Goal: Task Accomplishment & Management: Manage account settings

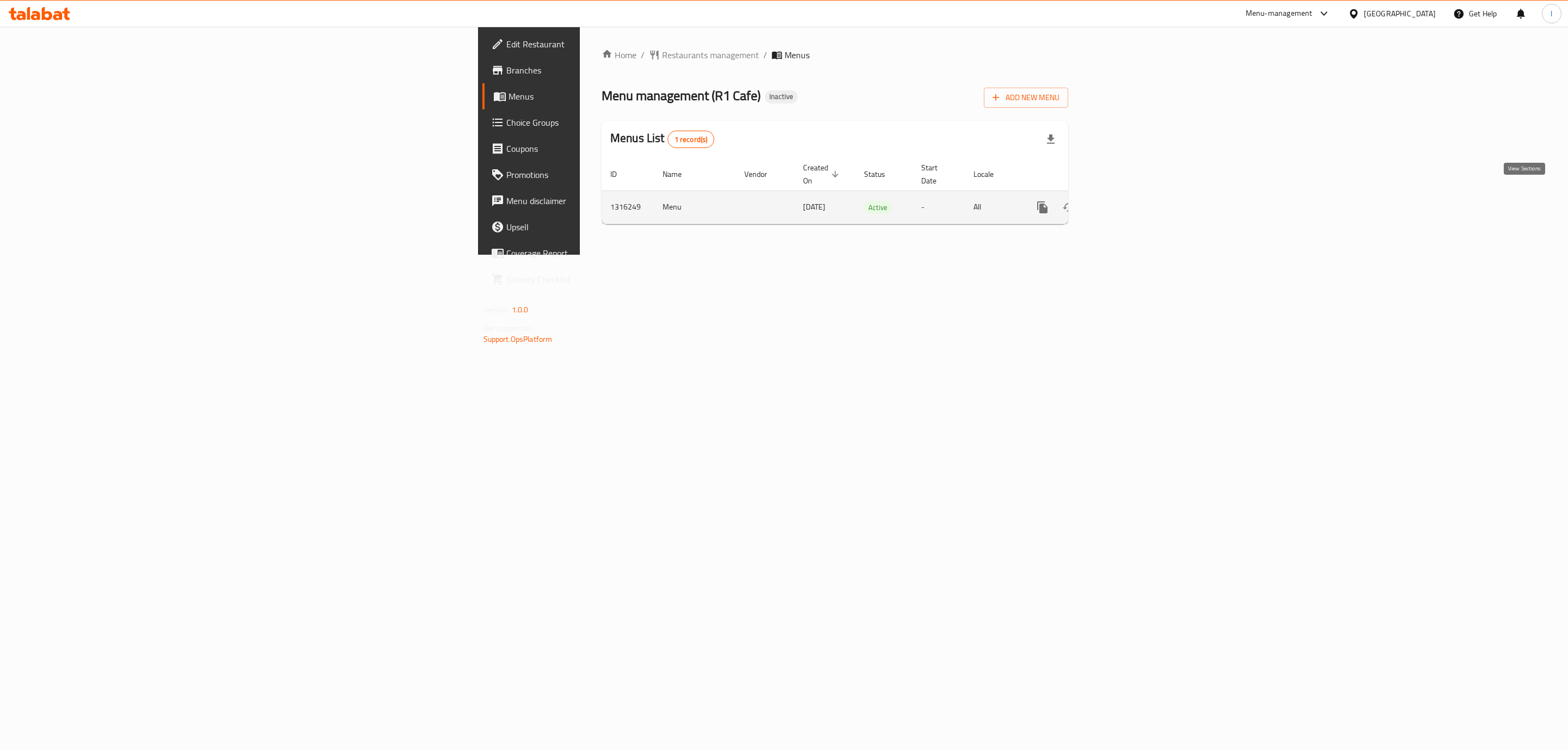
click at [1128, 201] on icon "enhanced table" at bounding box center [1121, 207] width 13 height 13
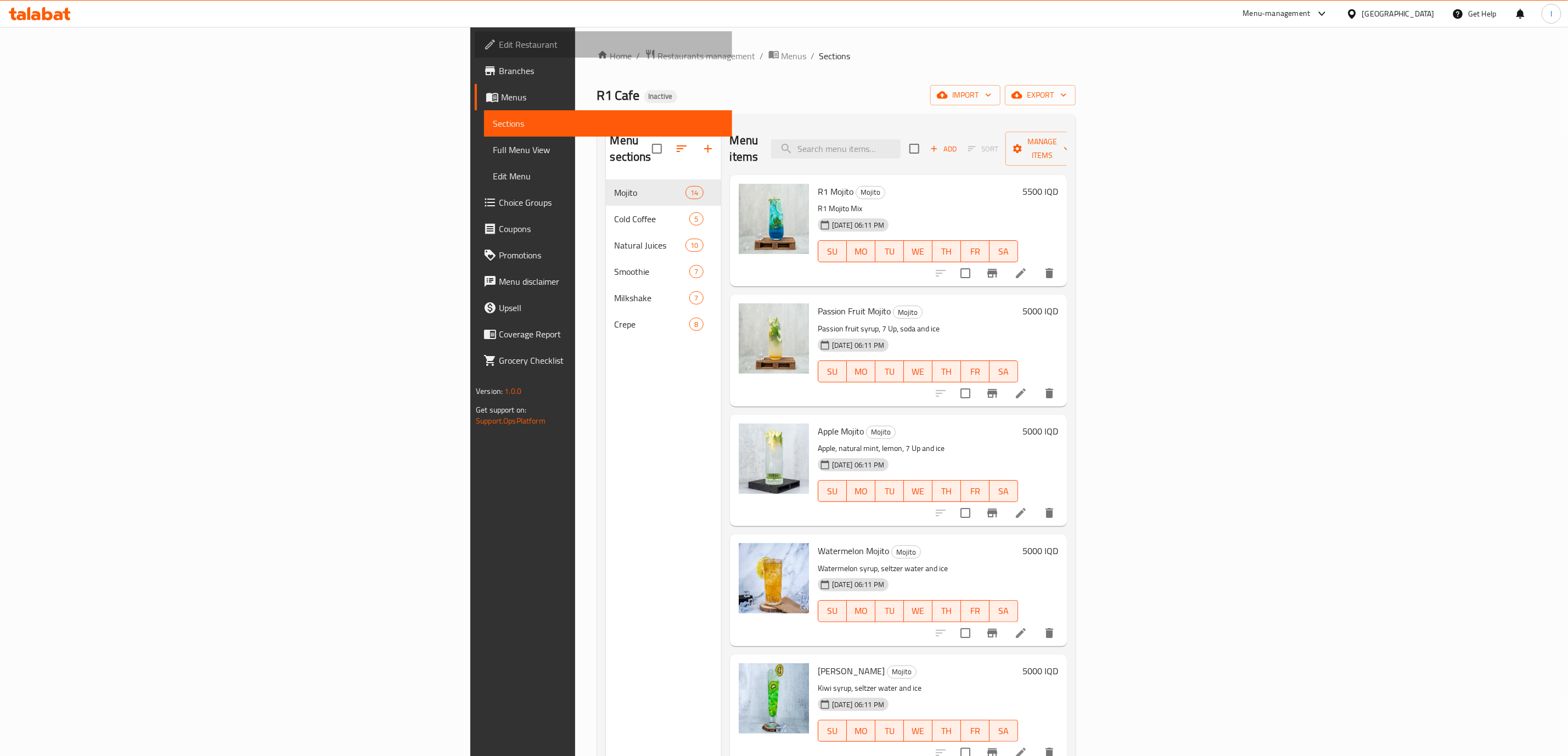
click at [499, 44] on span "Edit Restaurant" at bounding box center [610, 45] width 224 height 13
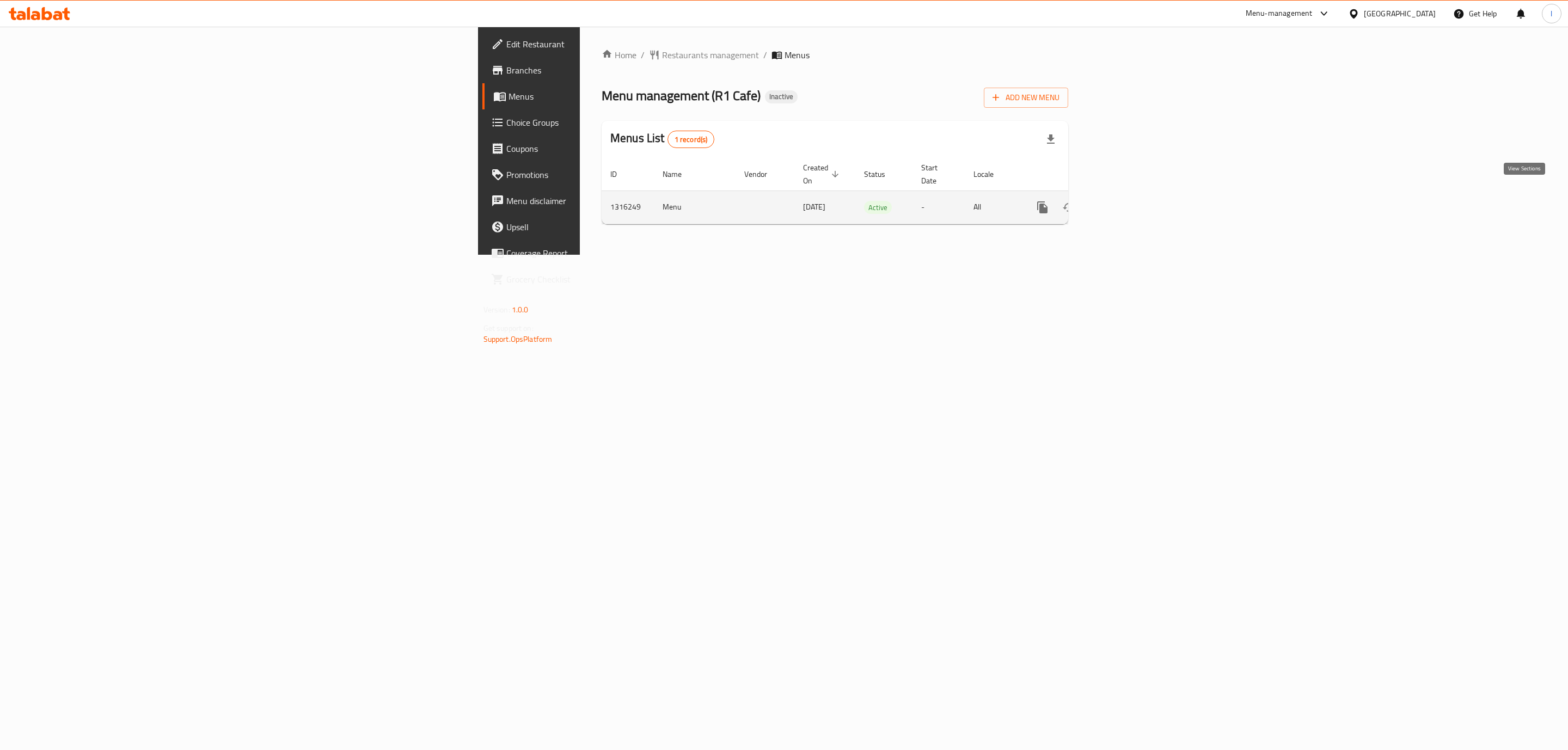
click at [1134, 199] on link "enhanced table" at bounding box center [1121, 207] width 26 height 26
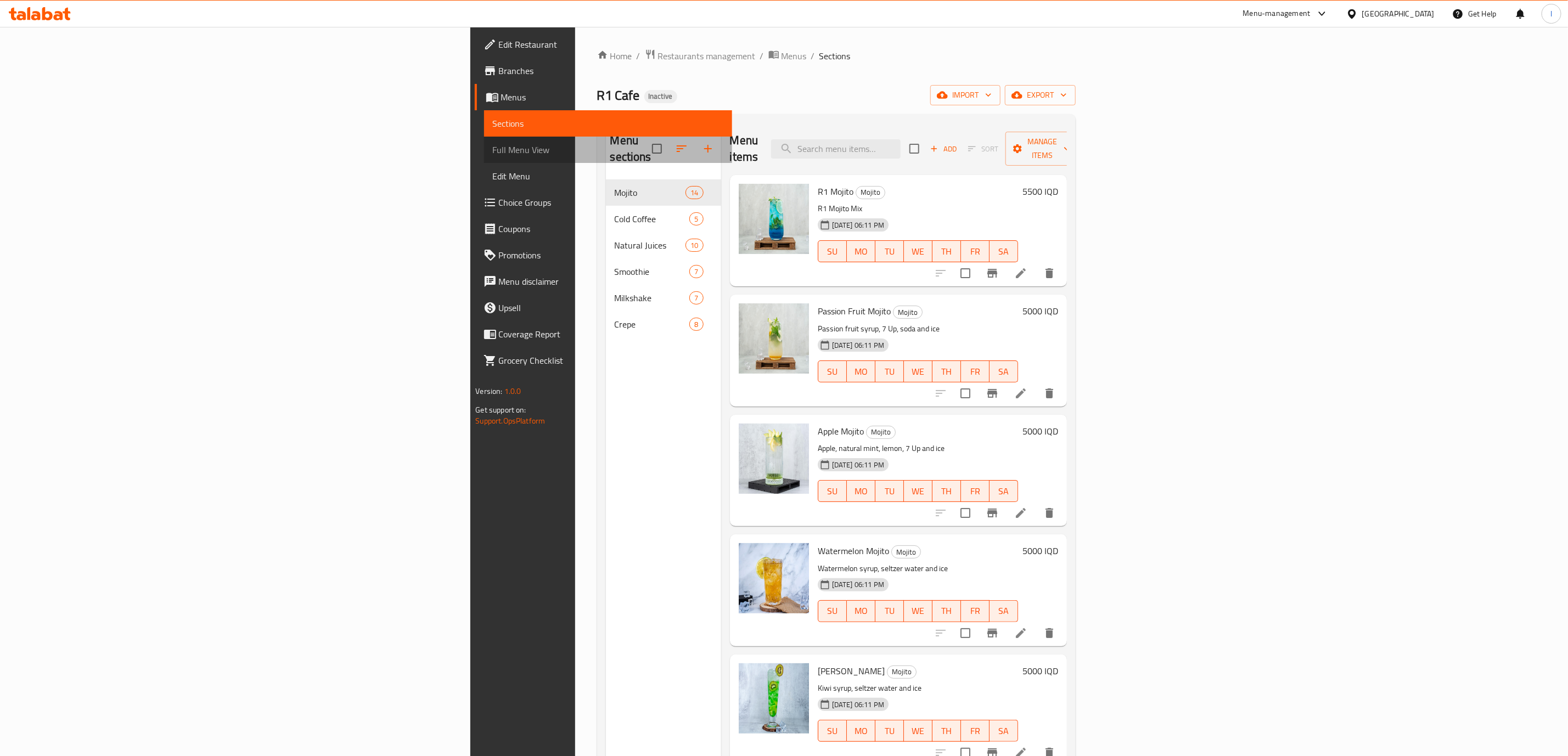
click at [492, 154] on span "Full Menu View" at bounding box center [608, 150] width 231 height 13
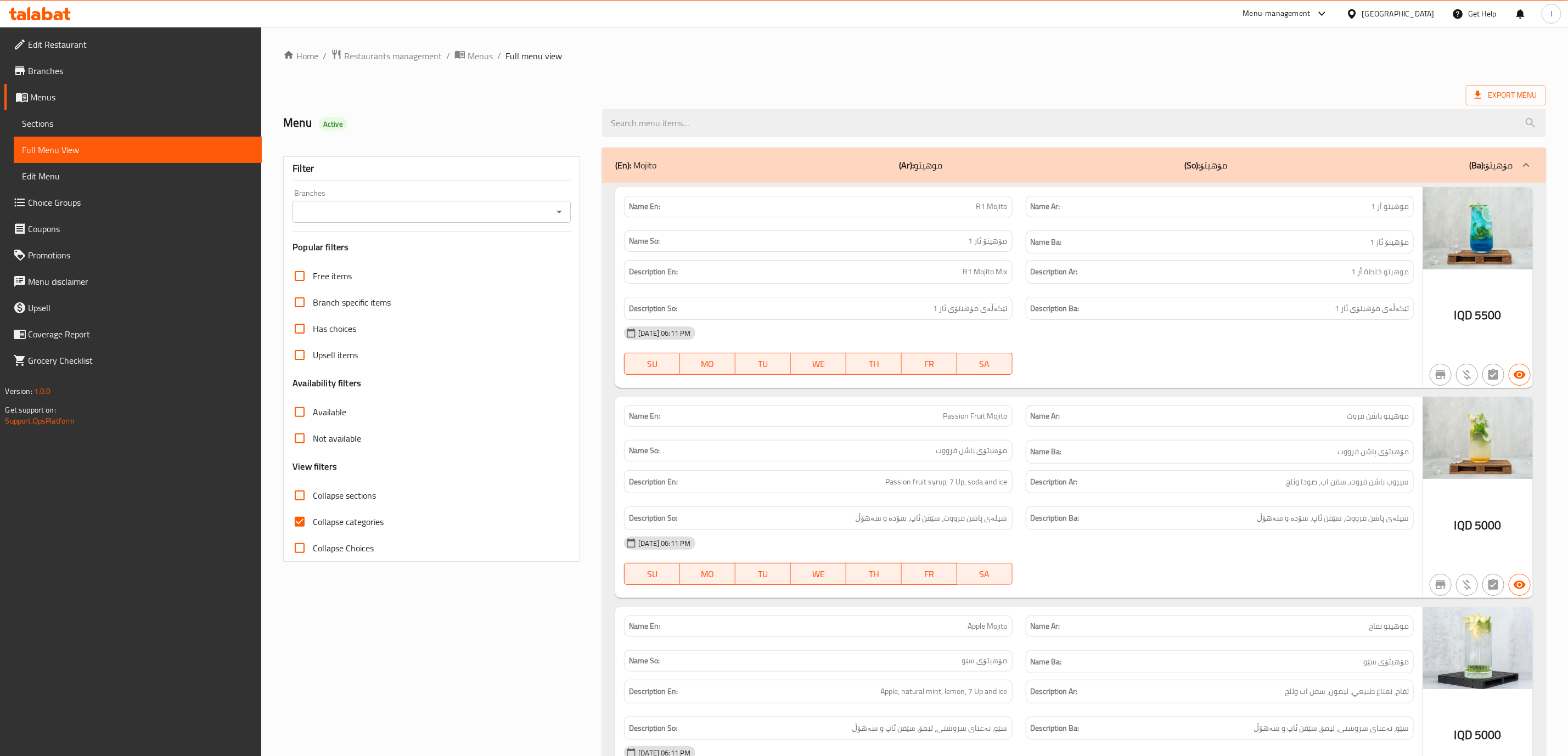
click at [456, 215] on input "Branches" at bounding box center [422, 212] width 253 height 15
drag, startPoint x: 433, startPoint y: 245, endPoint x: 433, endPoint y: 258, distance: 13.0
click at [433, 258] on ul "All R1 Cafe, Al Fursi" at bounding box center [432, 249] width 278 height 48
click at [433, 258] on li "R1 Cafe, Al Fursi" at bounding box center [432, 260] width 278 height 20
type input "R1 Cafe, Al Fursi"
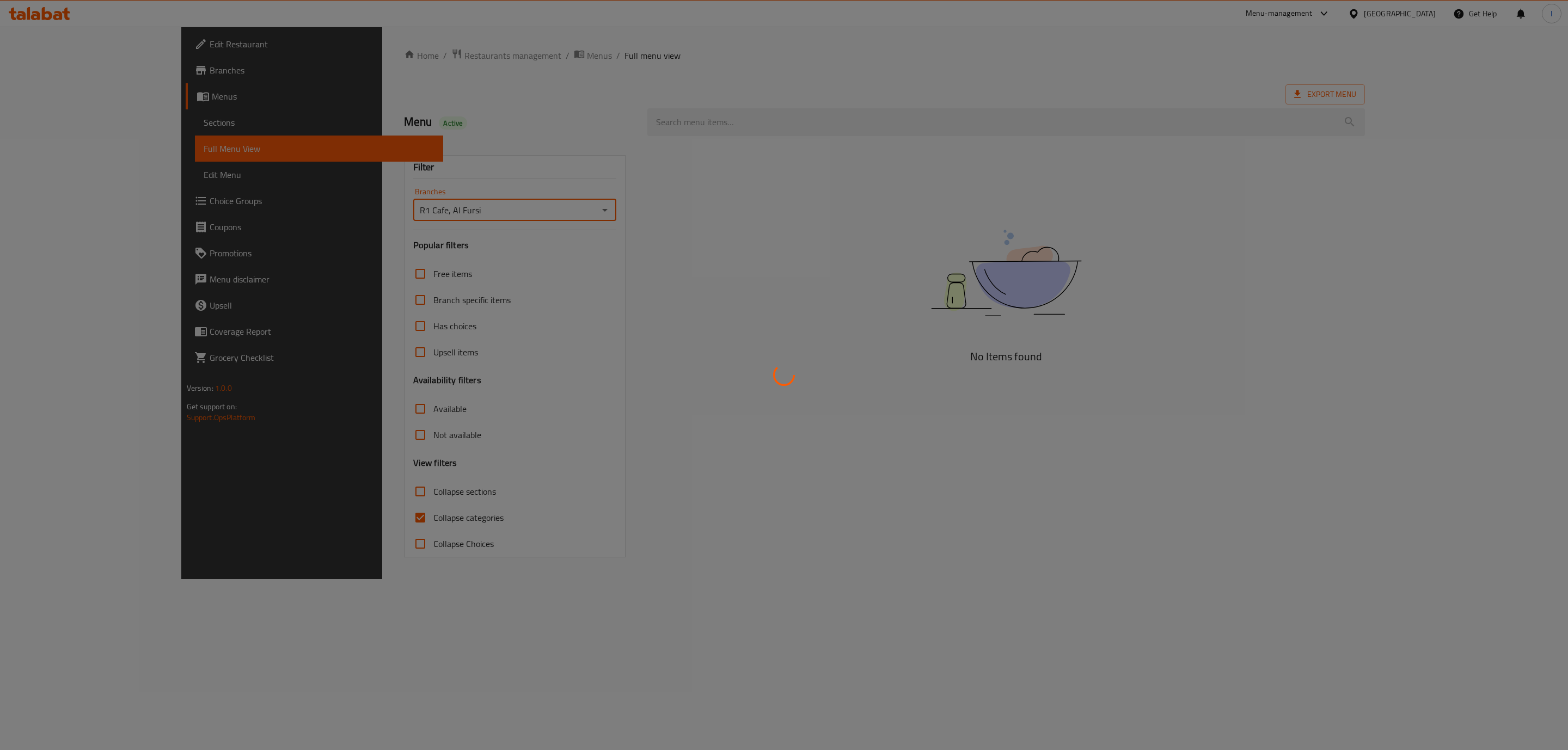
click at [360, 519] on div at bounding box center [784, 375] width 1568 height 750
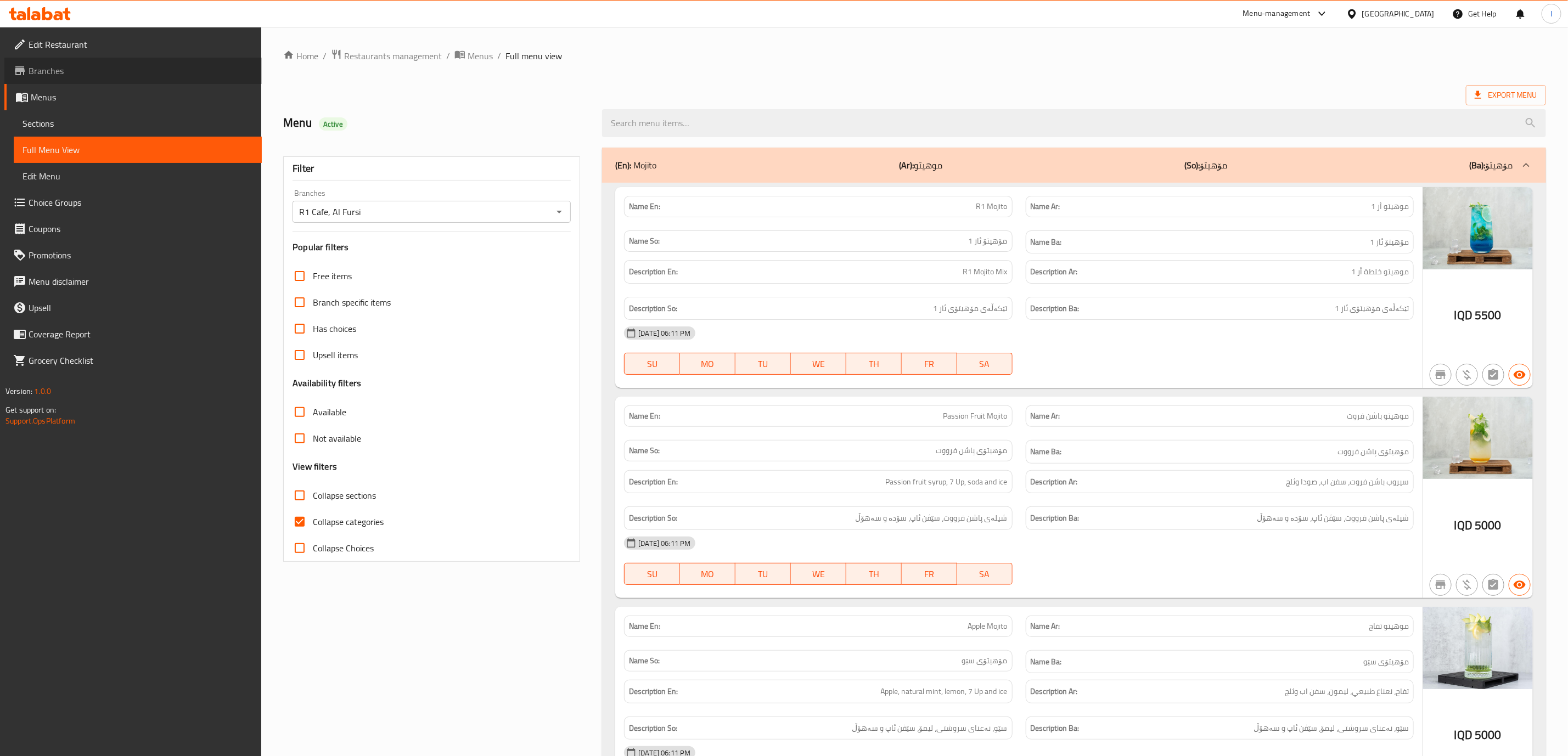
click at [107, 63] on link "Branches" at bounding box center [133, 70] width 257 height 26
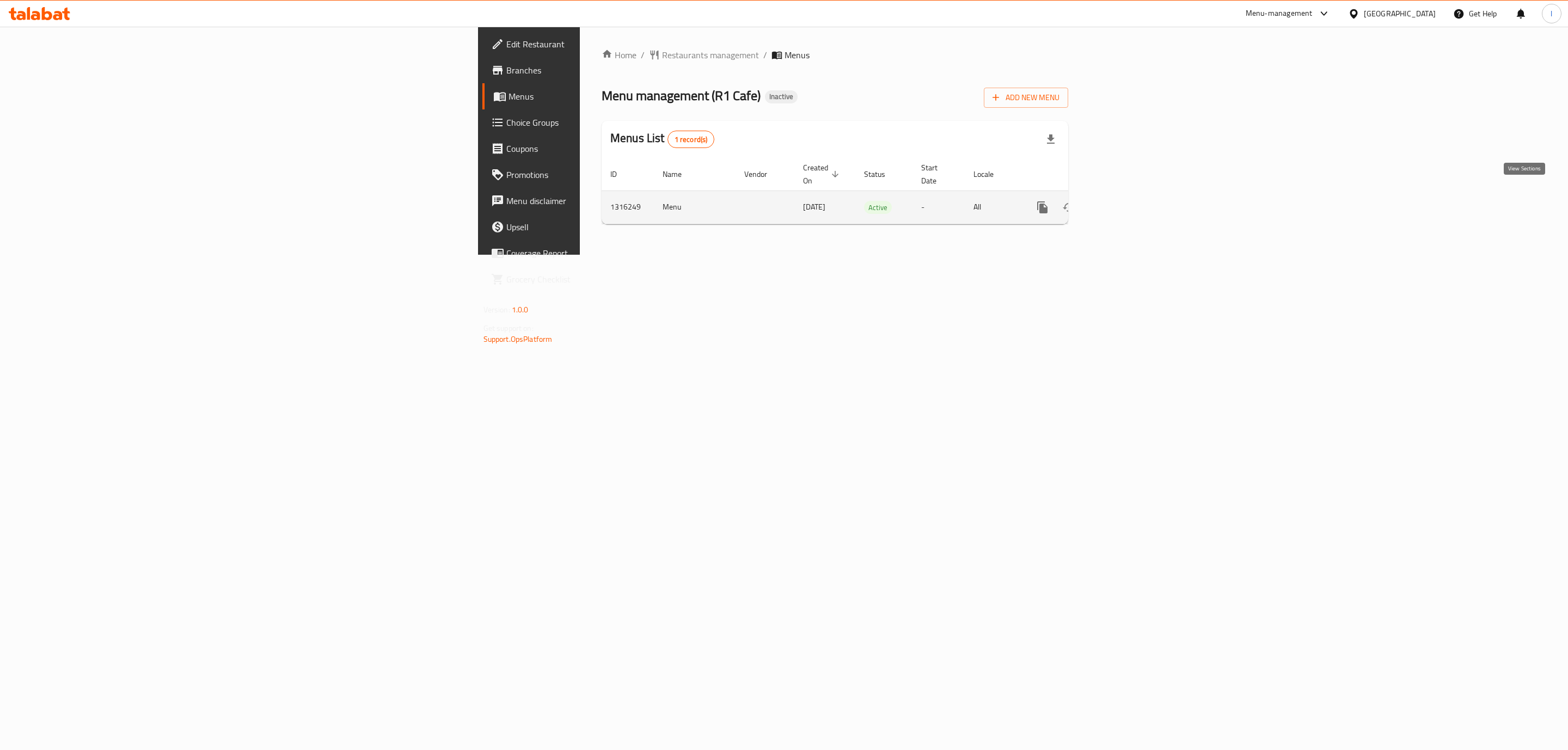
click at [1134, 195] on link "enhanced table" at bounding box center [1121, 207] width 26 height 26
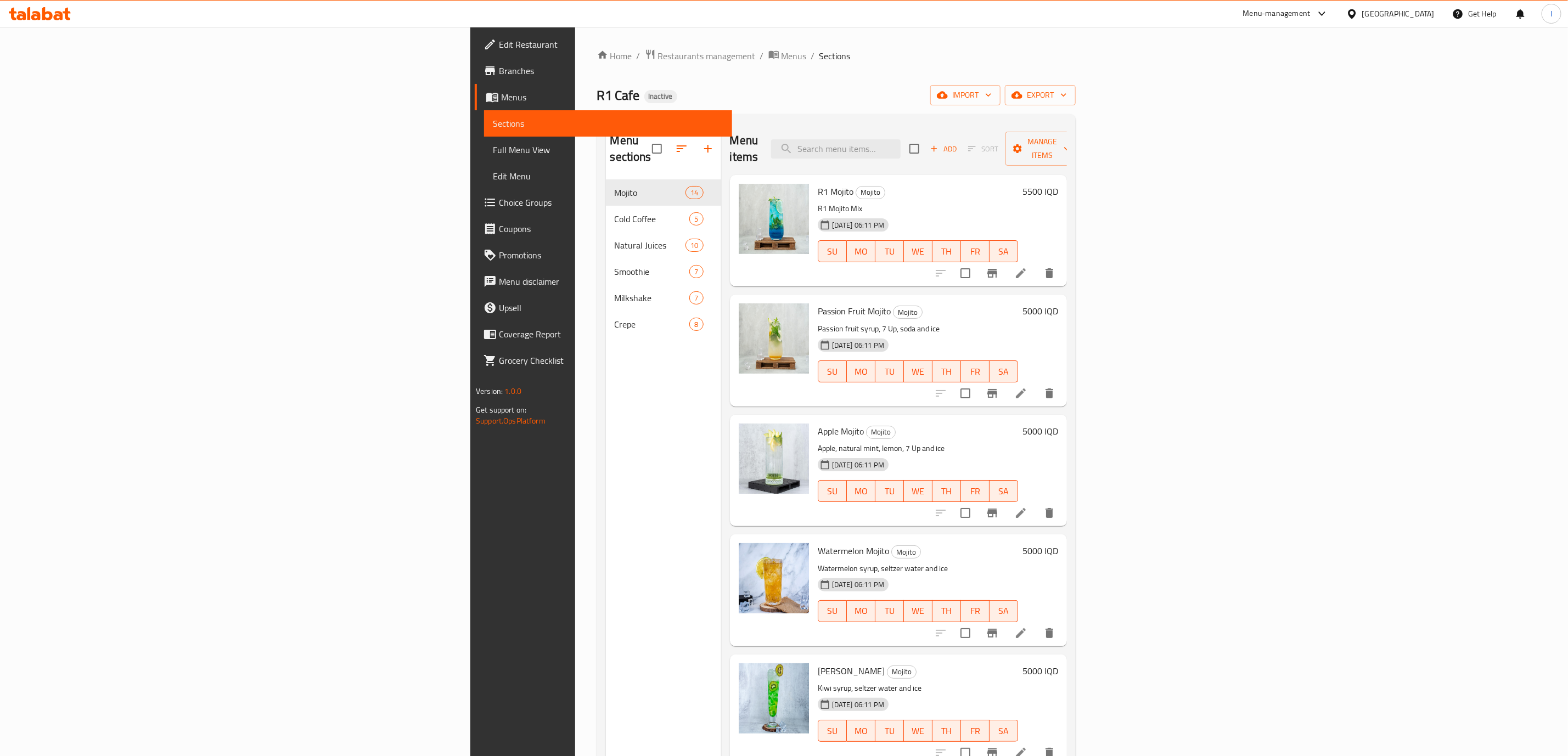
click at [492, 146] on span "Full Menu View" at bounding box center [608, 150] width 231 height 13
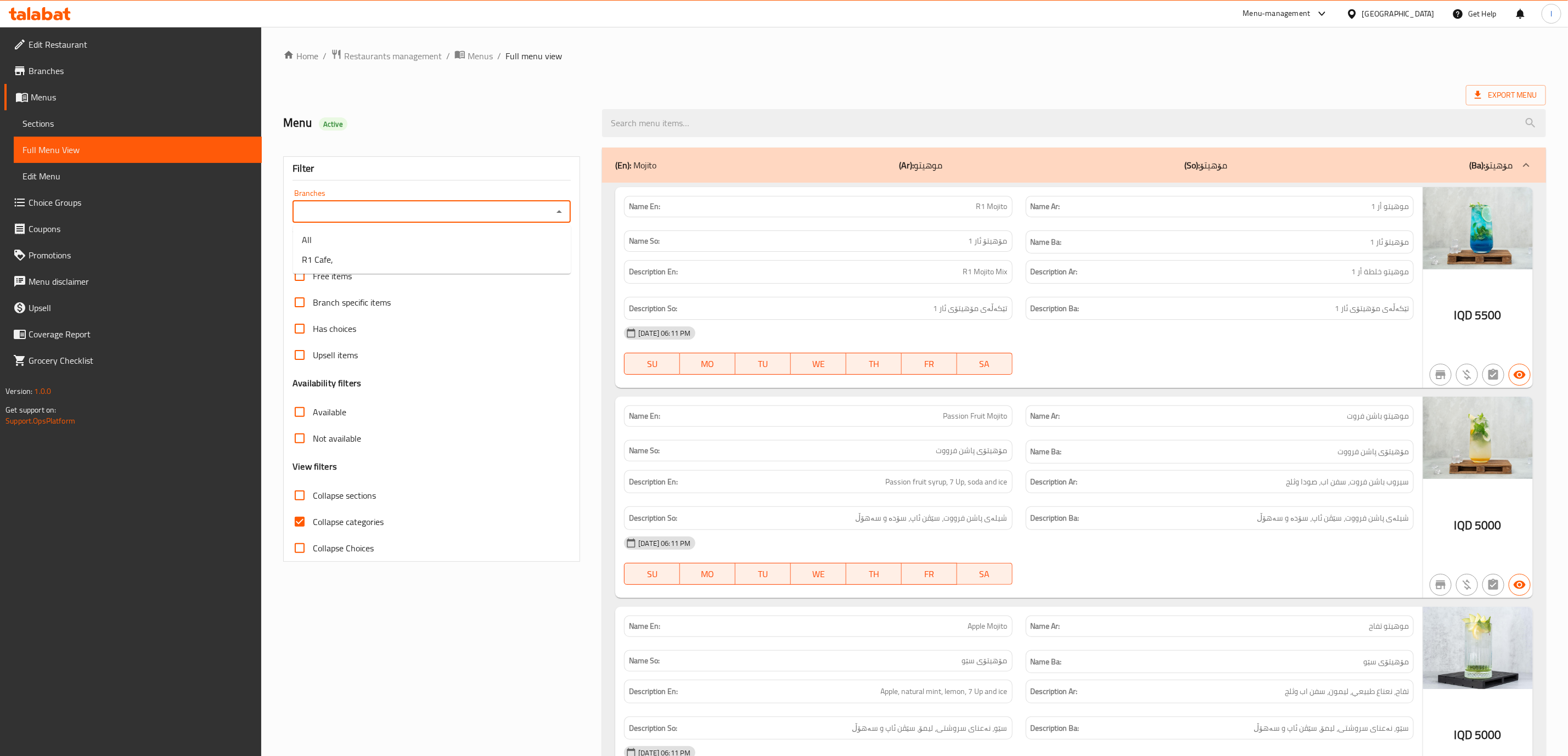
click at [518, 208] on input "Branches" at bounding box center [422, 212] width 253 height 15
click at [397, 257] on li "R1 Cafe," at bounding box center [432, 260] width 278 height 20
type input "R1 Cafe,"
click at [328, 525] on div at bounding box center [789, 378] width 1580 height 756
click at [324, 525] on span "Collapse categories" at bounding box center [348, 522] width 71 height 13
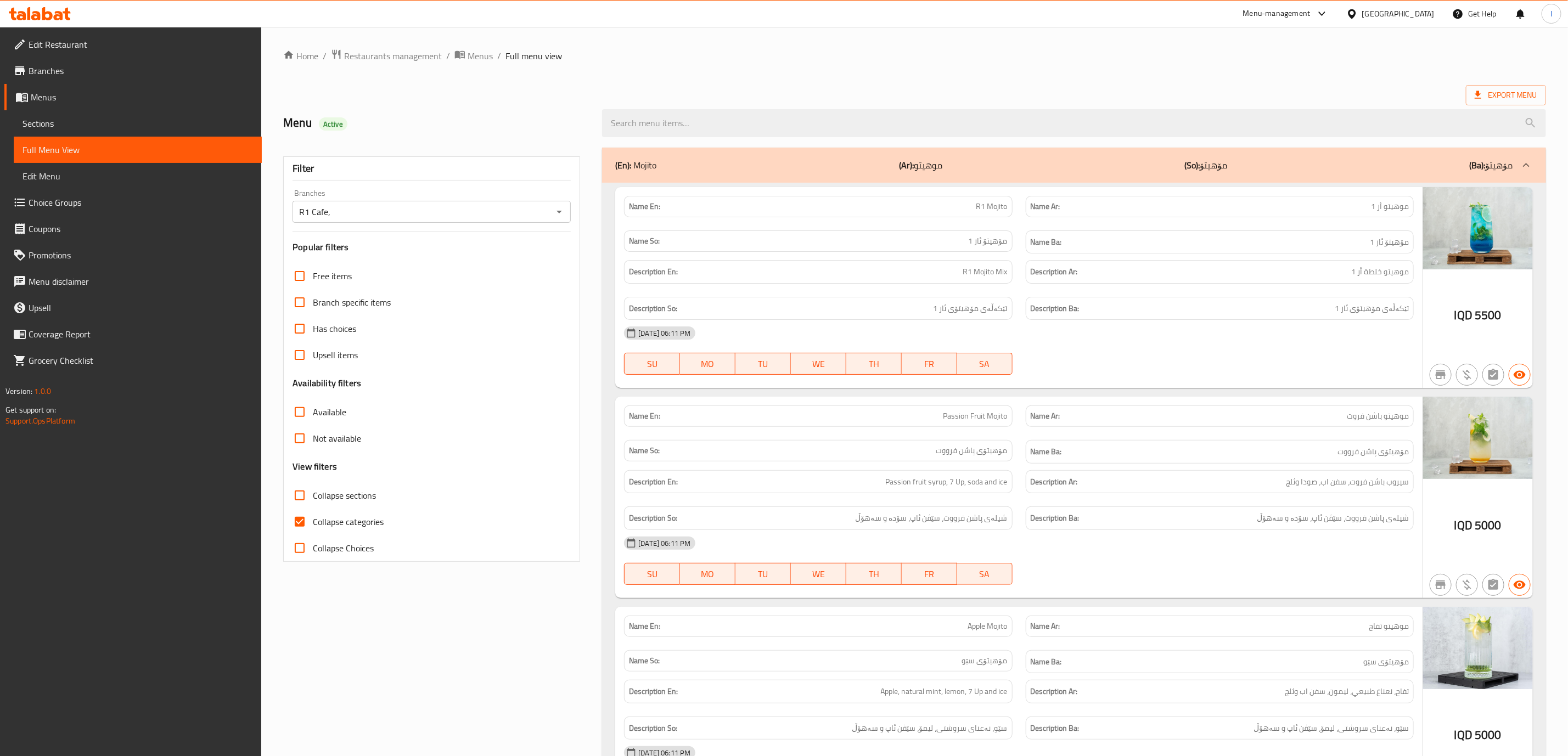
click at [313, 525] on input "Collapse categories" at bounding box center [299, 522] width 26 height 26
checkbox input "false"
click at [334, 496] on span "Collapse sections" at bounding box center [343, 495] width 63 height 13
click at [313, 496] on input "Collapse sections" at bounding box center [299, 495] width 26 height 26
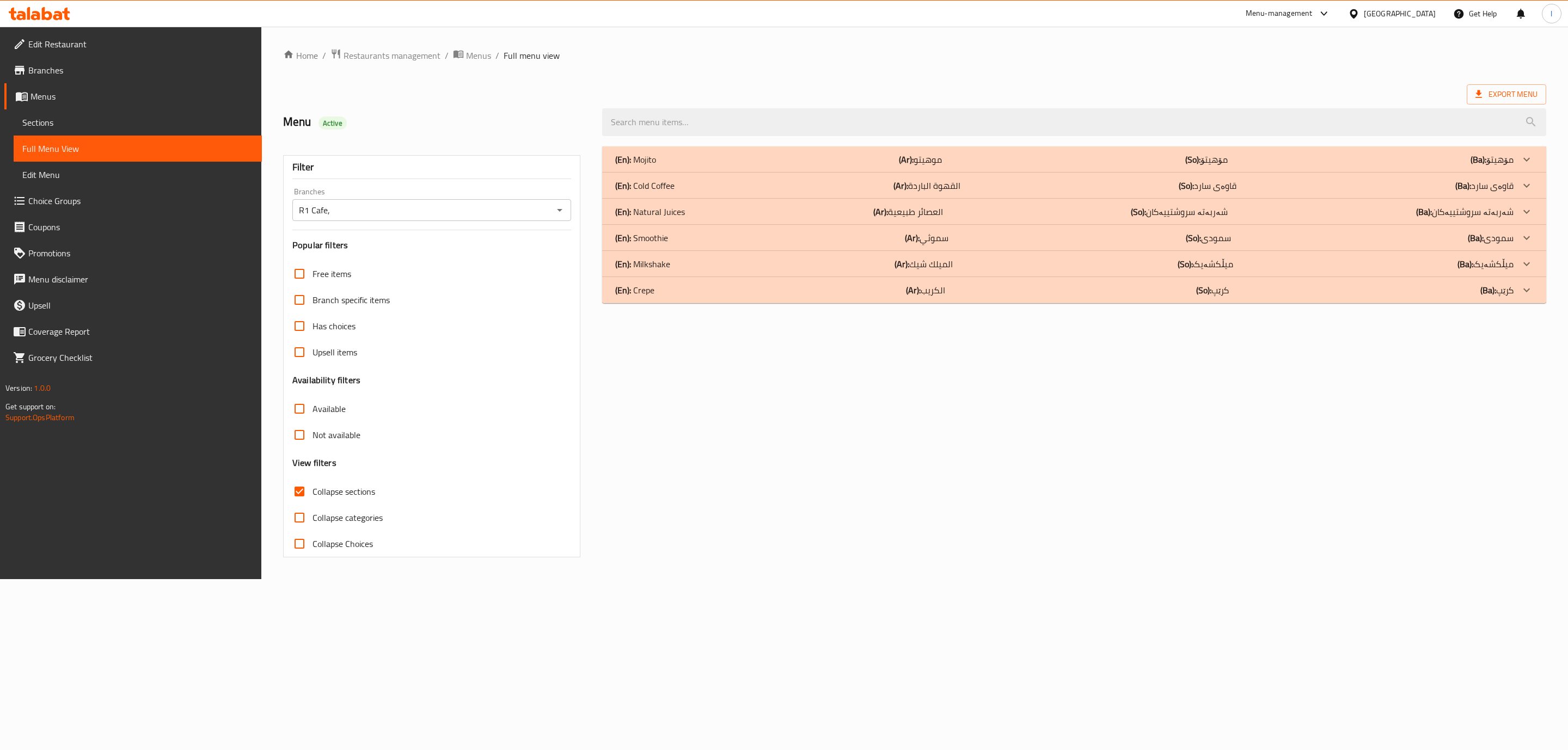
click at [332, 490] on span "Collapse sections" at bounding box center [344, 491] width 62 height 13
click at [313, 490] on input "Collapse sections" at bounding box center [299, 491] width 26 height 26
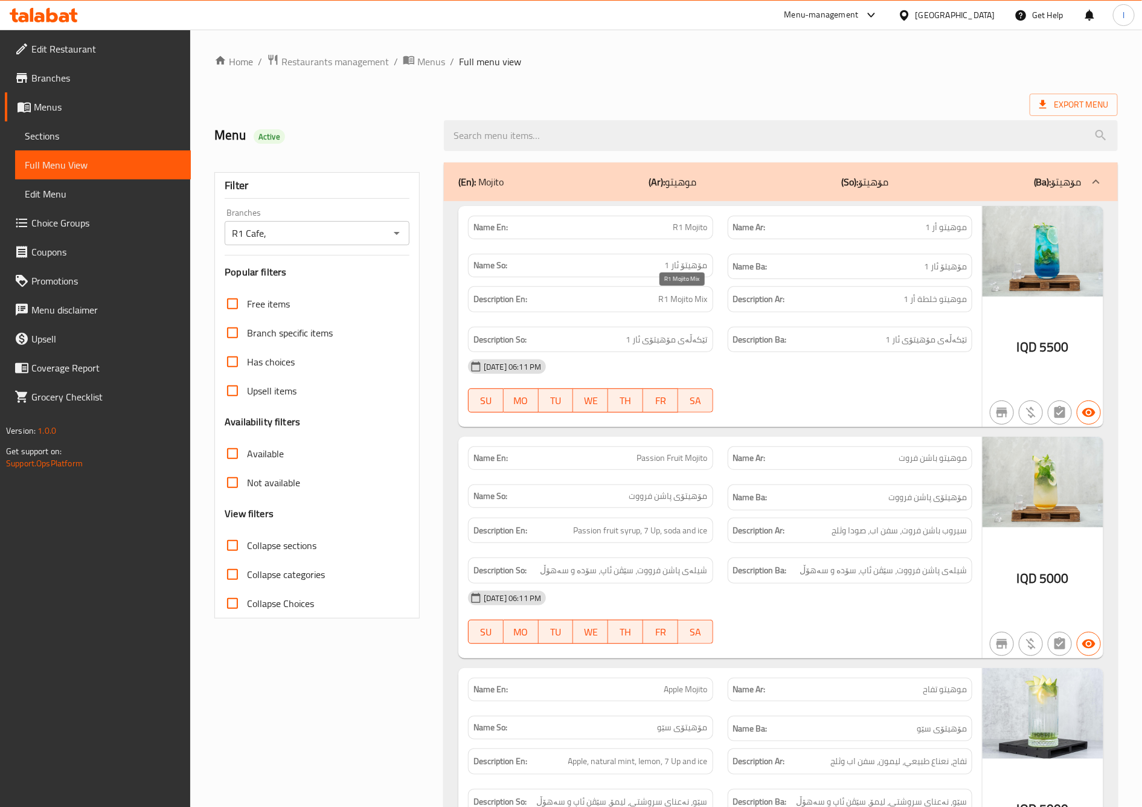
click at [674, 295] on span "R1 Mojito Mix" at bounding box center [683, 299] width 49 height 15
click at [305, 527] on div "Free items Branch specific items Has choices Upsell items Availability filters …" at bounding box center [317, 453] width 185 height 329
click at [303, 544] on span "Collapse sections" at bounding box center [281, 545] width 69 height 14
click at [247, 544] on input "Collapse sections" at bounding box center [232, 545] width 29 height 29
checkbox input "true"
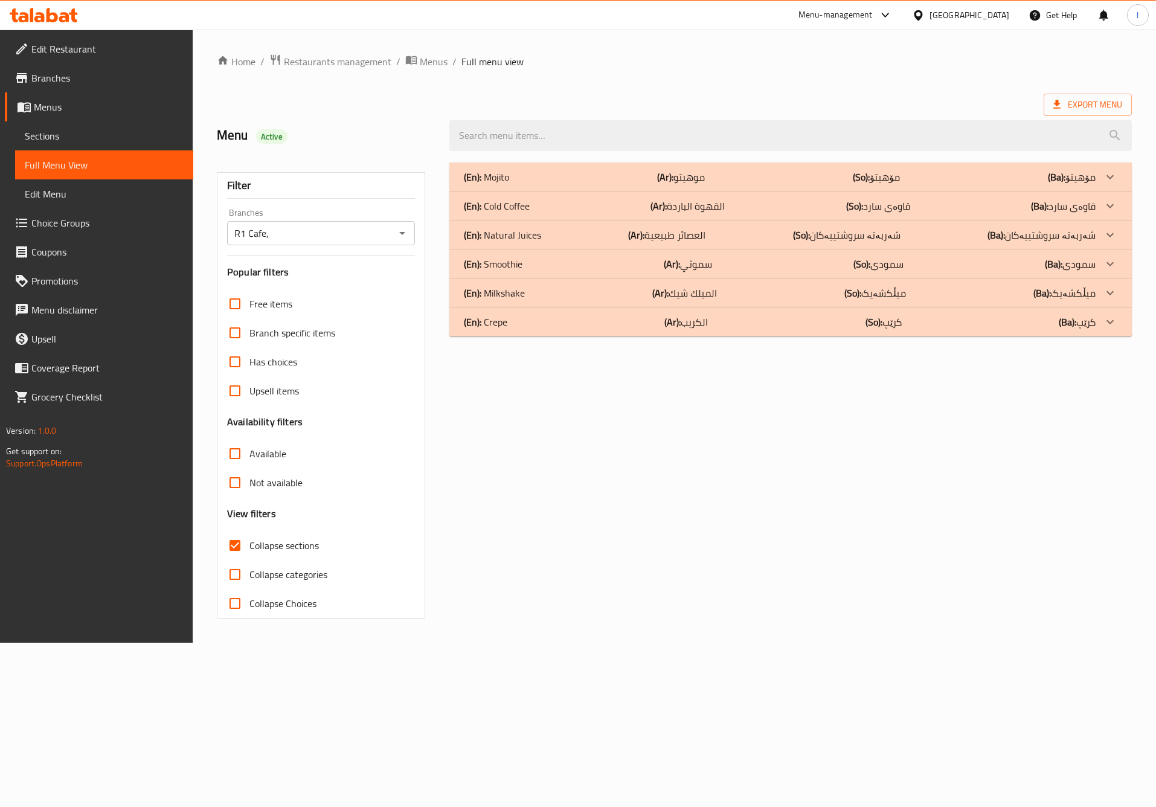
drag, startPoint x: 774, startPoint y: 179, endPoint x: 638, endPoint y: 194, distance: 136.1
click at [774, 178] on div "(En): Mojito (Ar): موهيتو (So): مۆهیتۆ (Ba): مۆهیتۆ" at bounding box center [780, 177] width 632 height 14
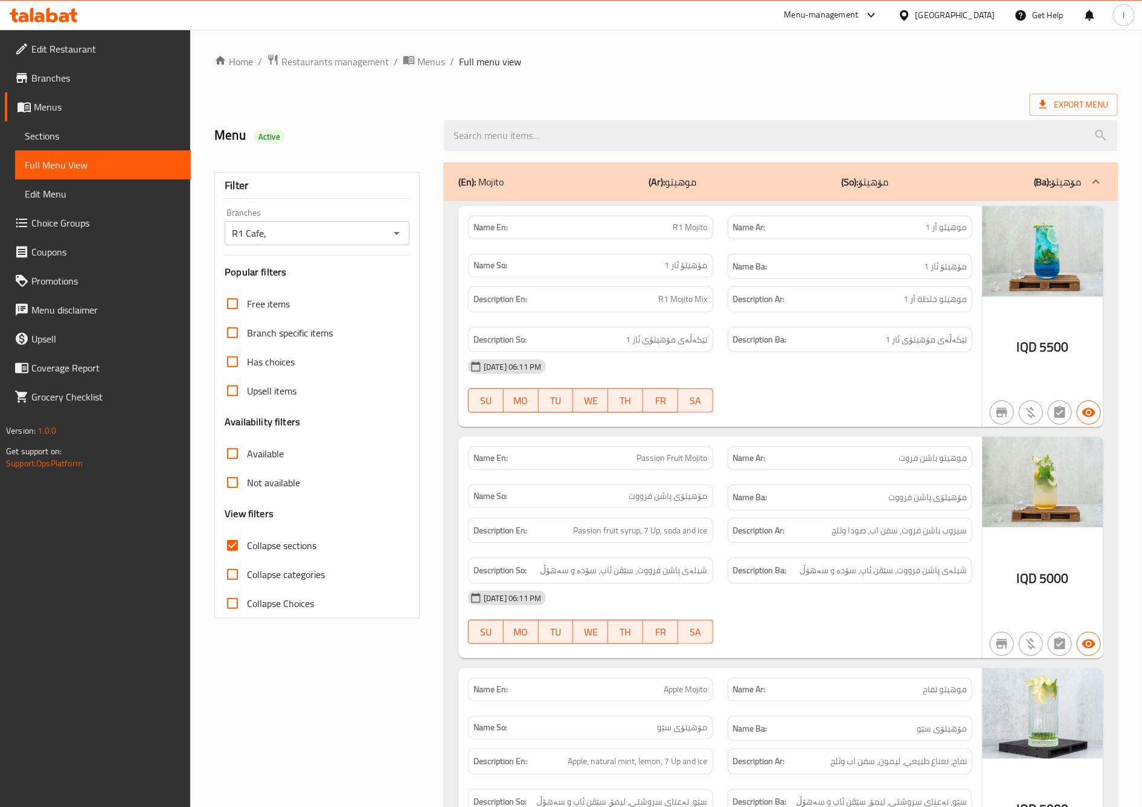
click at [687, 276] on div "Name So: مۆهیتۆ ئار 1" at bounding box center [590, 266] width 245 height 24
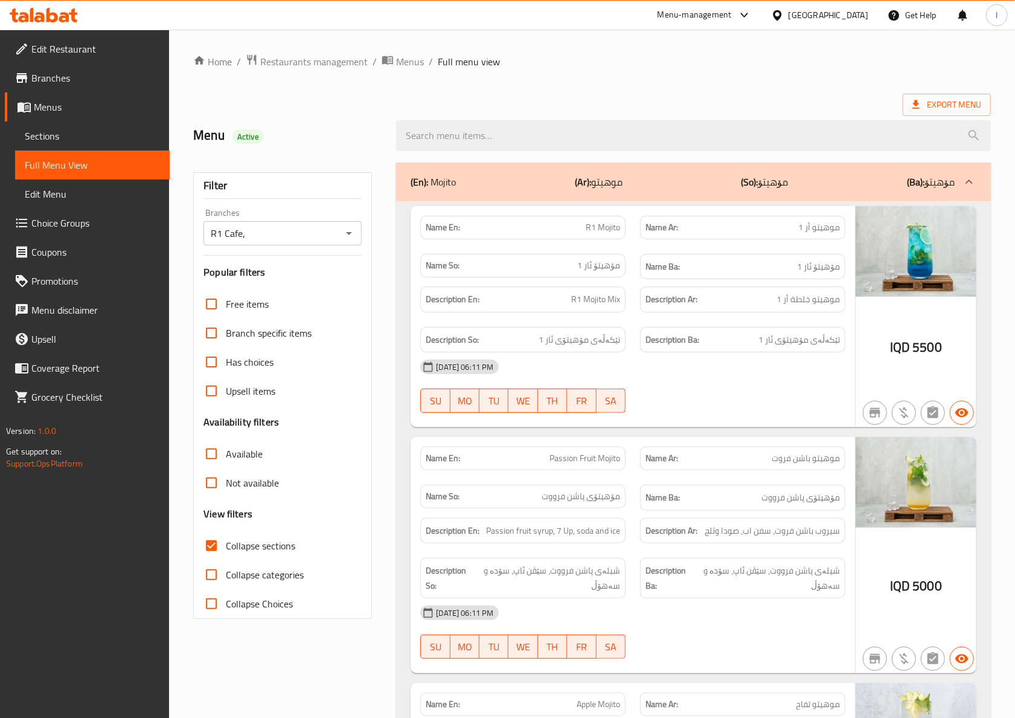
drag, startPoint x: 687, startPoint y: 324, endPoint x: 665, endPoint y: 315, distance: 24.3
click at [670, 324] on div "Description Ba: تێکەڵەی مۆهیتۆی ئار 1" at bounding box center [743, 340] width 220 height 40
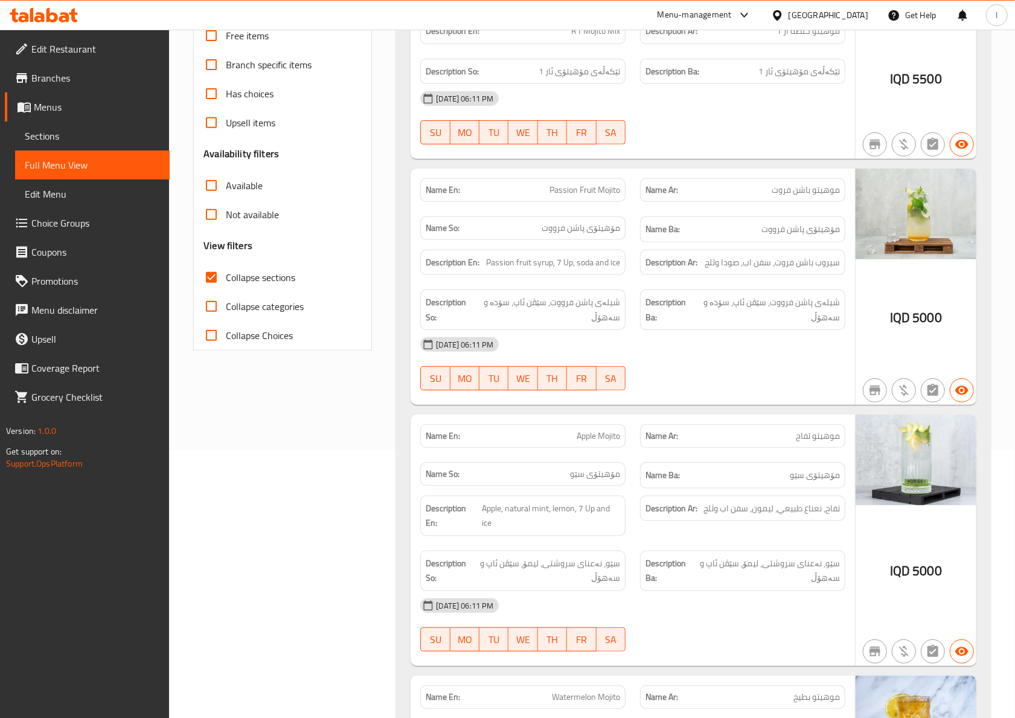
click at [718, 359] on div "[DATE] 06:11 PM" at bounding box center [633, 344] width 440 height 29
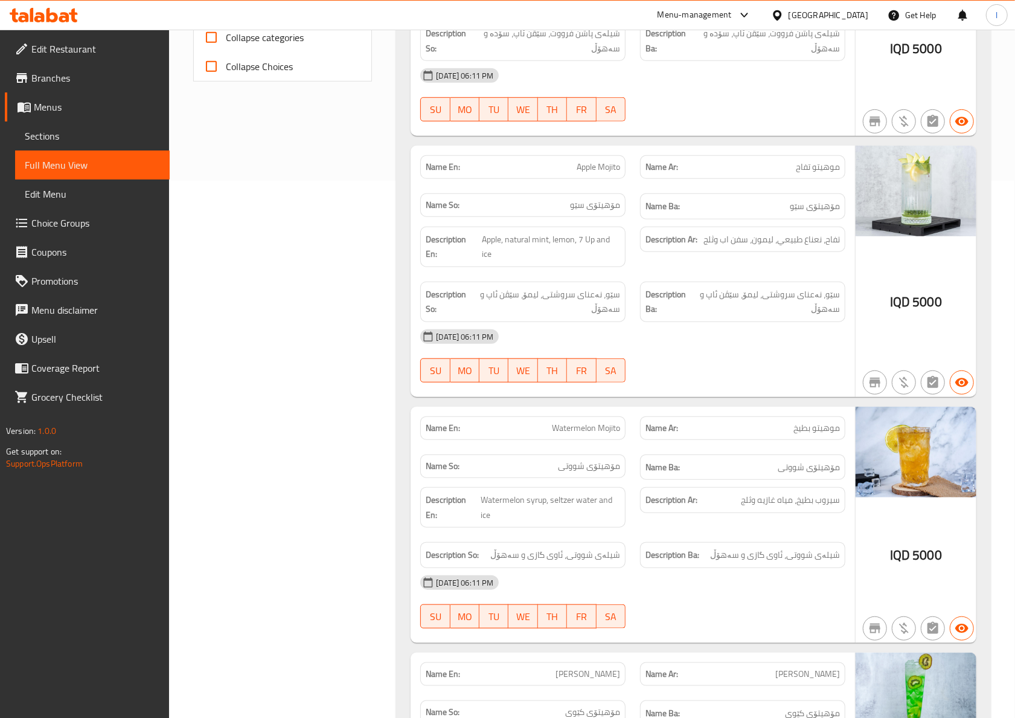
click at [446, 332] on div "[DATE] 06:11 PM" at bounding box center [633, 336] width 440 height 29
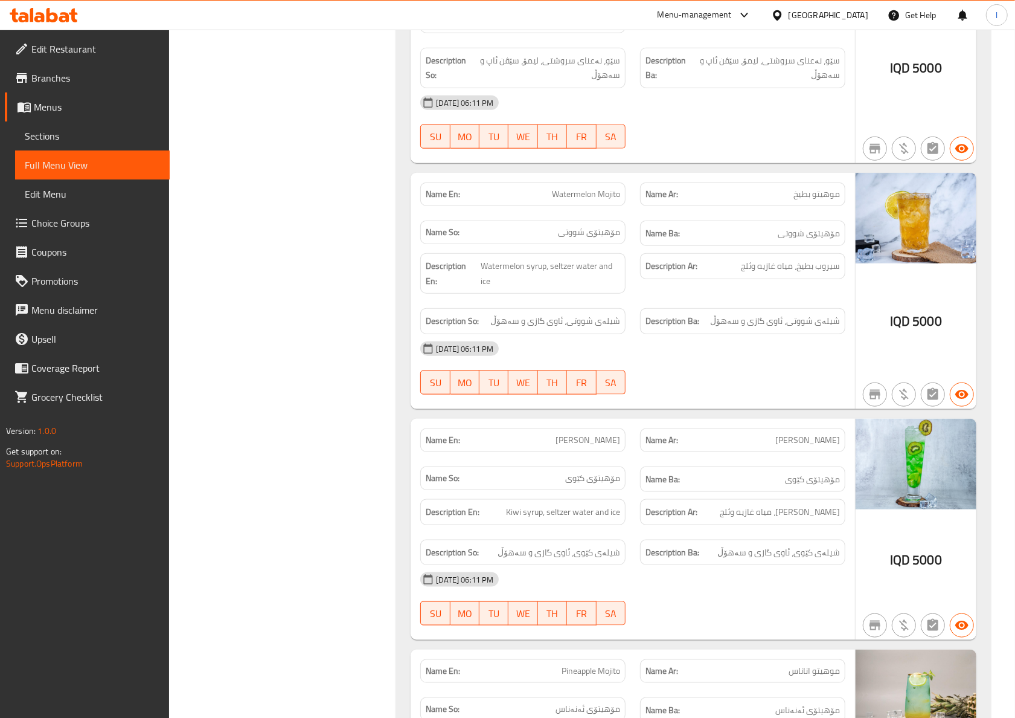
scroll to position [805, 0]
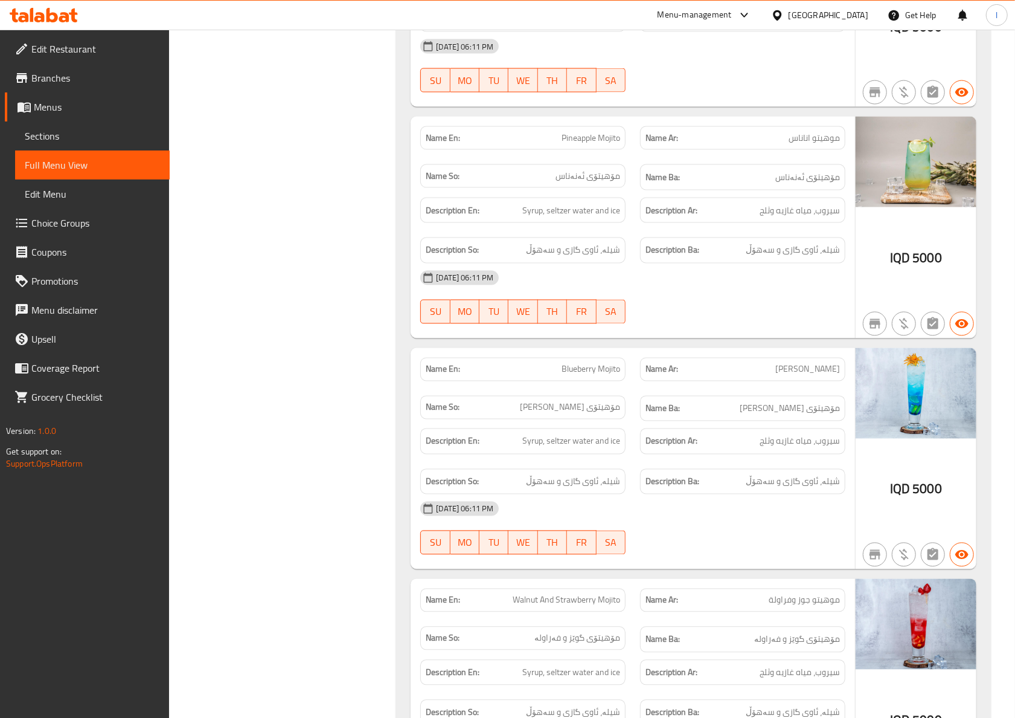
scroll to position [1342, 0]
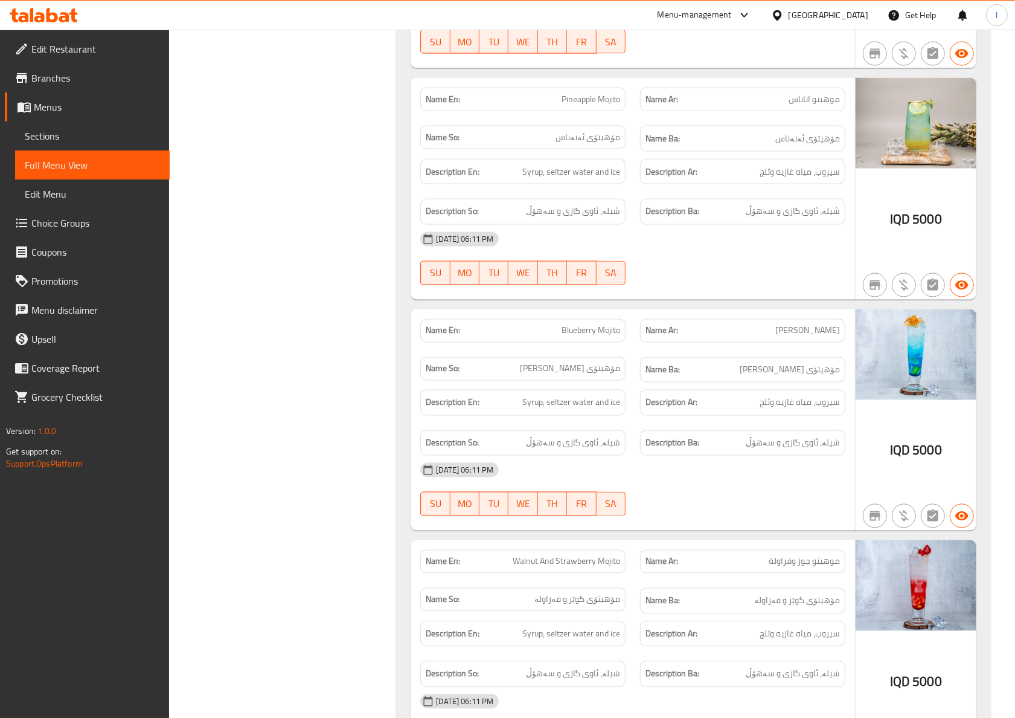
click at [330, 254] on div "Filter Branches R1 Cafe, Branches Popular filters Free items Branch specific it…" at bounding box center [287, 573] width 203 height 3521
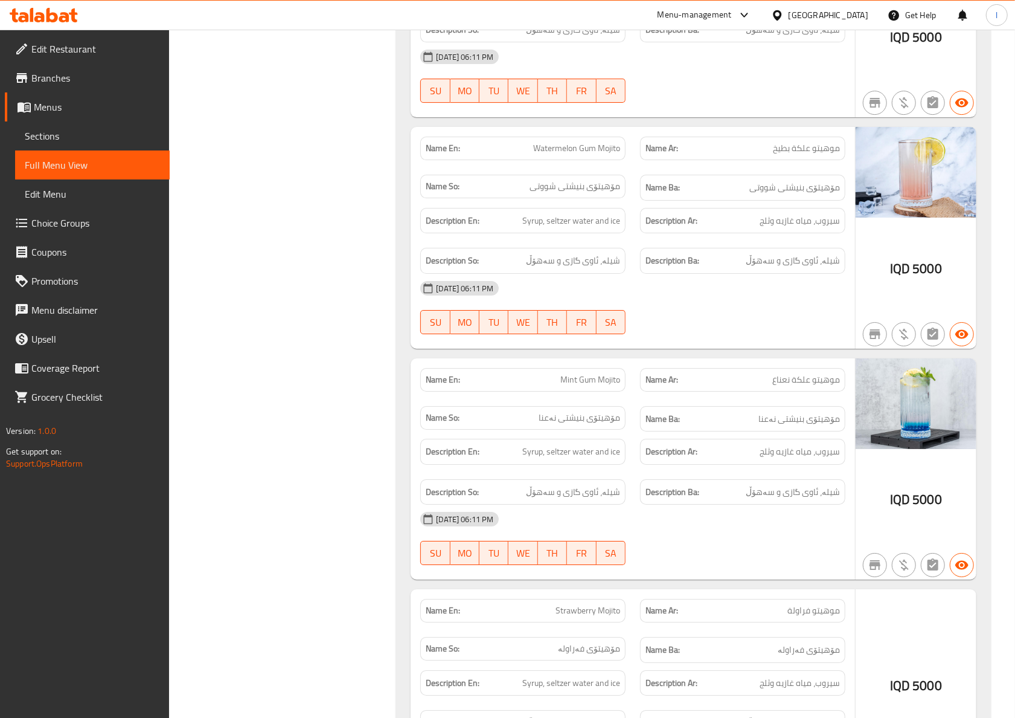
scroll to position [2684, 0]
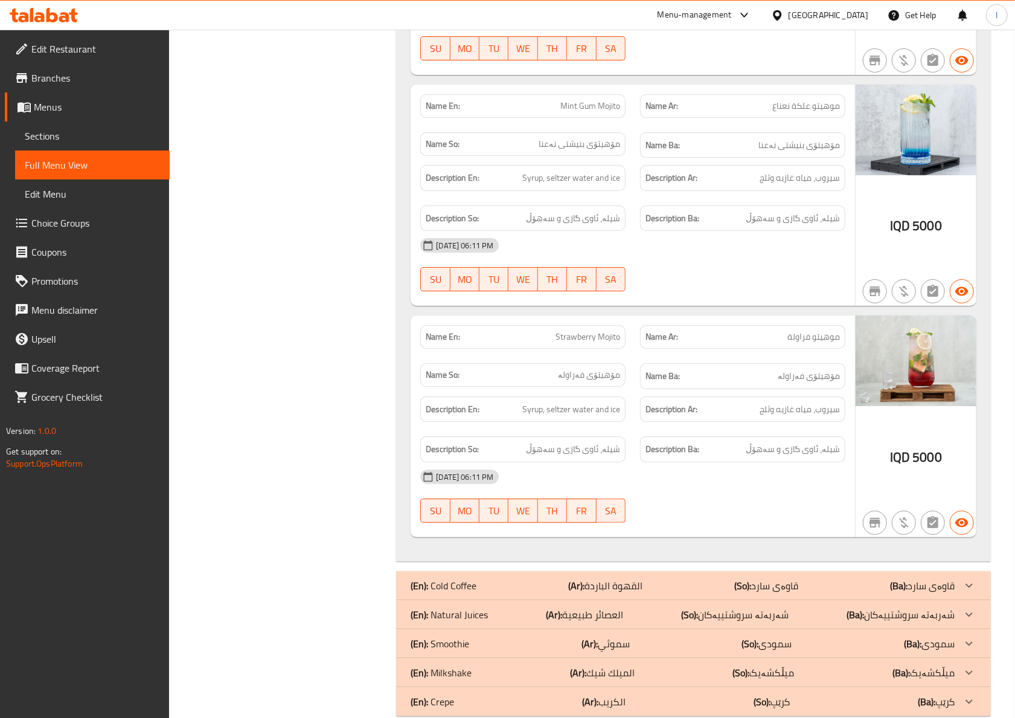
click at [676, 388] on div "Name Ba: مۆهیتۆی فەراولە" at bounding box center [742, 376] width 205 height 26
click at [730, 593] on div "(En): Cold Coffee (Ar): القهوة الباردة (So): قاوەی سارد (Ba): قاوەی سارد" at bounding box center [683, 585] width 544 height 14
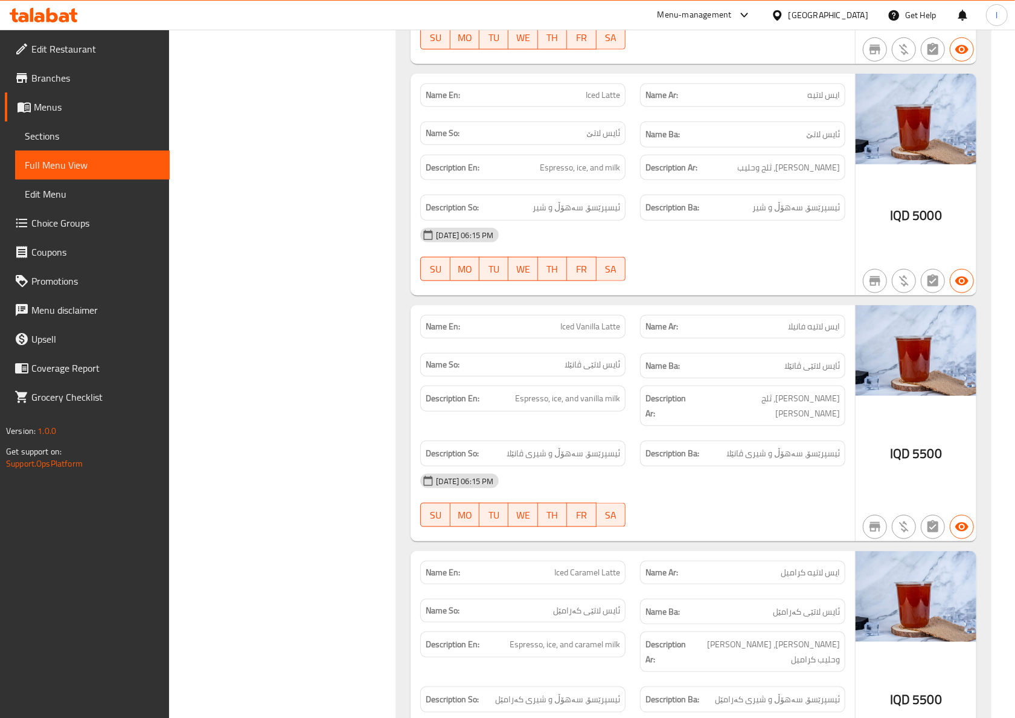
scroll to position [3758, 0]
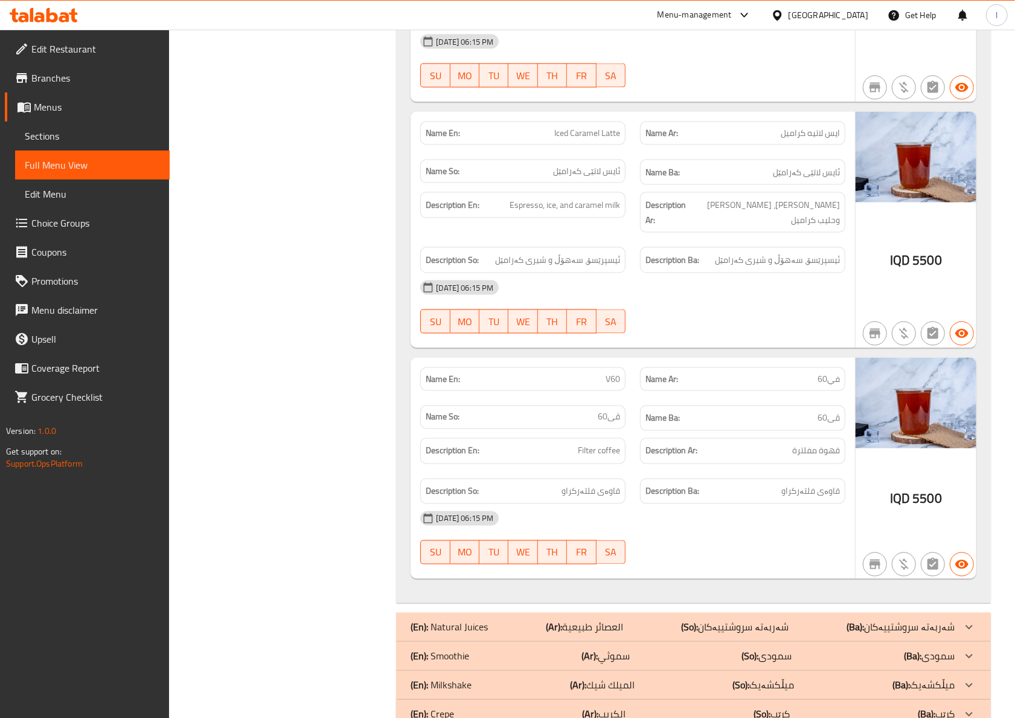
scroll to position [4200, 0]
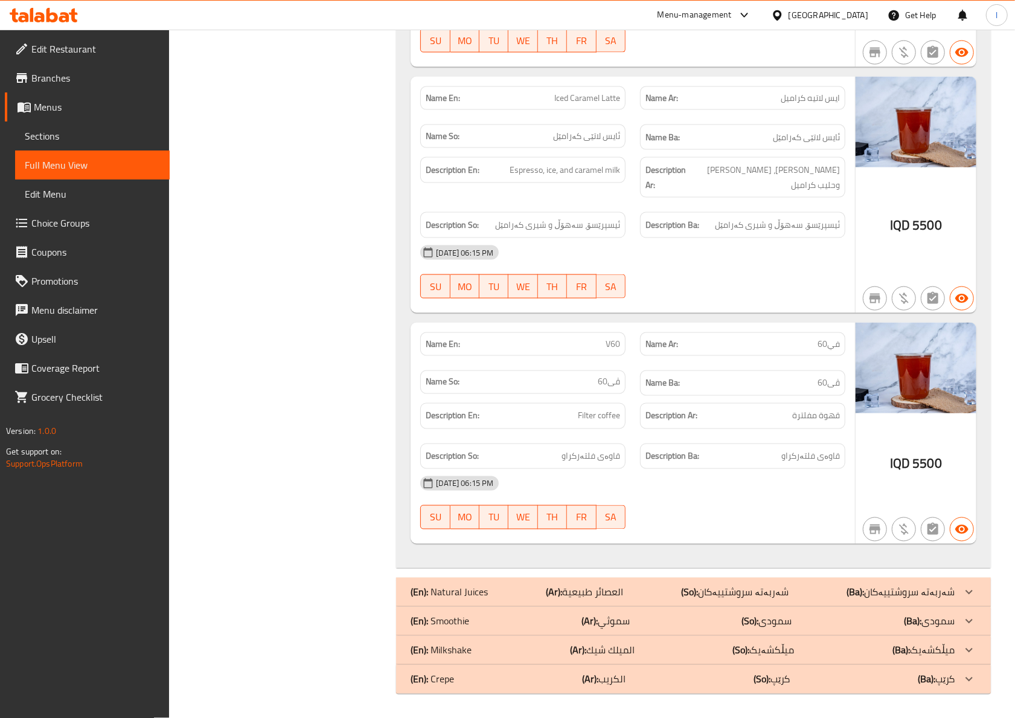
click at [701, 194] on div "Description Ar: اسبريسو، ثلج وحليب كراميل" at bounding box center [742, 177] width 205 height 40
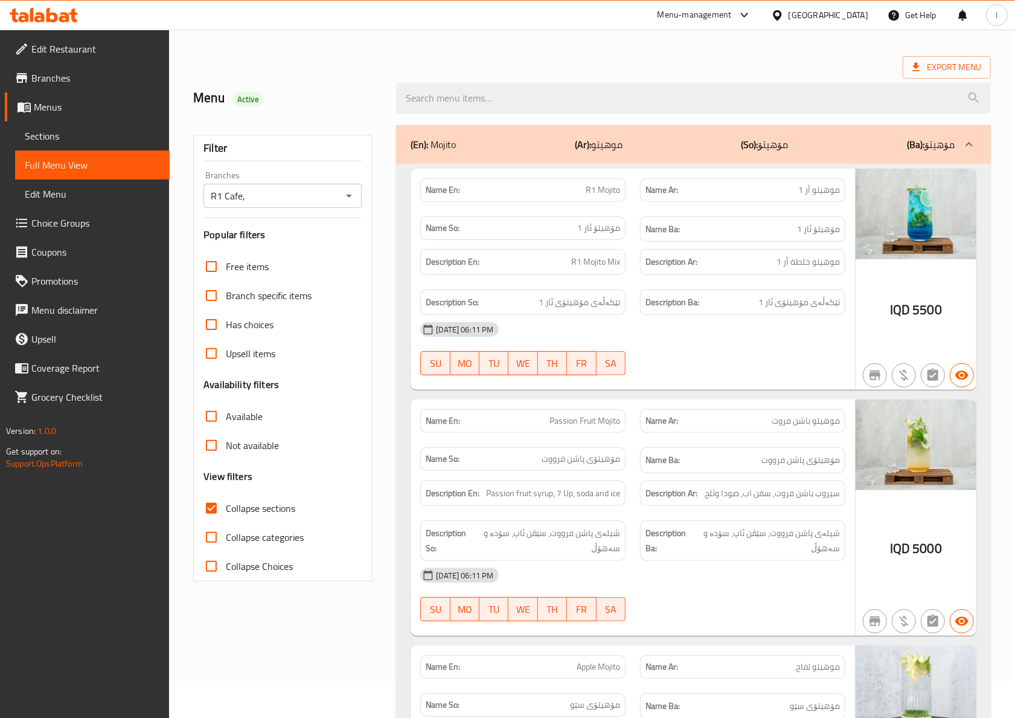
scroll to position [0, 0]
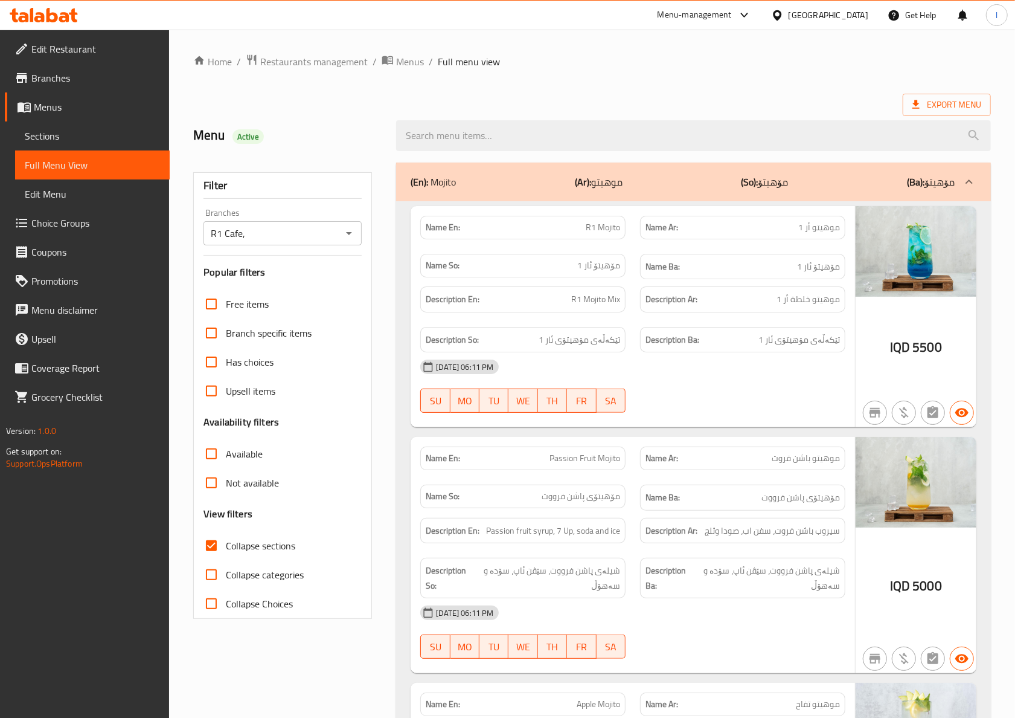
click at [737, 191] on div "(En): Mojito (Ar): موهيتو (So): مۆهیتۆ (Ba): مۆهیتۆ" at bounding box center [693, 181] width 595 height 39
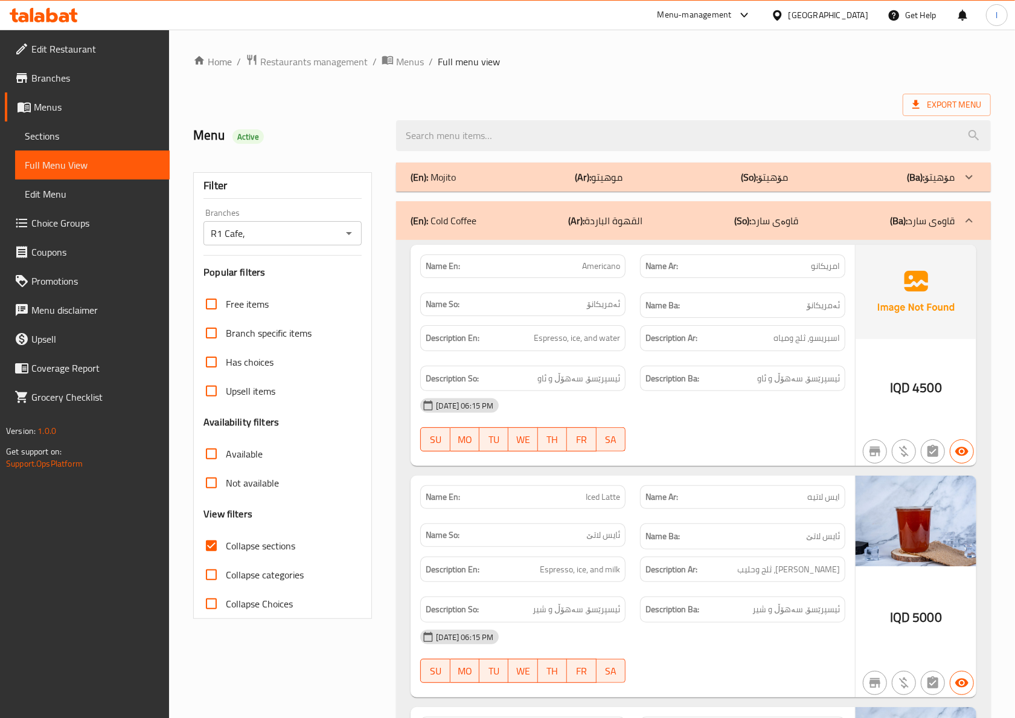
click at [574, 231] on div "(En): Cold Coffee (Ar): القهوة الباردة (So): قاوەی سارد (Ba): قاوەی سارد" at bounding box center [693, 220] width 595 height 39
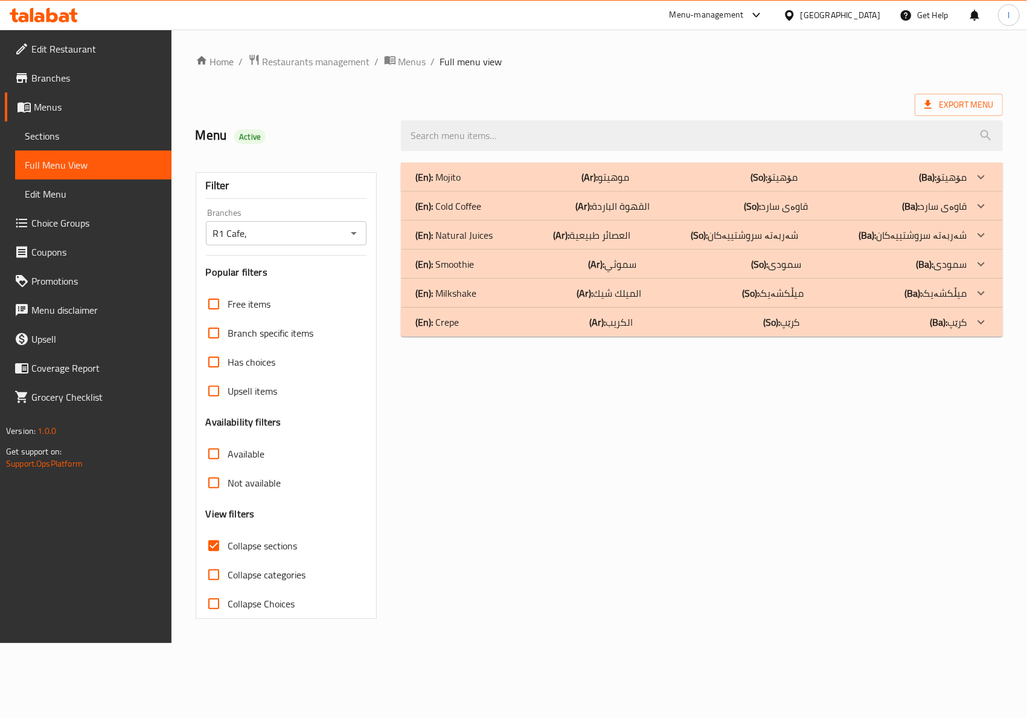
click at [519, 288] on div "(En): Milkshake (Ar): الميلك شيك (So): میڵکشەیک (Ba): میڵکشەیک" at bounding box center [691, 293] width 551 height 14
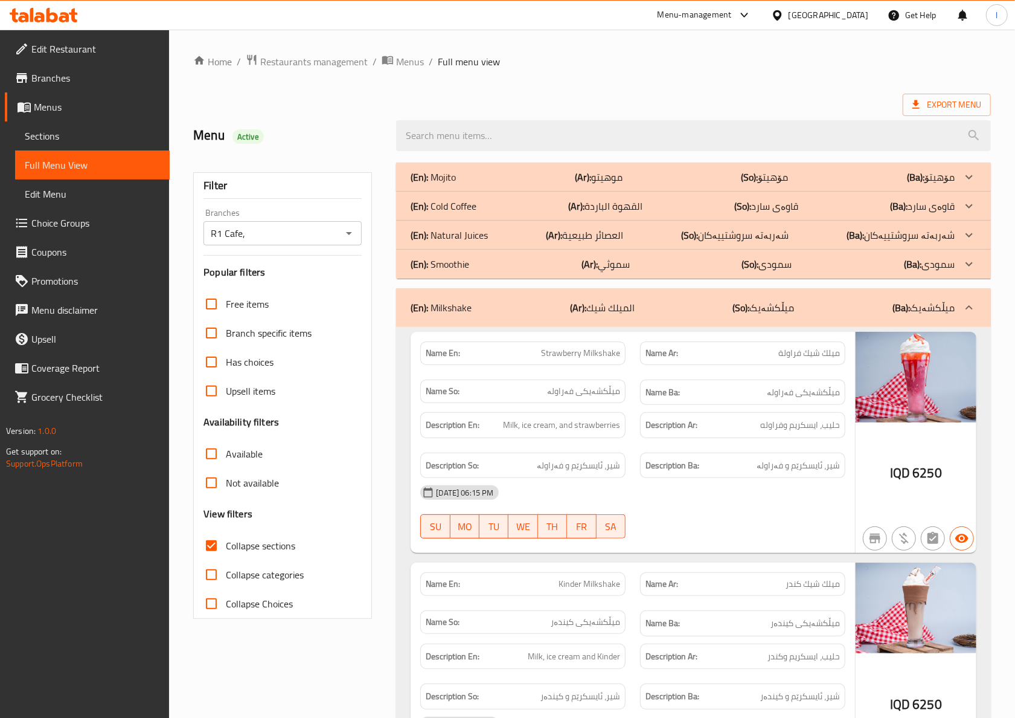
scroll to position [268, 0]
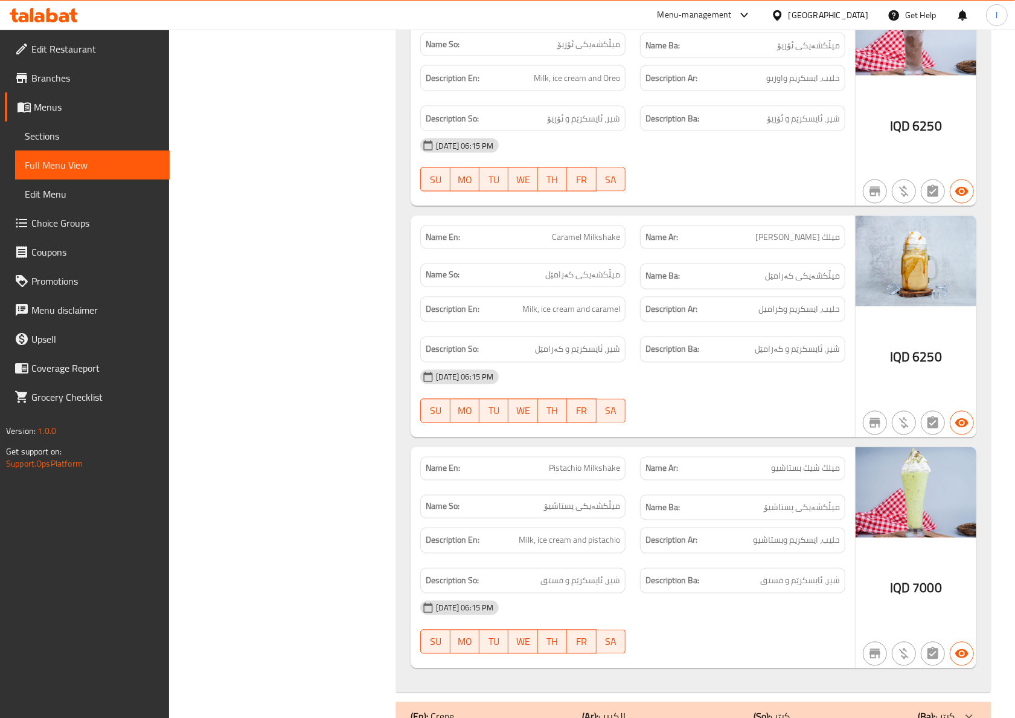
scroll to position [1320, 0]
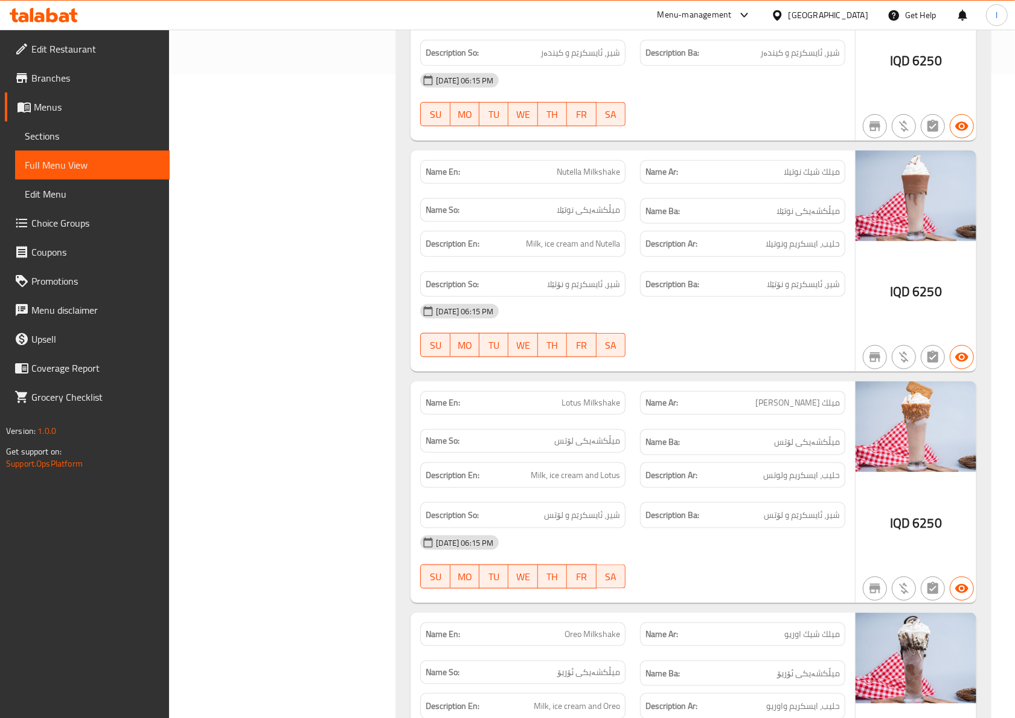
scroll to position [0, 0]
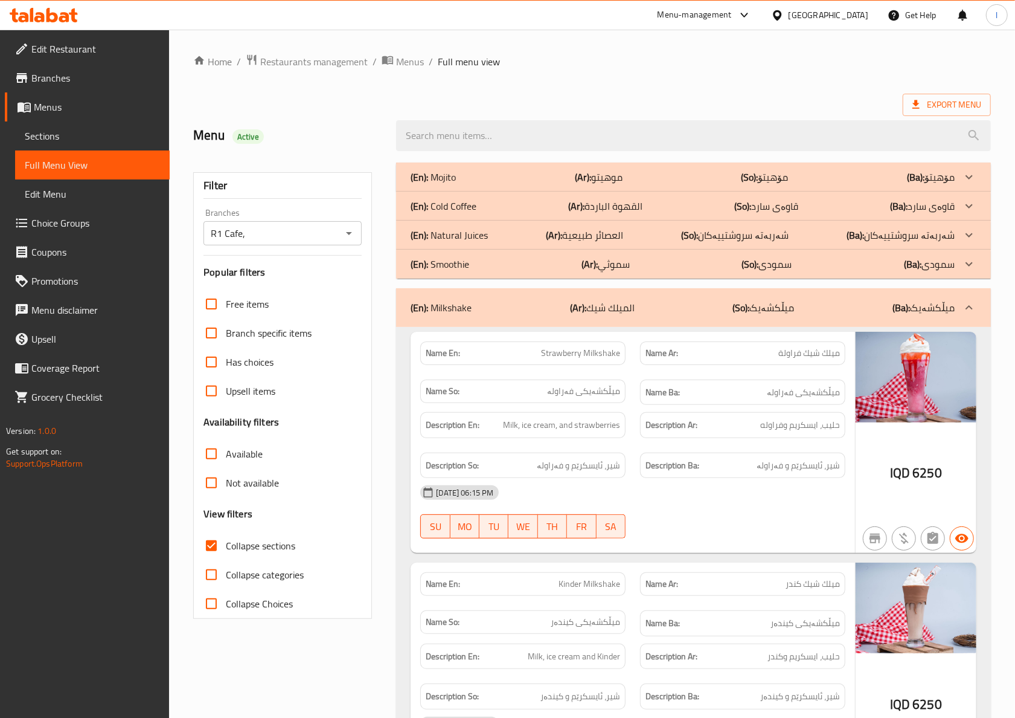
click at [684, 310] on div "(En): Milkshake (Ar): الميلك شيك (So): میڵکشەیک (Ba): میڵکشەیک" at bounding box center [683, 307] width 544 height 14
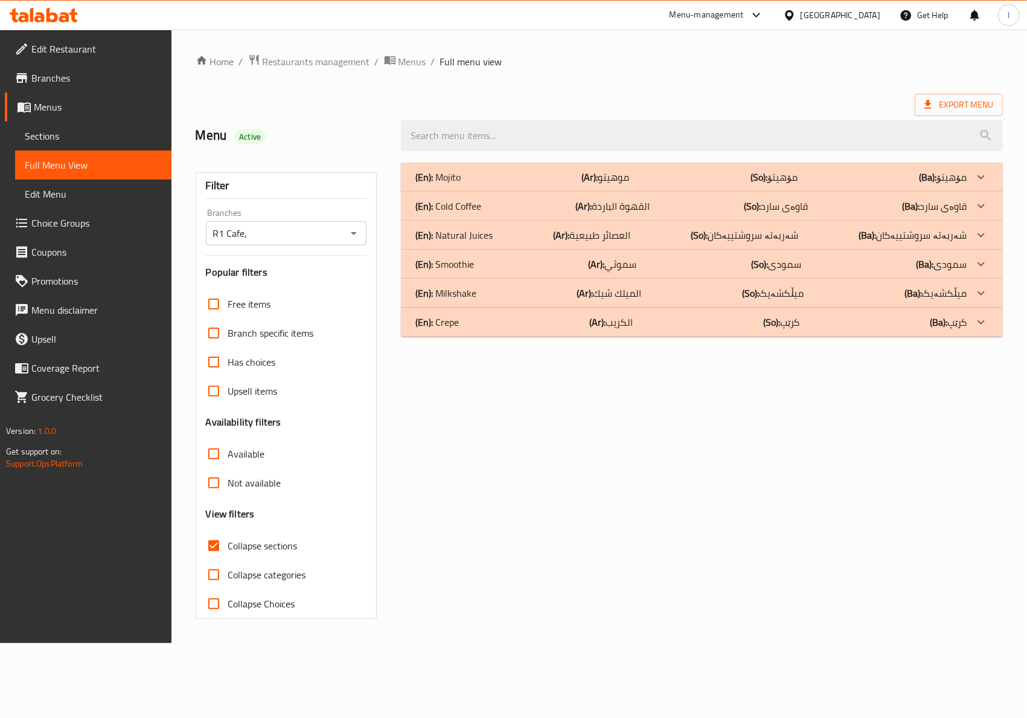
click at [576, 261] on div "(En): Smoothie (Ar): سموثي (So): سمودی (Ba): سمودی" at bounding box center [691, 264] width 551 height 14
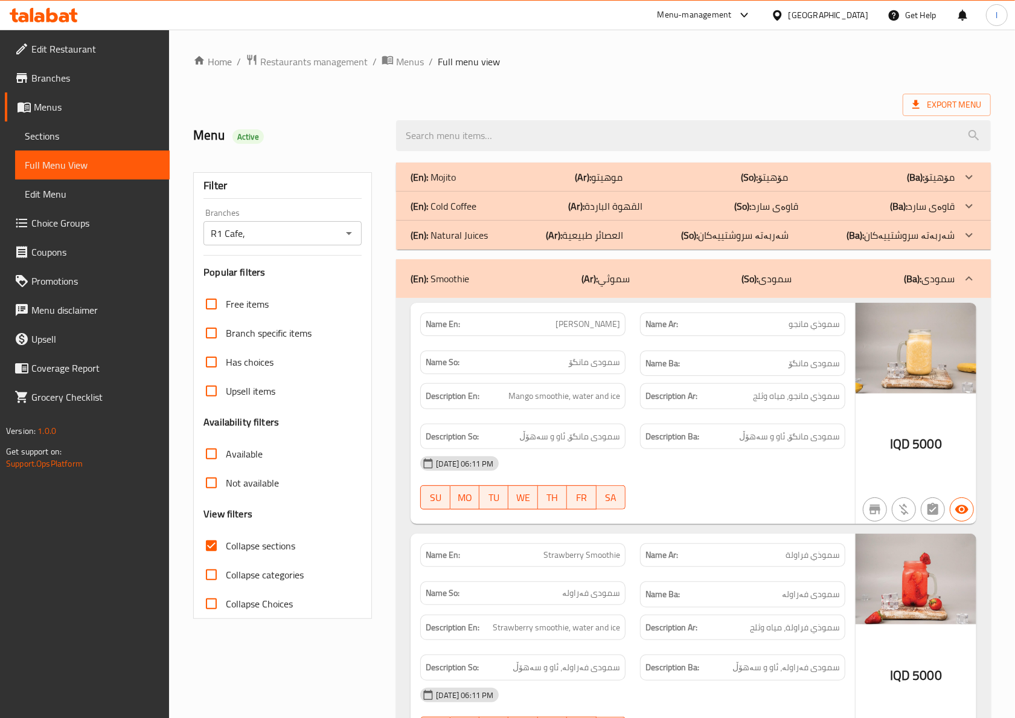
scroll to position [268, 0]
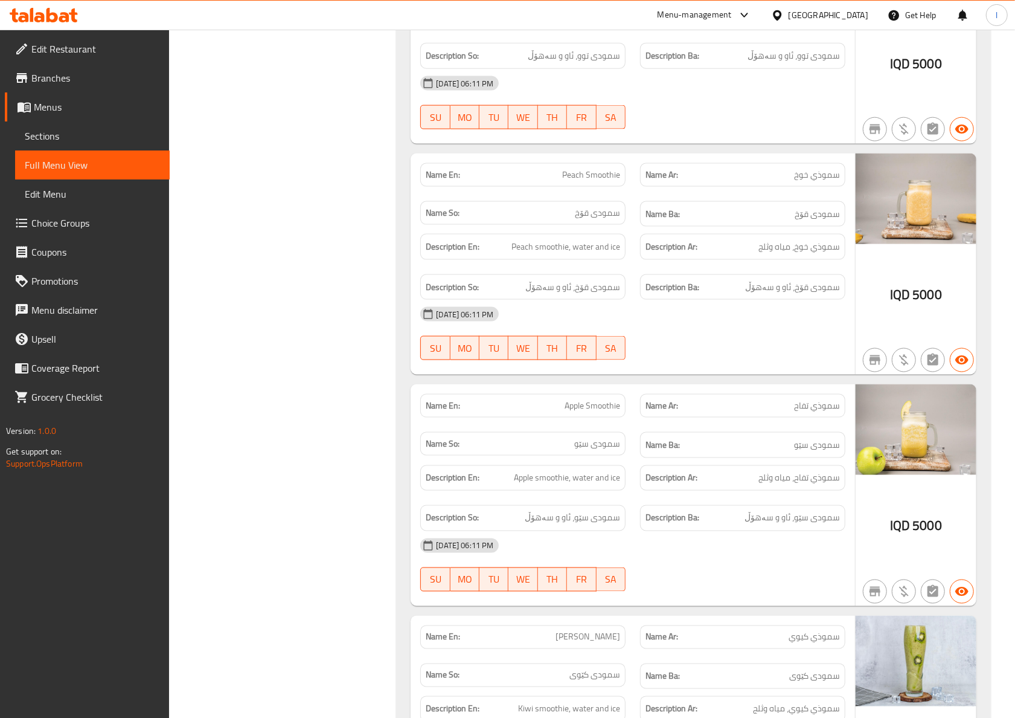
scroll to position [1320, 0]
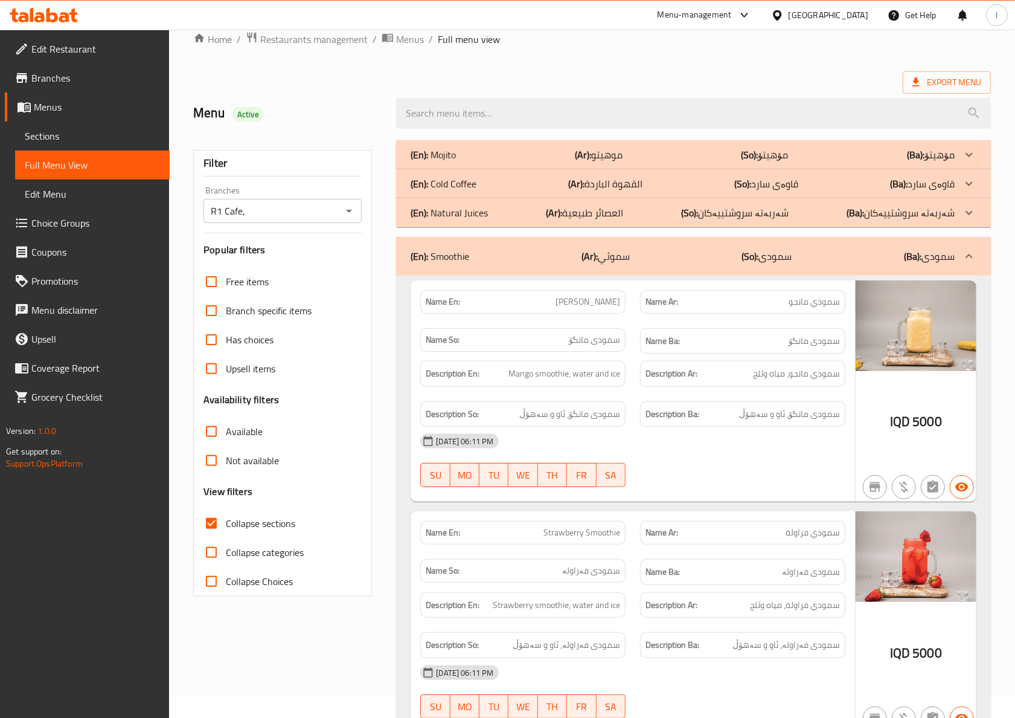
scroll to position [0, 0]
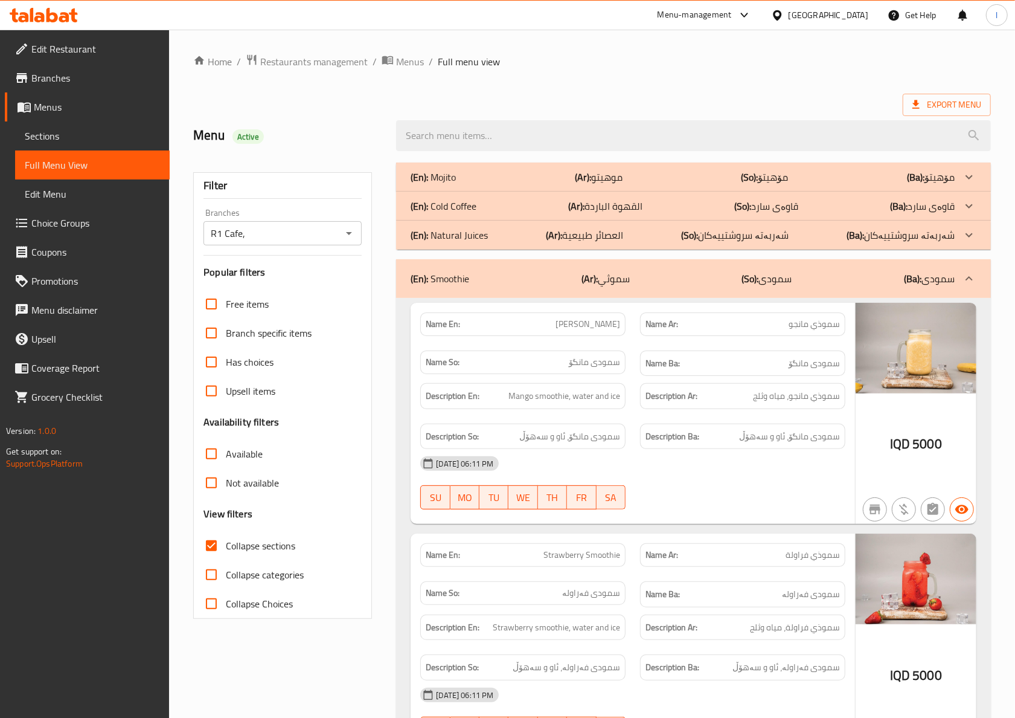
click at [574, 276] on div "(En): Smoothie (Ar): سموثي (So): سمودی (Ba): سمودی" at bounding box center [683, 278] width 544 height 14
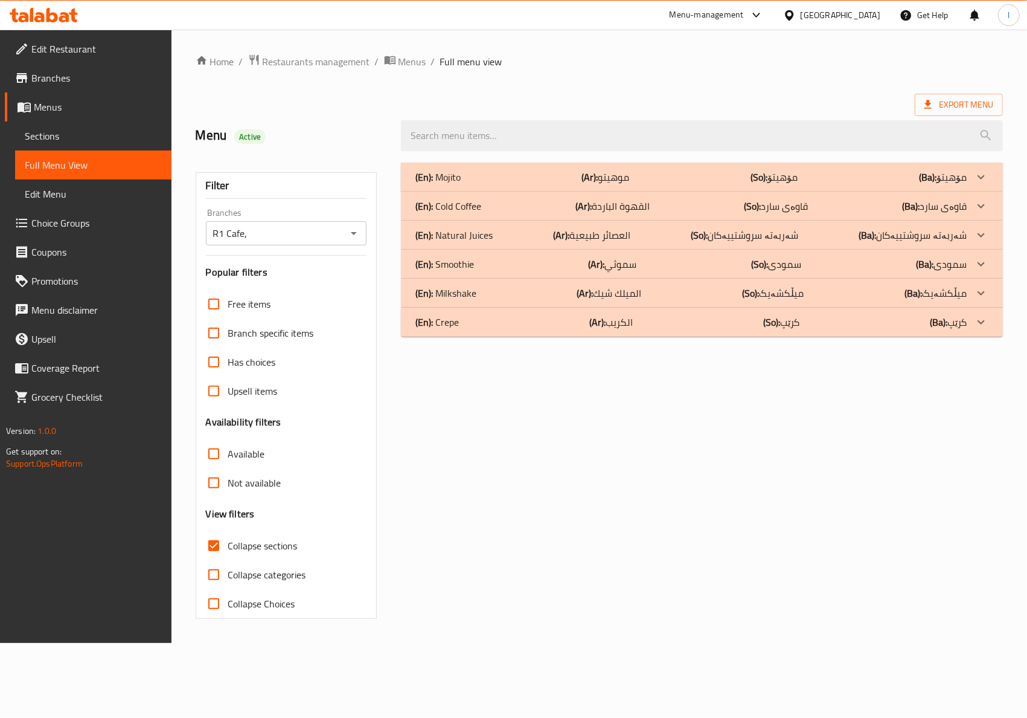
click at [629, 237] on p "(Ar): العصائر طبيعية" at bounding box center [591, 235] width 77 height 14
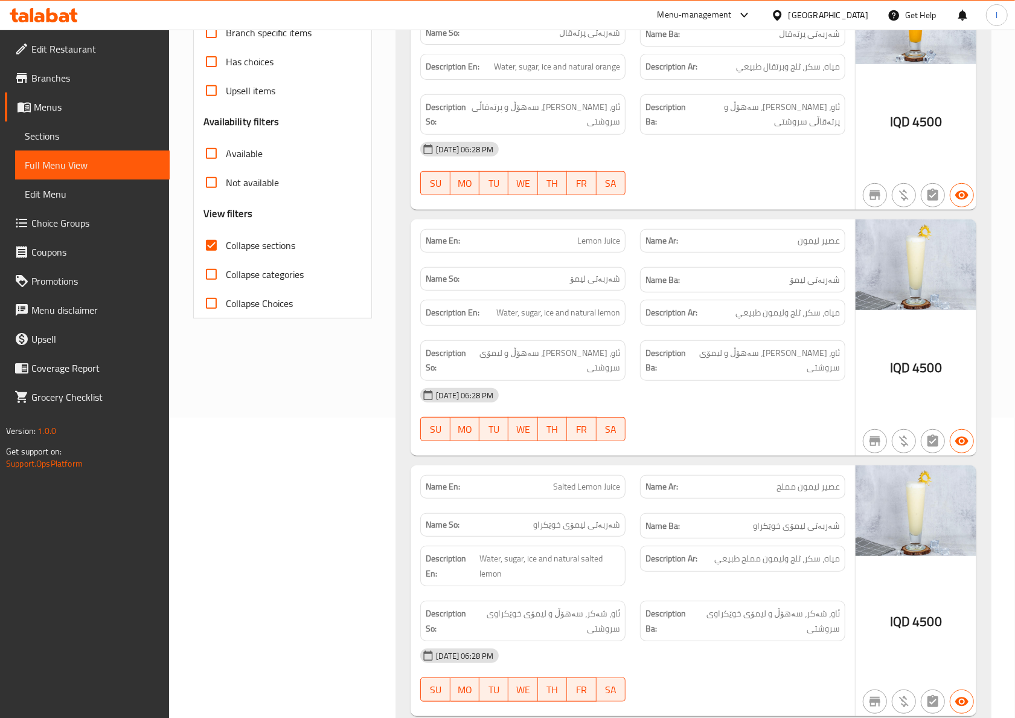
scroll to position [268, 0]
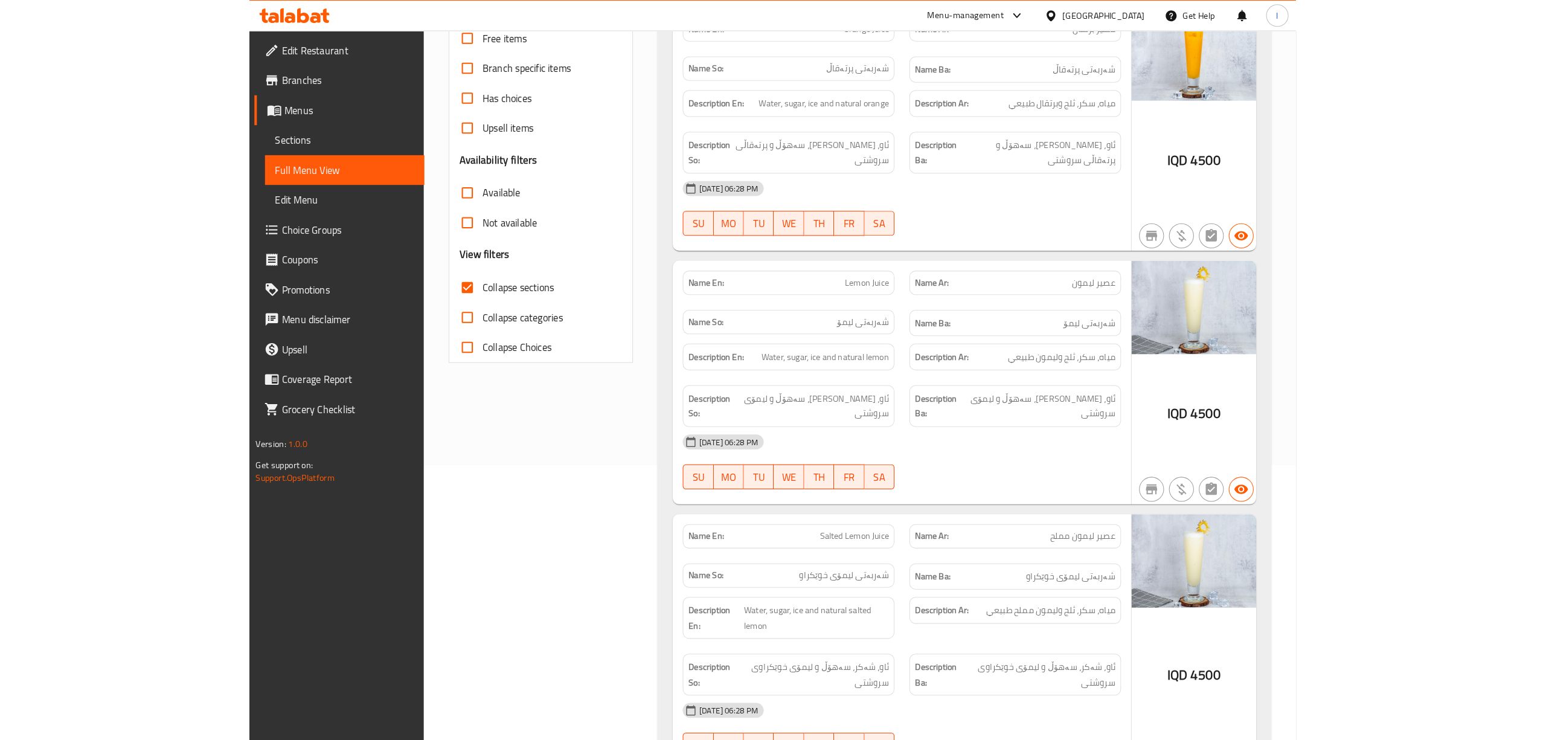
scroll to position [0, 0]
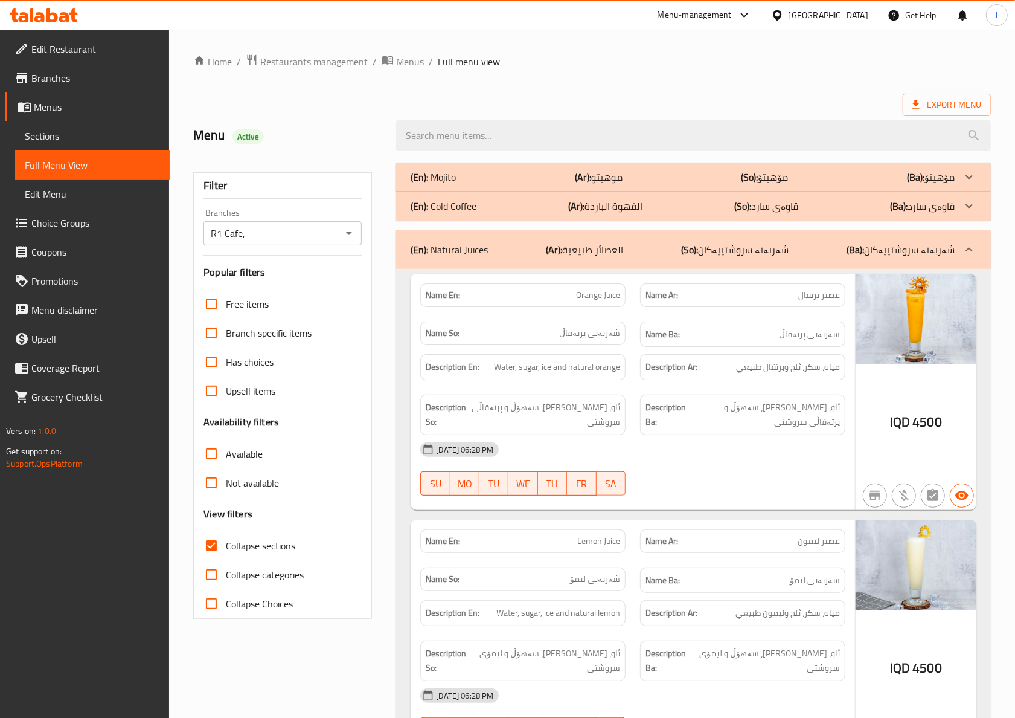
click at [716, 255] on p "(So): شەربەتە سروشتییەکان" at bounding box center [735, 249] width 108 height 14
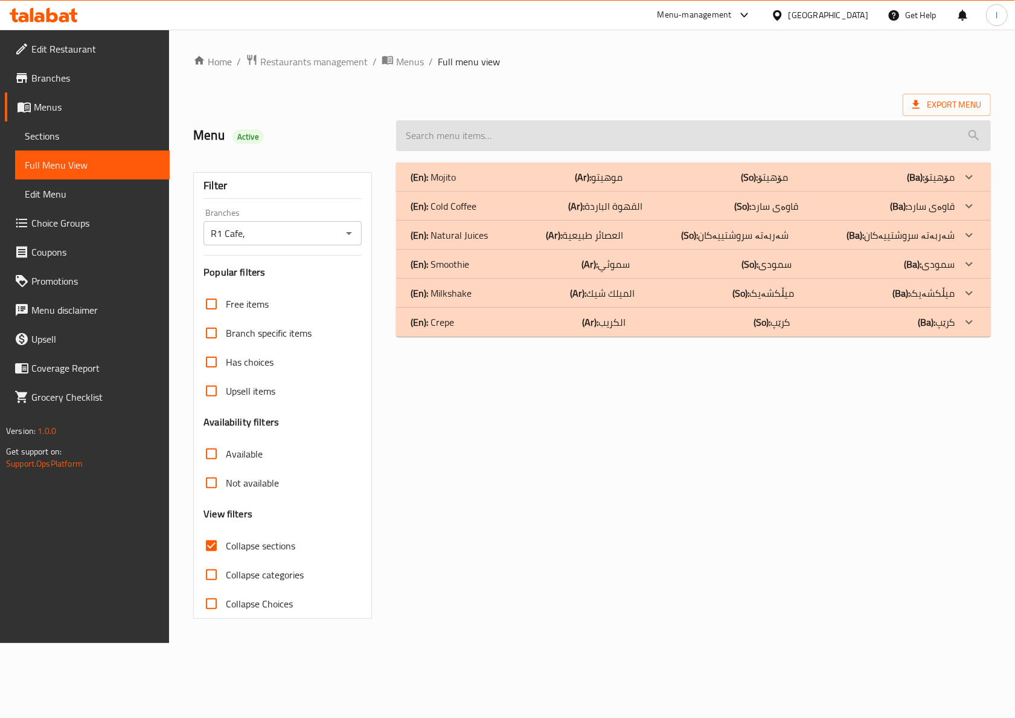
click at [655, 132] on input "search" at bounding box center [693, 135] width 595 height 31
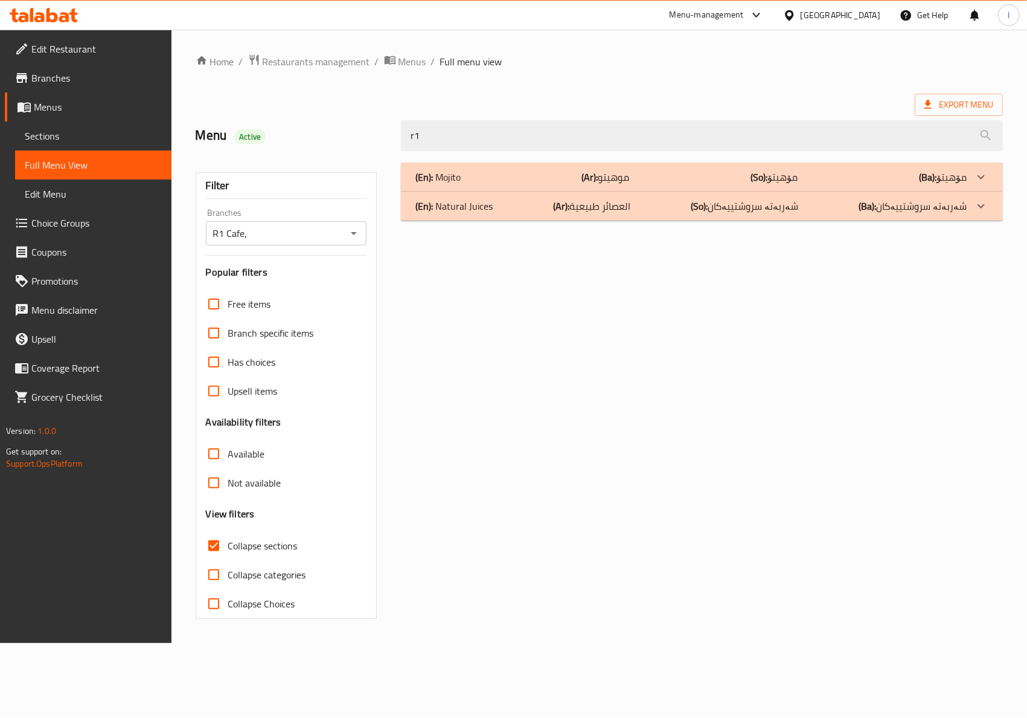
click at [614, 181] on p "(Ar): موهيتو" at bounding box center [606, 177] width 48 height 14
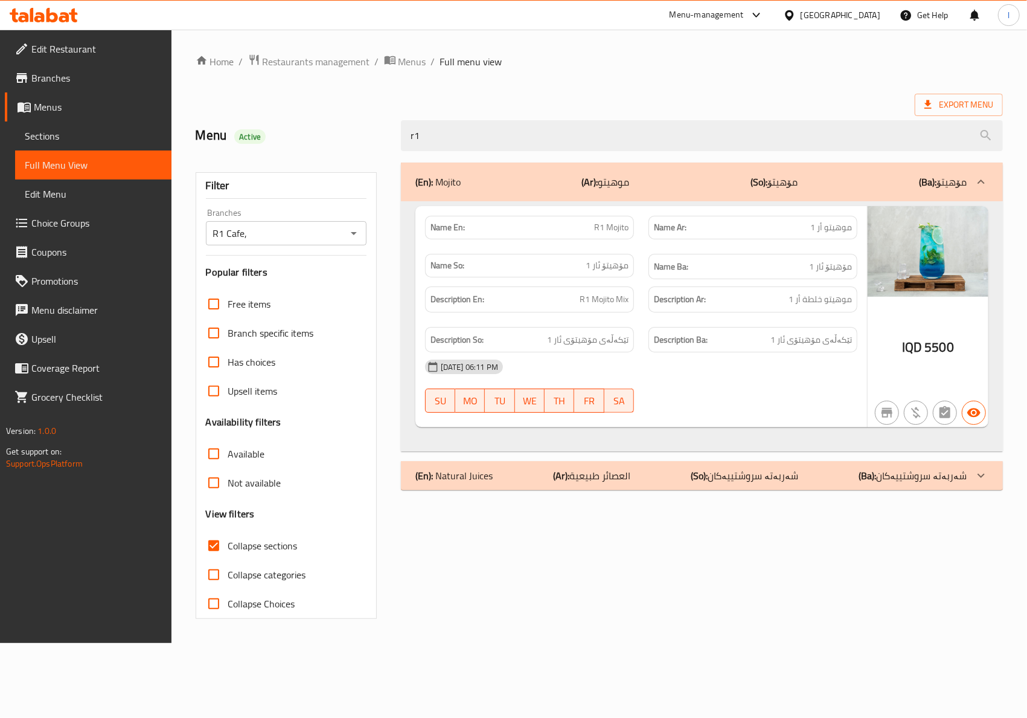
click at [672, 320] on div "Description Ar: موهيتو خلطة أر 1" at bounding box center [752, 299] width 223 height 40
click at [825, 170] on div "(En): Mojito (Ar): موهيتو (So): مۆهیتۆ (Ba): مۆهیتۆ" at bounding box center [702, 181] width 602 height 39
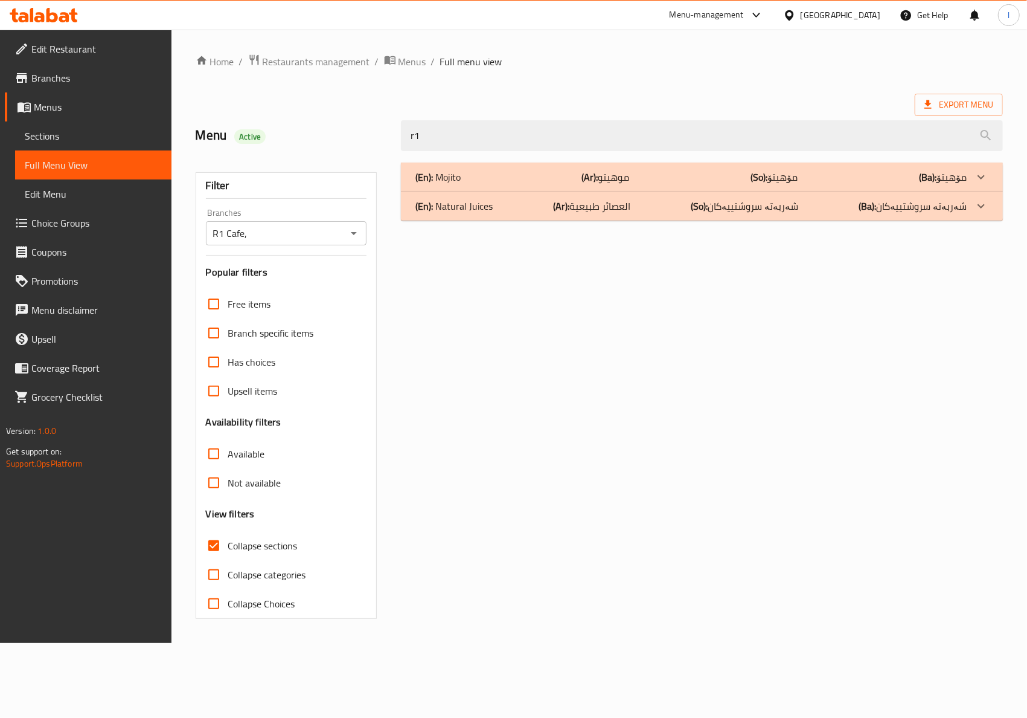
click at [798, 202] on p "(So): شەربەتە سروشتییەکان" at bounding box center [745, 206] width 108 height 14
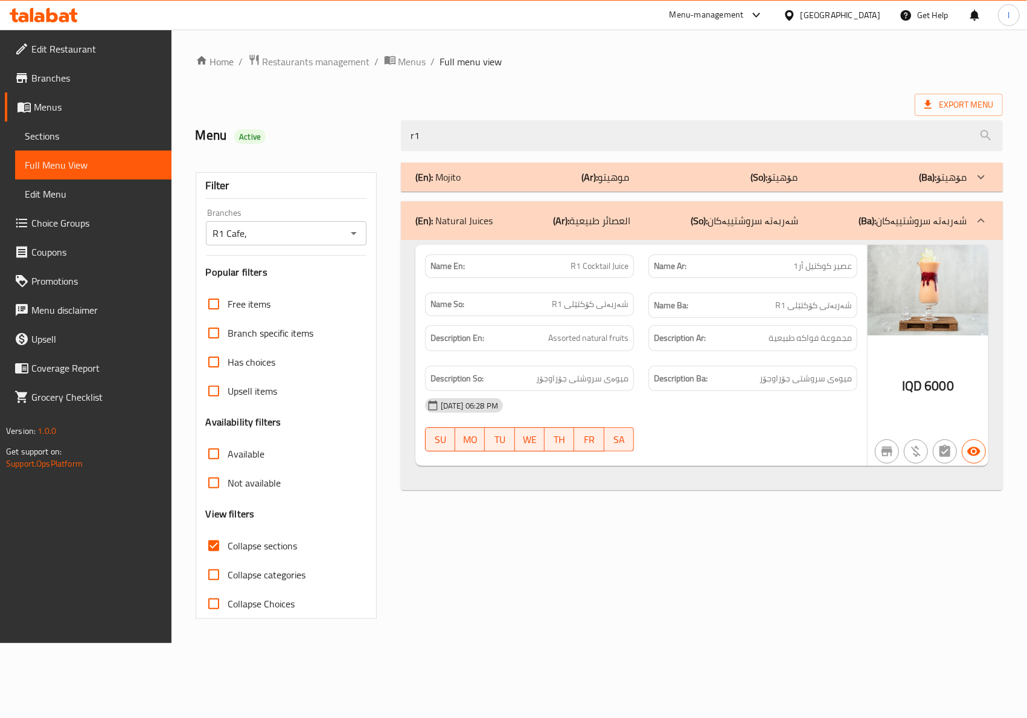
click at [737, 239] on div "(En): Natural Juices (Ar): العصائر طبيعية (So): شەربەتە سروشتییەکان (Ba): شەربە…" at bounding box center [702, 220] width 602 height 39
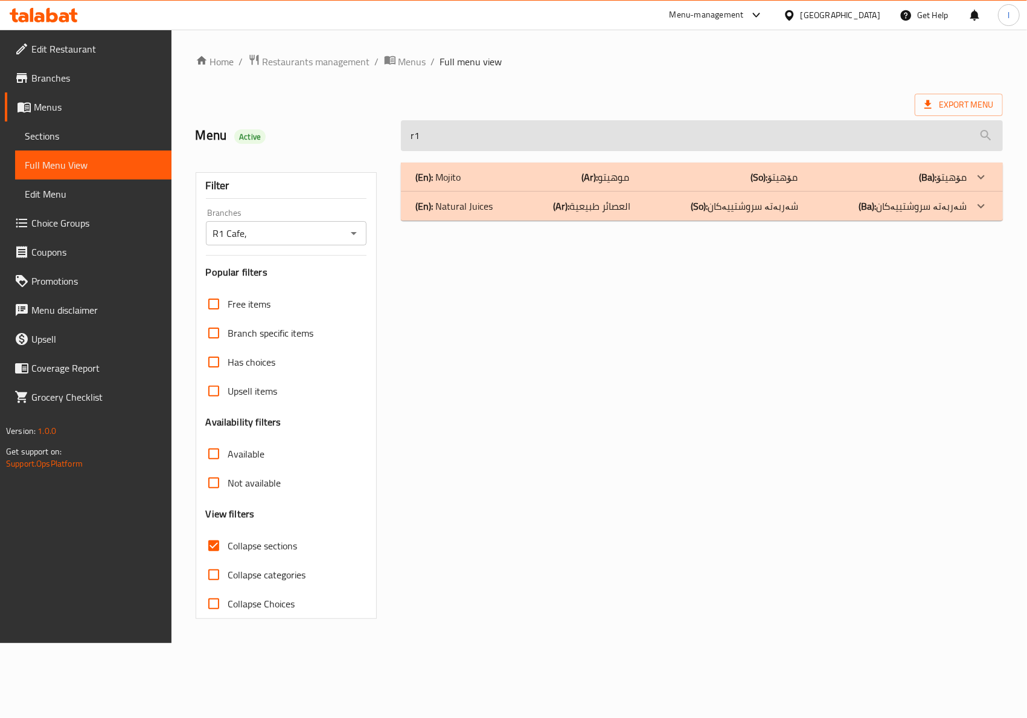
click at [440, 131] on input "r1" at bounding box center [702, 135] width 602 height 31
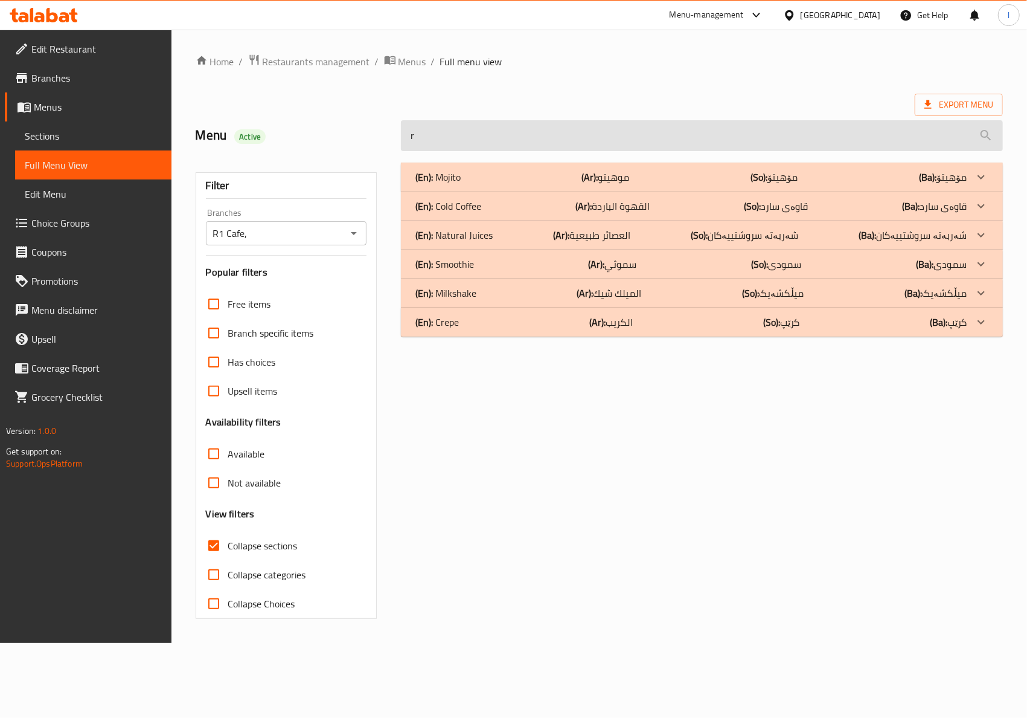
type input "r 1"
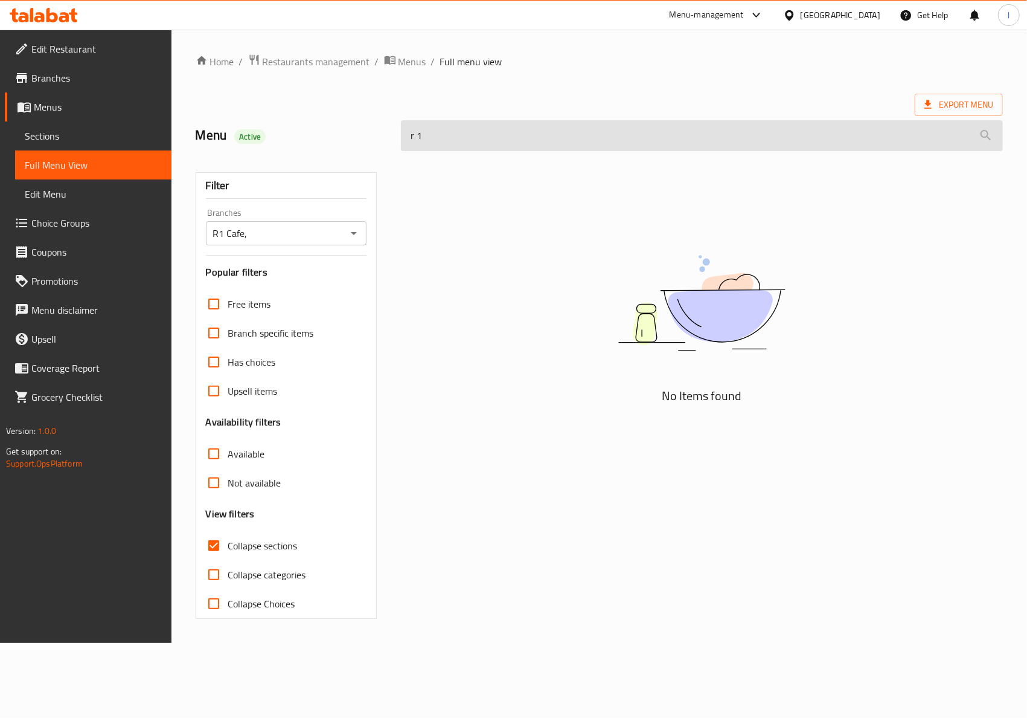
click at [476, 140] on input "r 1" at bounding box center [702, 135] width 602 height 31
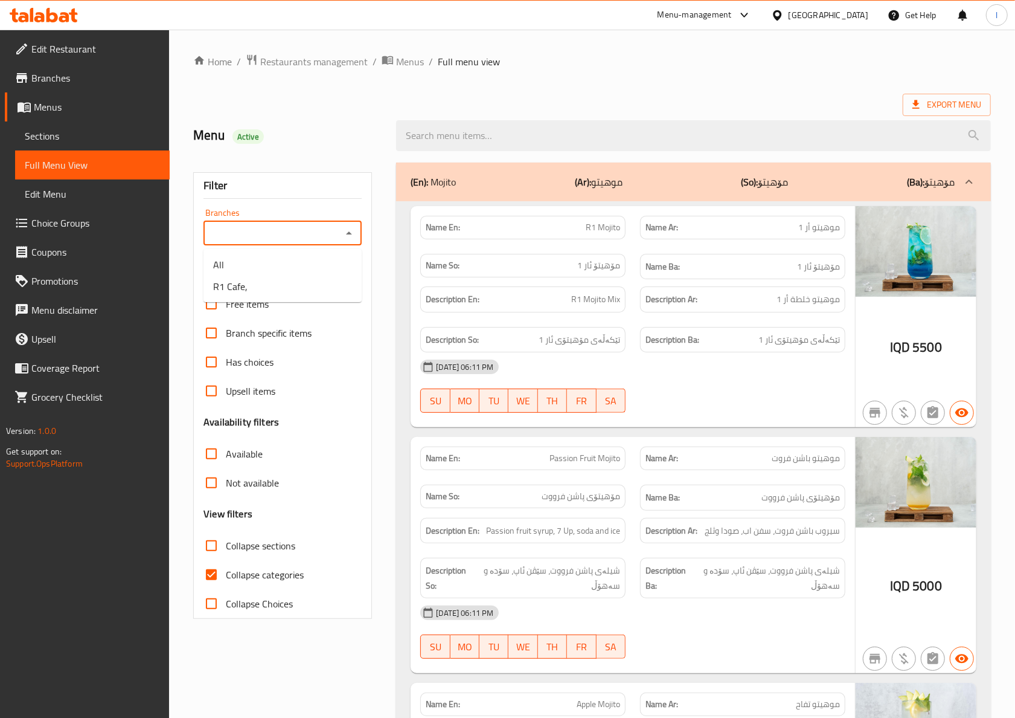
click at [332, 237] on input "Branches" at bounding box center [272, 233] width 131 height 17
click at [303, 283] on li "R1 Cafe," at bounding box center [283, 286] width 158 height 22
type input "R1 Cafe,"
click at [232, 576] on span "Collapse categories" at bounding box center [265, 574] width 78 height 14
click at [226, 576] on input "Collapse categories" at bounding box center [211, 574] width 29 height 29
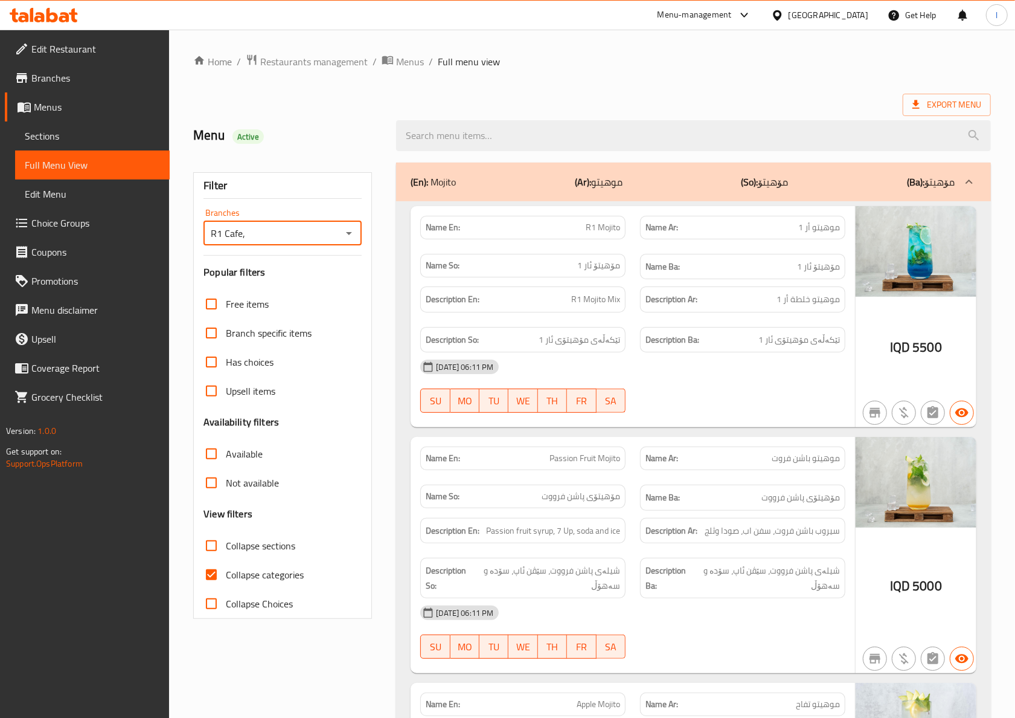
checkbox input "false"
click at [274, 538] on span "Collapse sections" at bounding box center [260, 545] width 69 height 14
click at [226, 538] on input "Collapse sections" at bounding box center [211, 545] width 29 height 29
checkbox input "true"
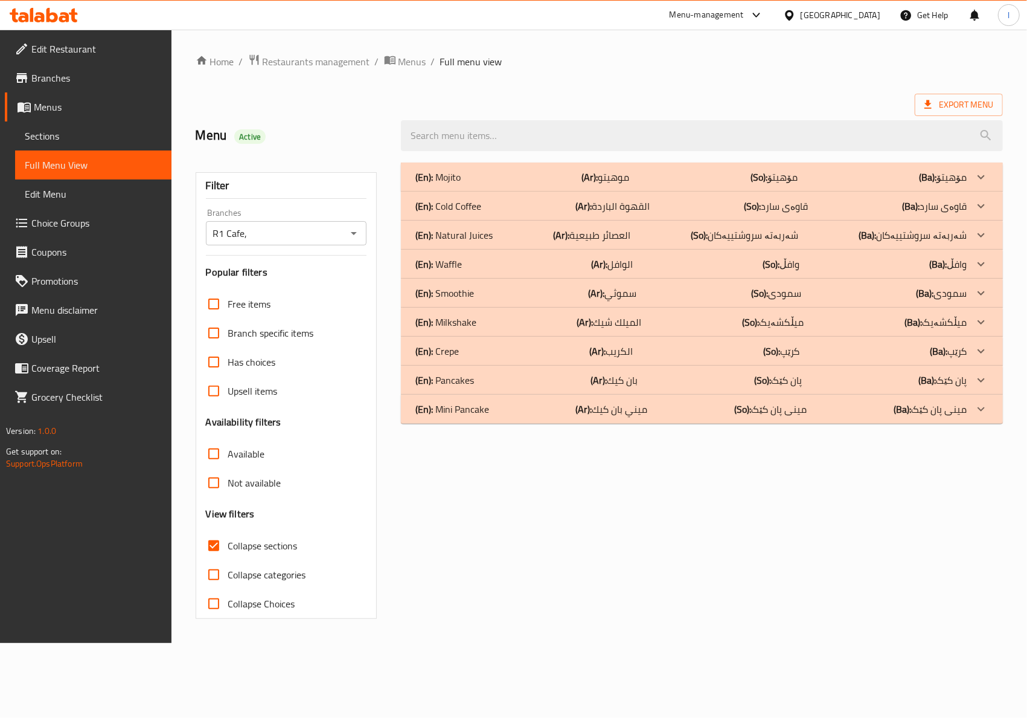
click at [605, 231] on p "(Ar): العصائر طبيعية" at bounding box center [591, 235] width 77 height 14
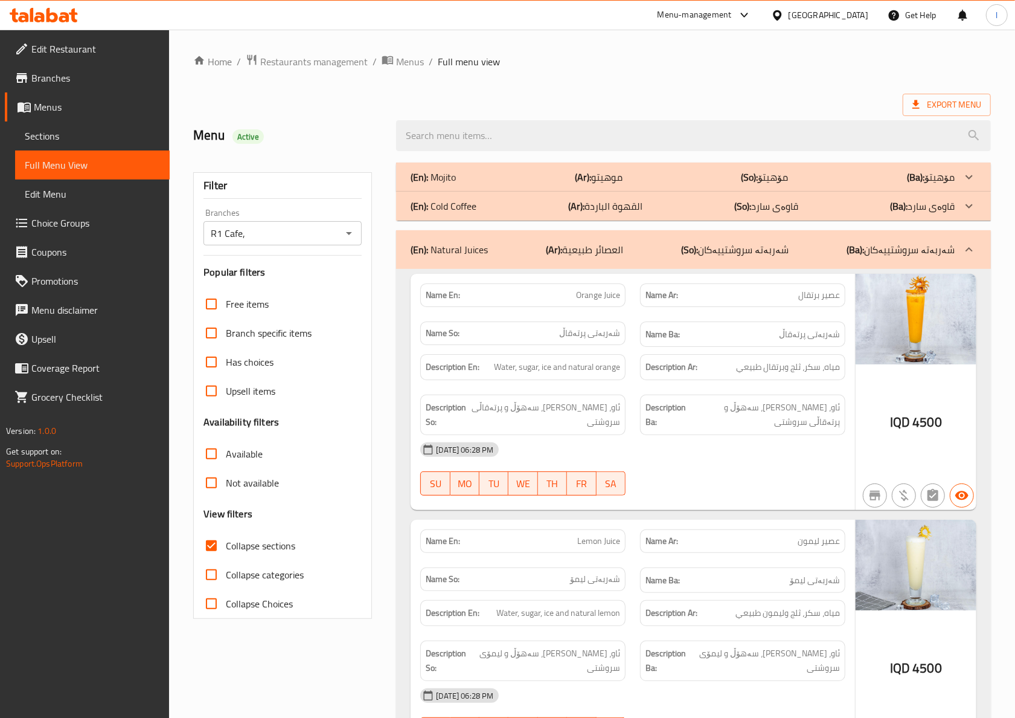
click at [707, 440] on div "[DATE] 06:28 PM" at bounding box center [633, 449] width 440 height 29
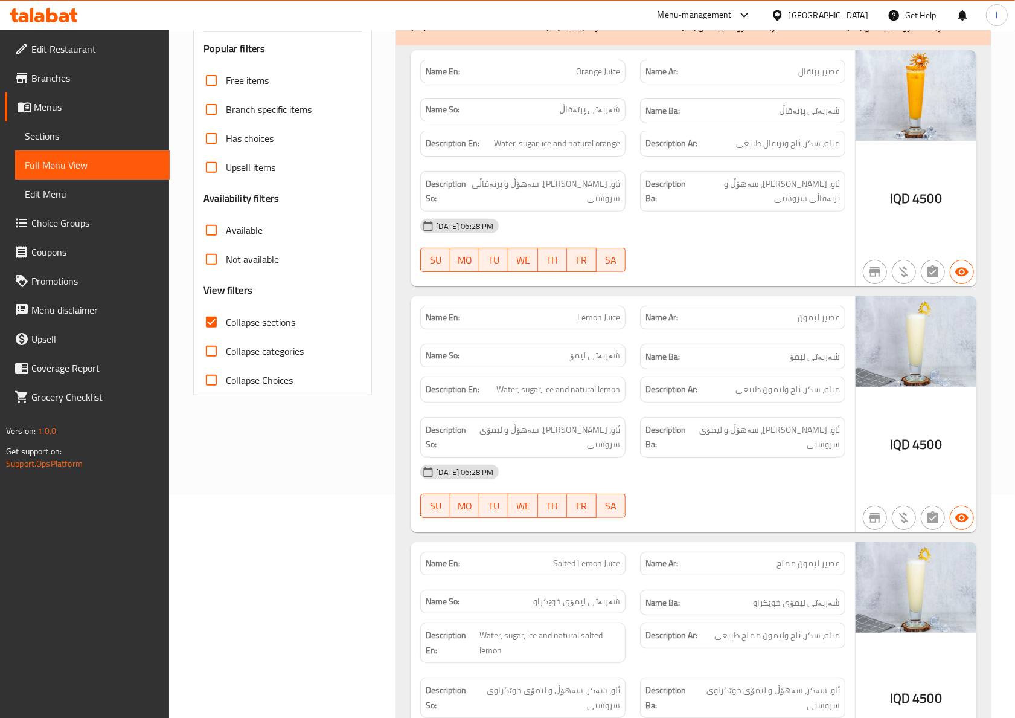
scroll to position [268, 0]
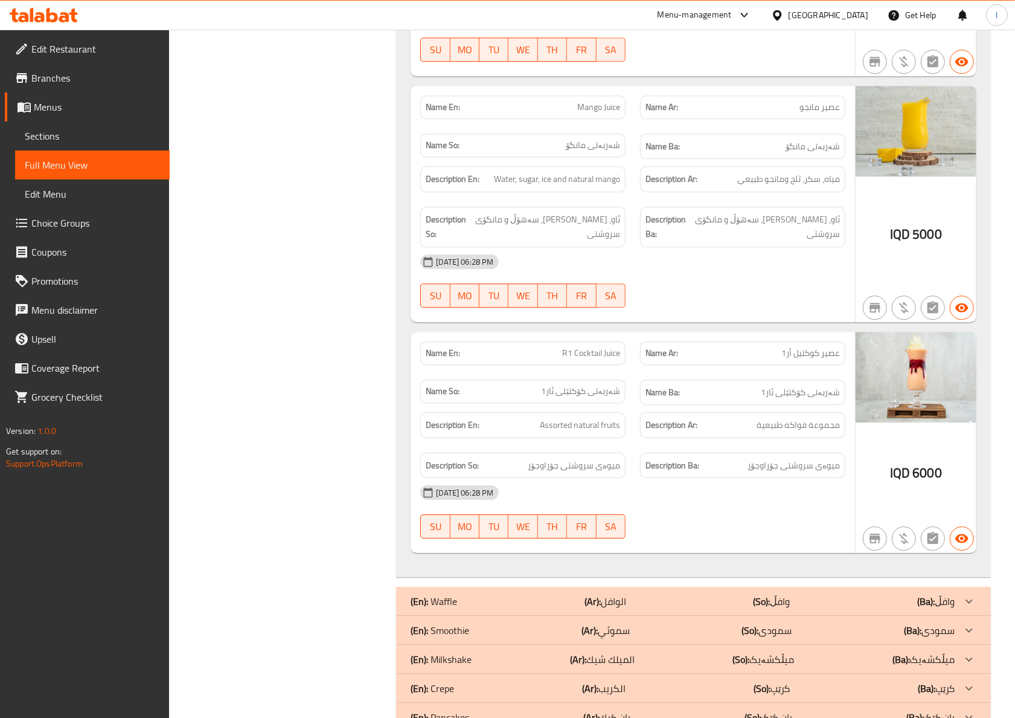
scroll to position [2283, 0]
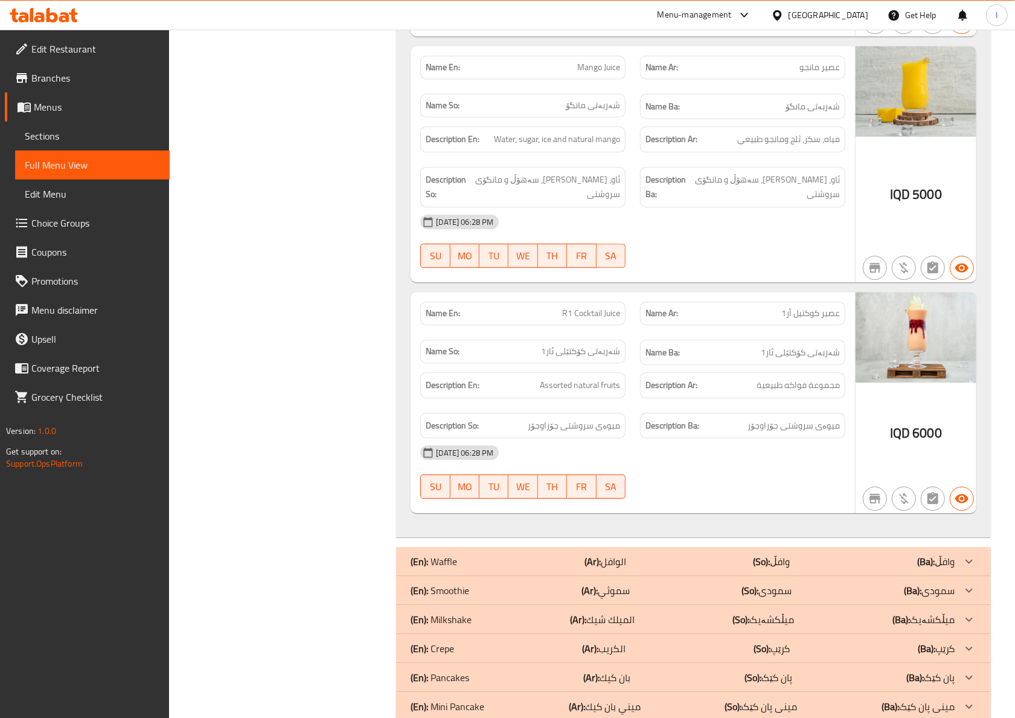
click at [534, 365] on div "Description En: Assorted natural fruits" at bounding box center [523, 385] width 220 height 40
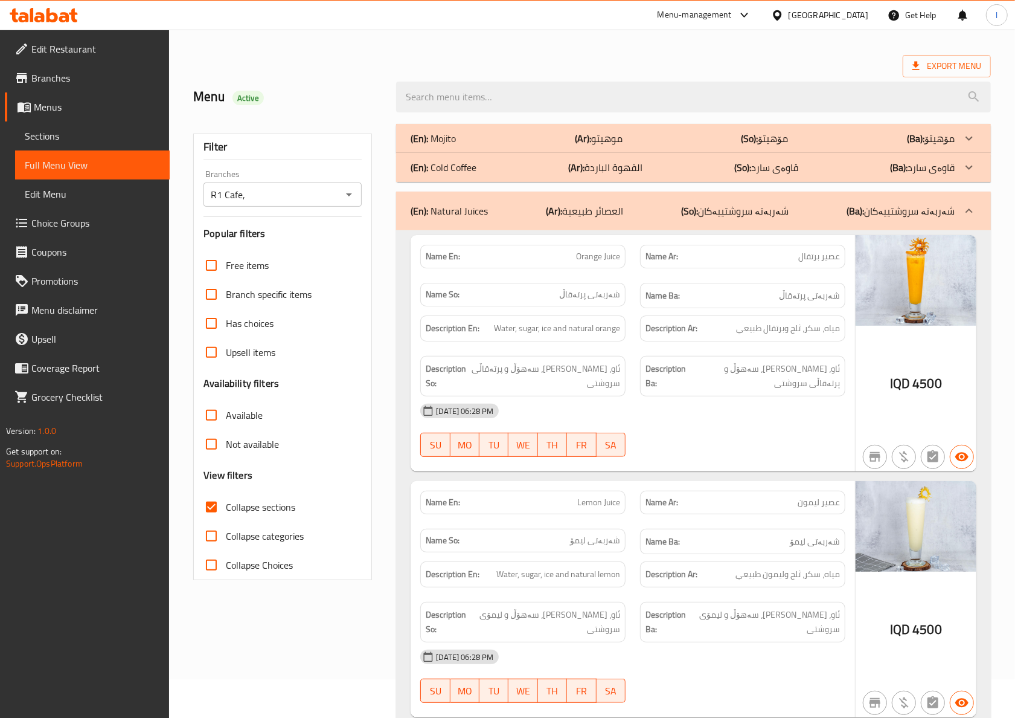
scroll to position [0, 0]
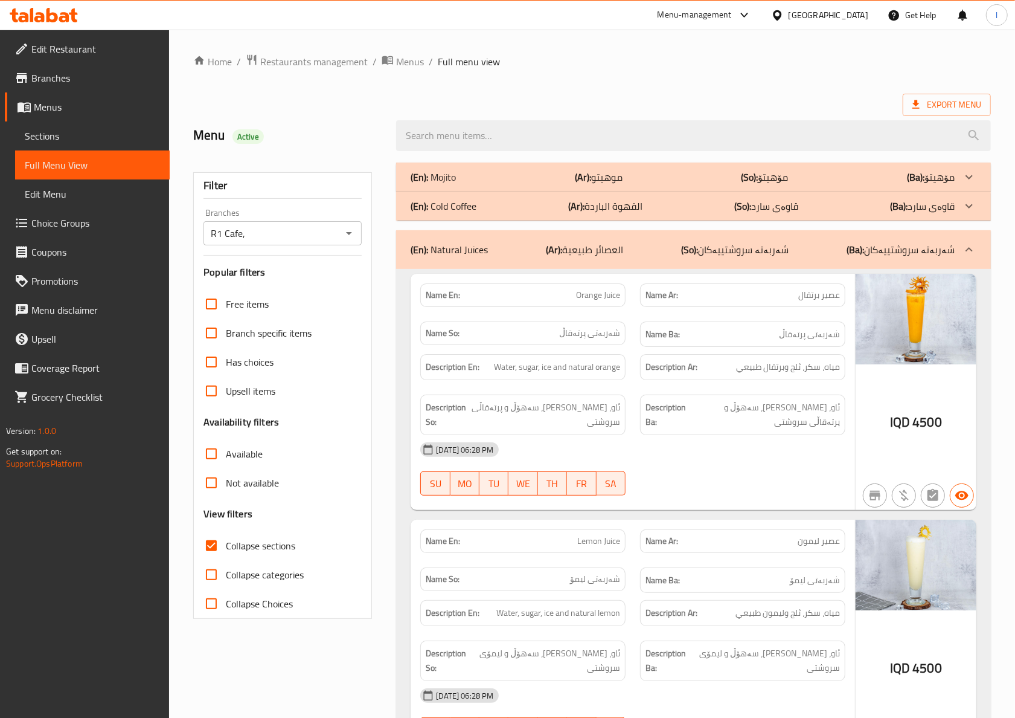
click at [766, 252] on p "(So): شەربەتە سروشتییەکان" at bounding box center [735, 249] width 108 height 14
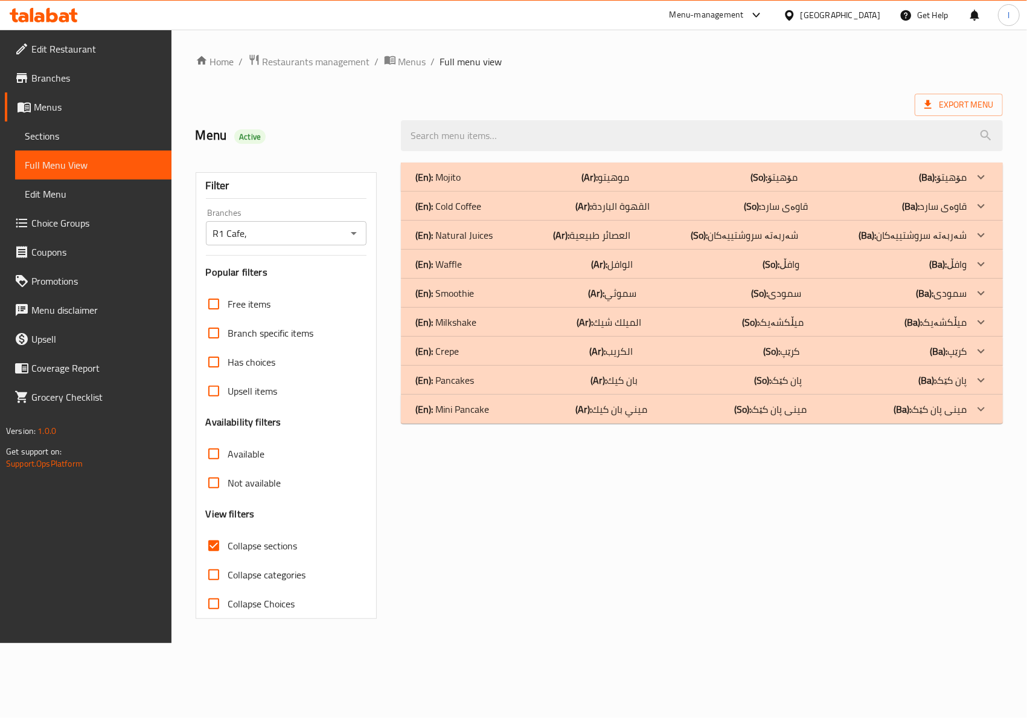
click at [496, 354] on div "(En): Crepe (Ar): الكريب (So): کرێپ (Ba): کرێپ" at bounding box center [691, 351] width 551 height 14
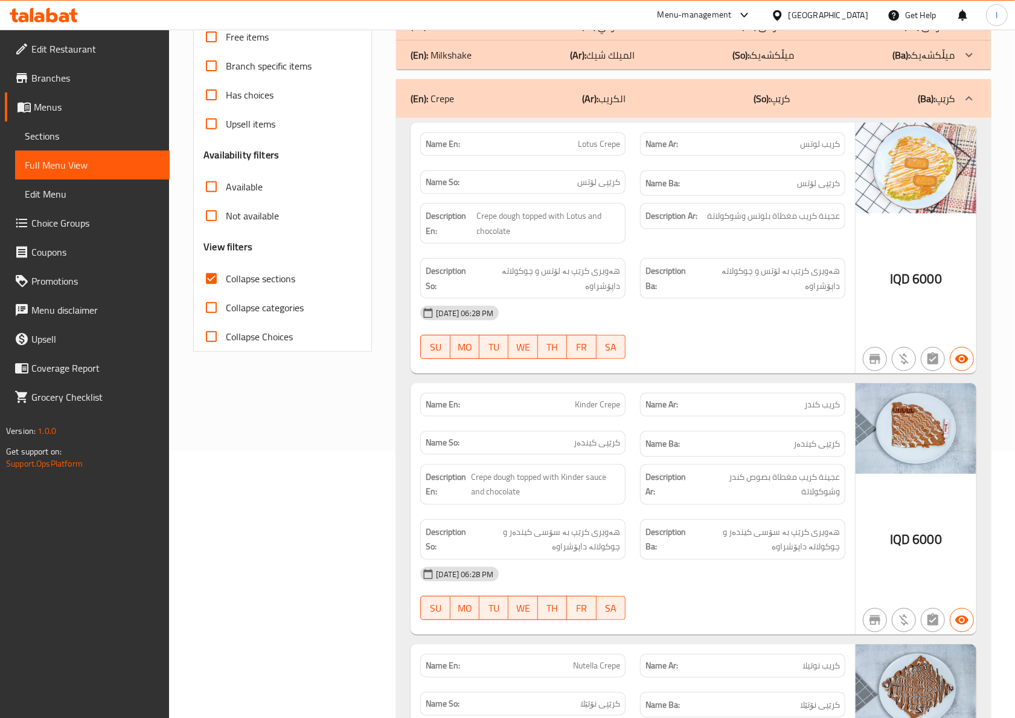
scroll to position [268, 0]
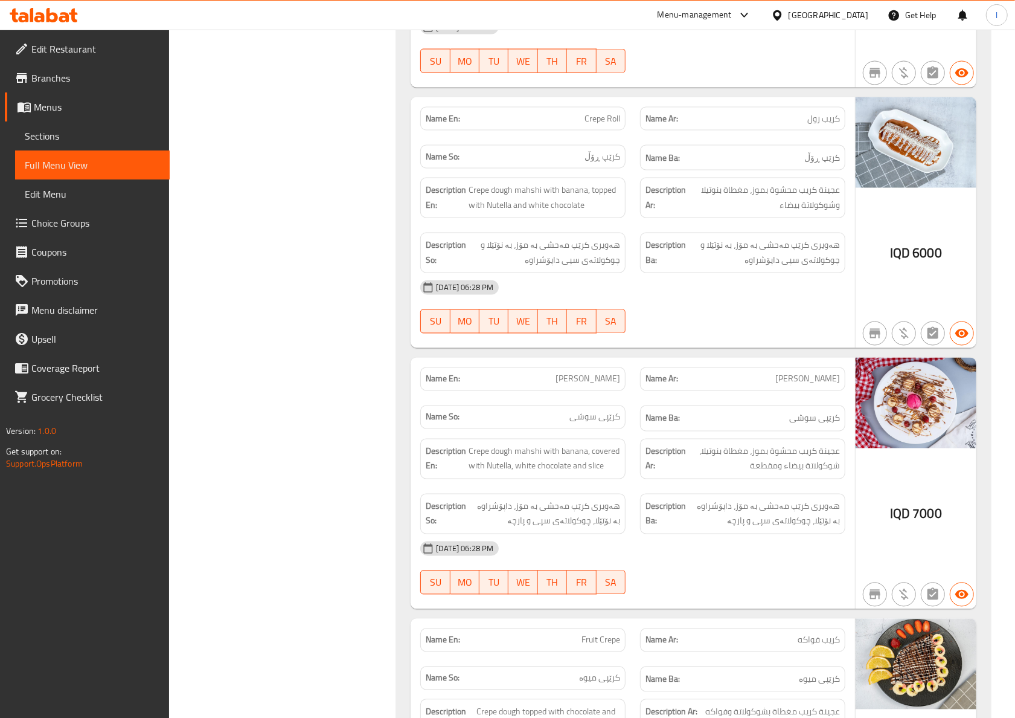
scroll to position [1342, 0]
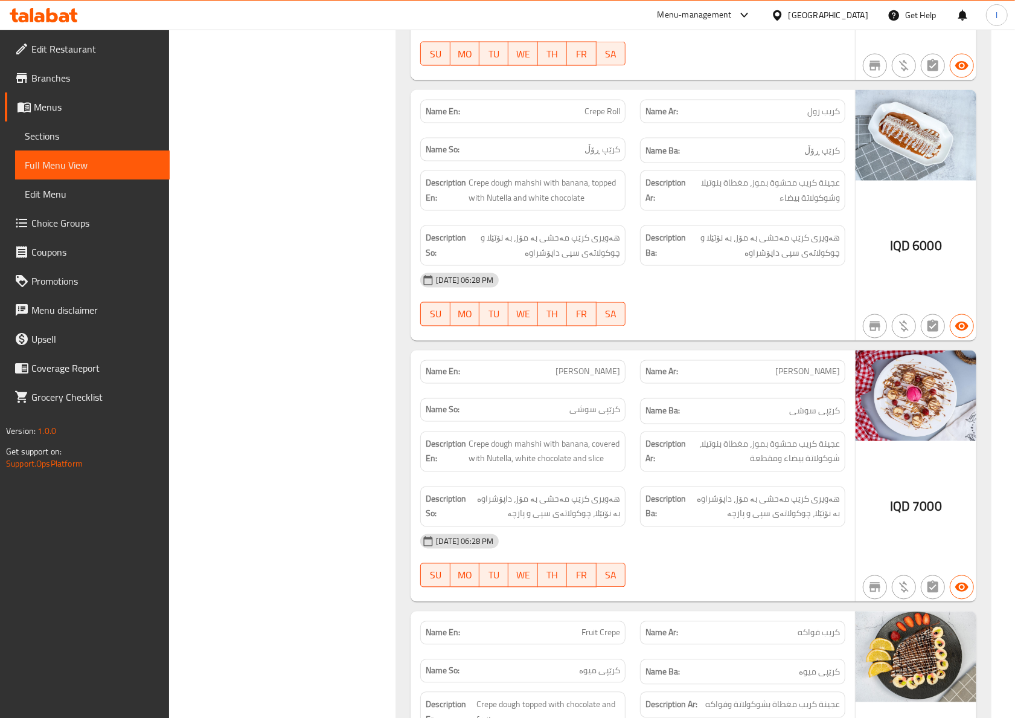
click at [342, 296] on div "Filter Branches R1 Cafe, Branches Popular filters Free items Branch specific it…" at bounding box center [287, 17] width 203 height 2409
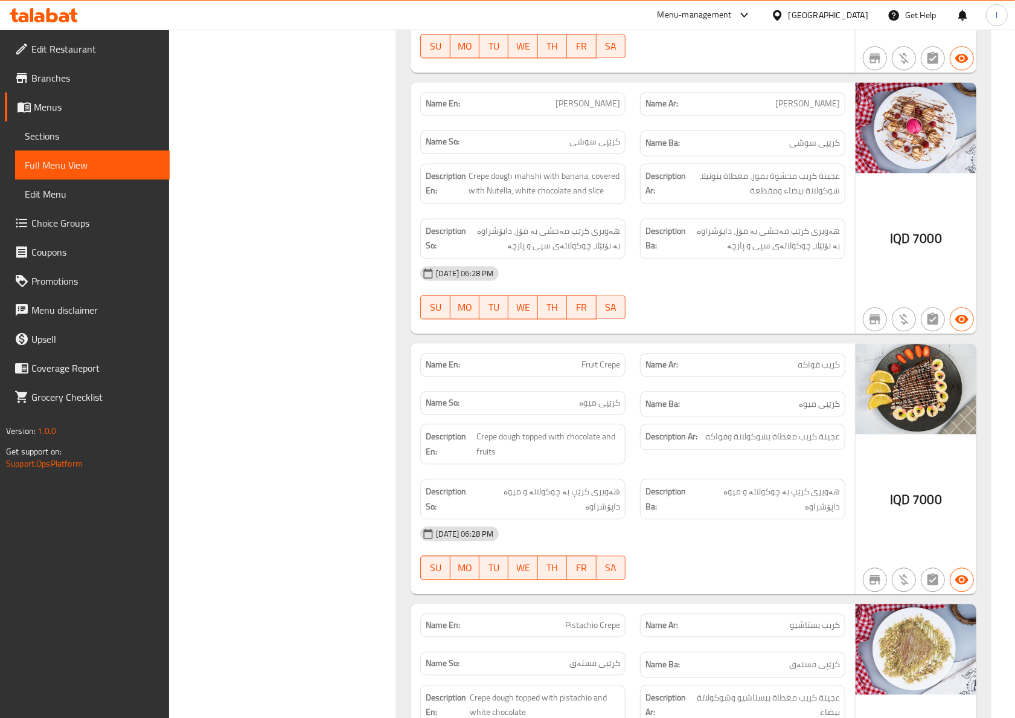
scroll to position [1877, 0]
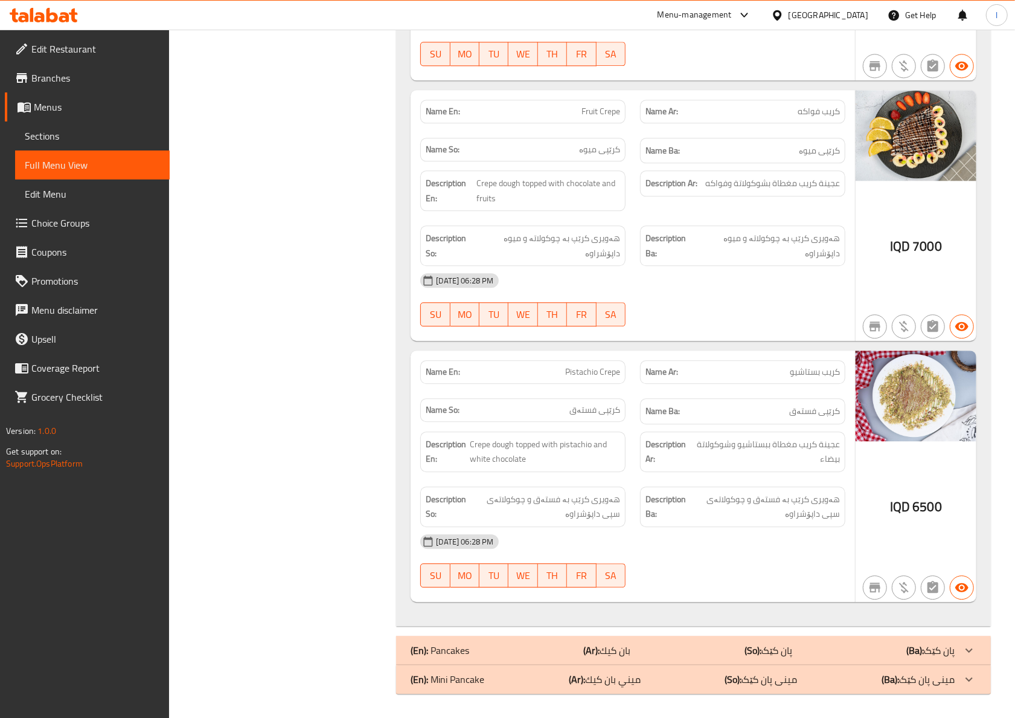
click at [655, 266] on div "[DATE] 06:28 PM" at bounding box center [633, 280] width 440 height 29
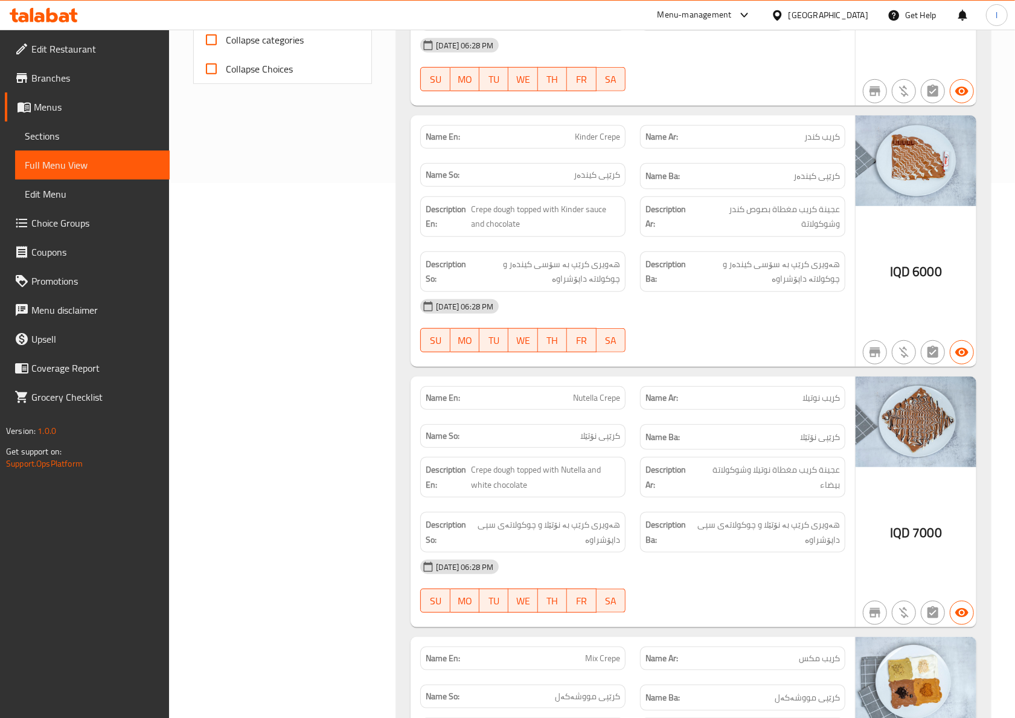
scroll to position [0, 0]
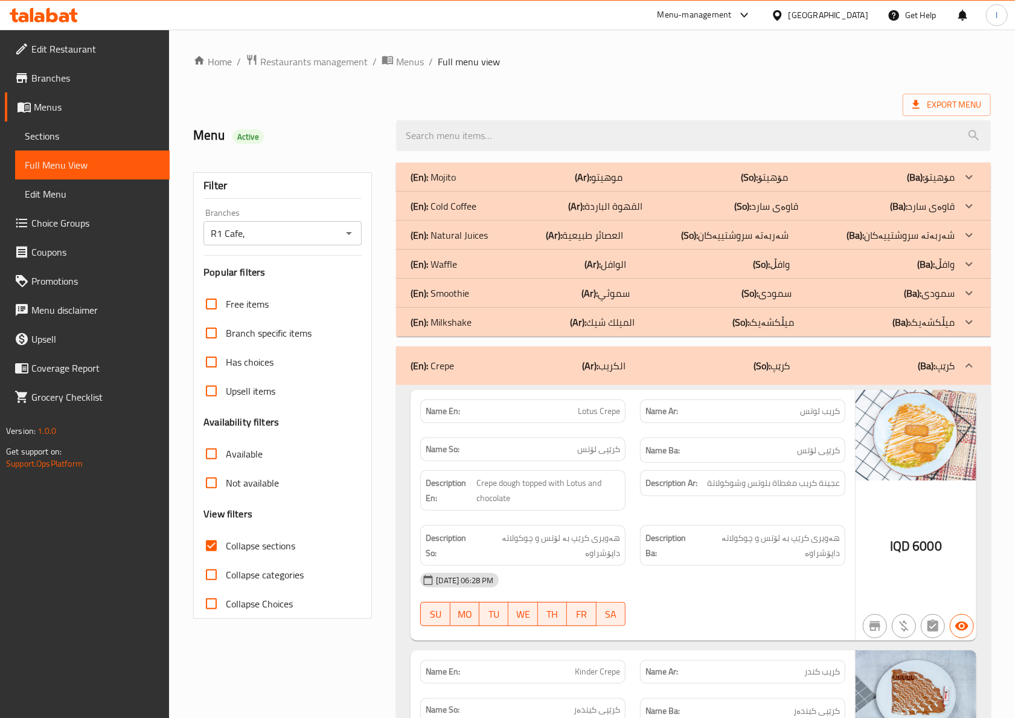
click at [721, 370] on div "(En): Crepe (Ar): الكريب (So): کرێپ (Ba): کرێپ" at bounding box center [683, 365] width 544 height 14
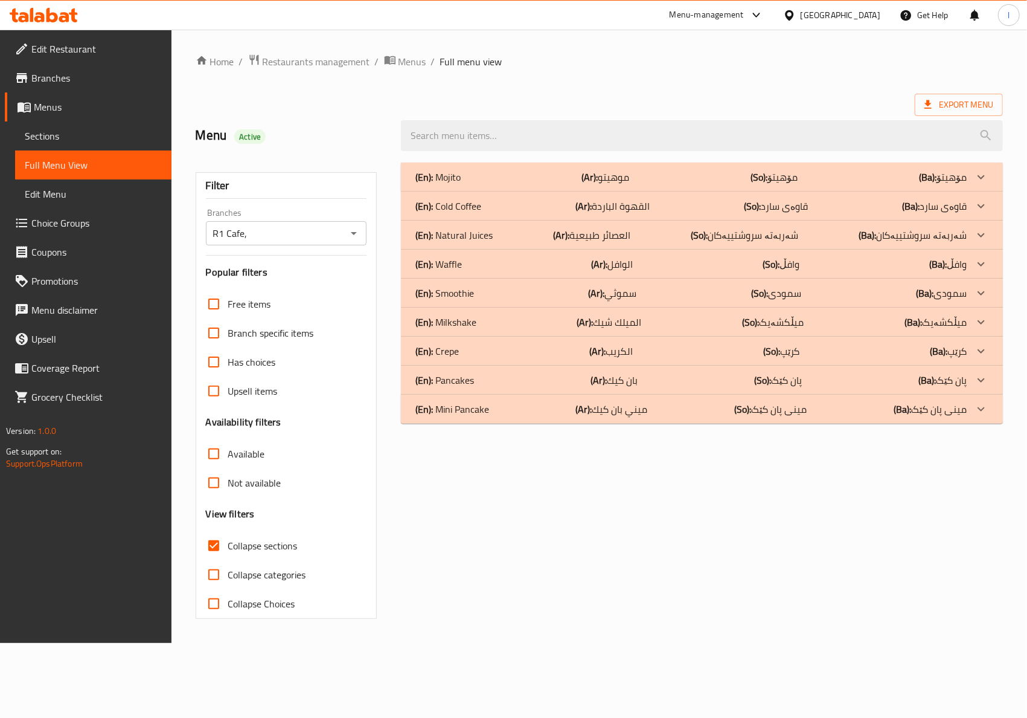
click at [622, 265] on p "(Ar): الوافل" at bounding box center [613, 264] width 42 height 14
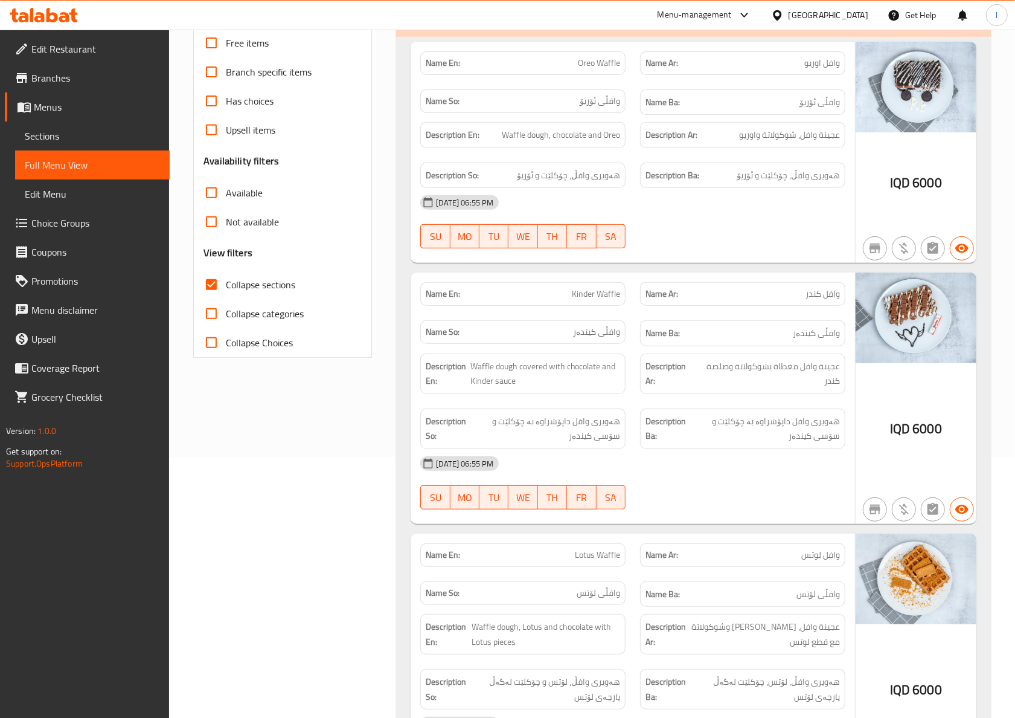
scroll to position [268, 0]
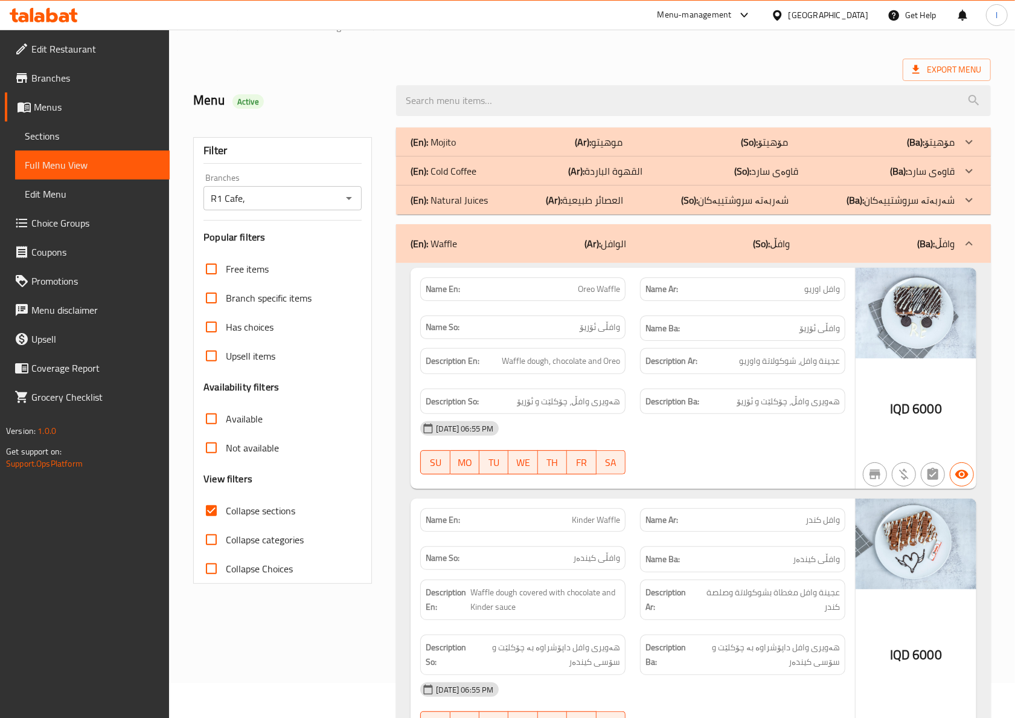
scroll to position [0, 0]
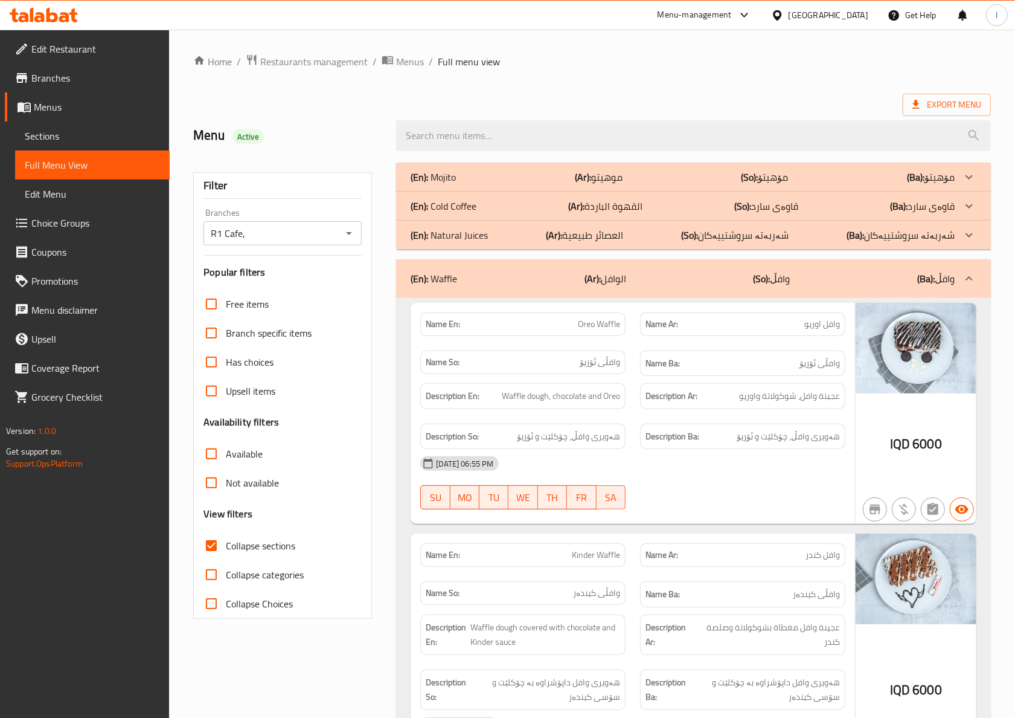
click at [776, 267] on div "(En): Waffle (Ar): الوافل (So): وافڵ (Ba): وافڵ" at bounding box center [693, 278] width 595 height 39
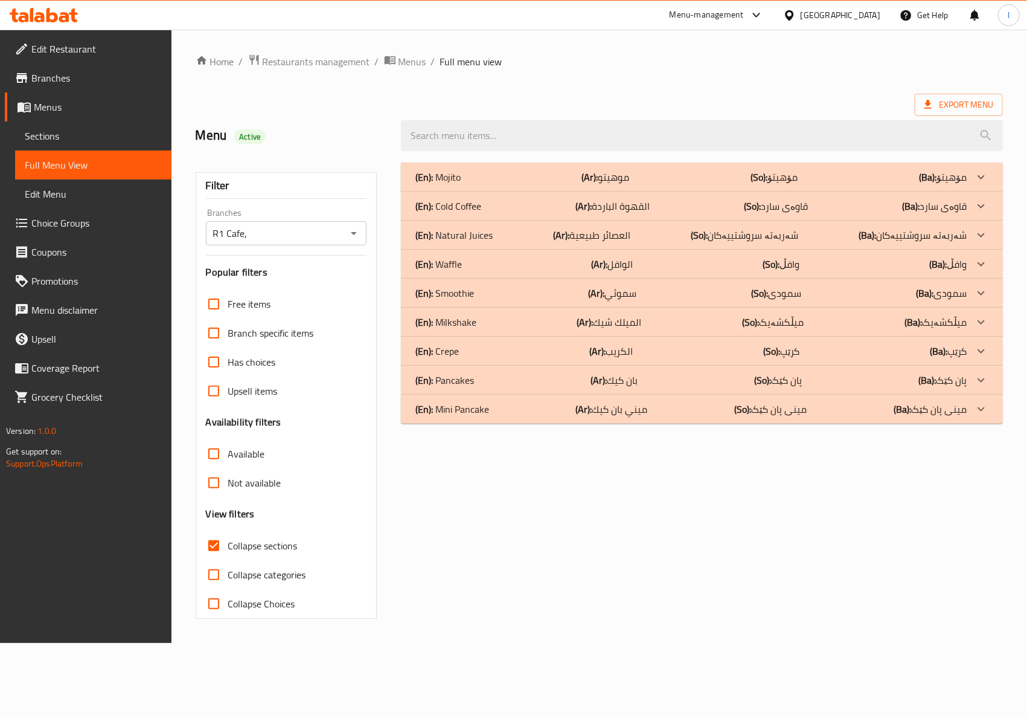
click at [542, 455] on div "(En): Mojito (Ar): موهيتو (So): مۆهیتۆ (Ba): مۆهیتۆ Name En: R1 Mojito Name Ar:…" at bounding box center [702, 390] width 617 height 470
click at [474, 390] on div "(En): Pancakes (Ar): بان كيك (So): پان کێک (Ba): پان کێک" at bounding box center [702, 379] width 602 height 29
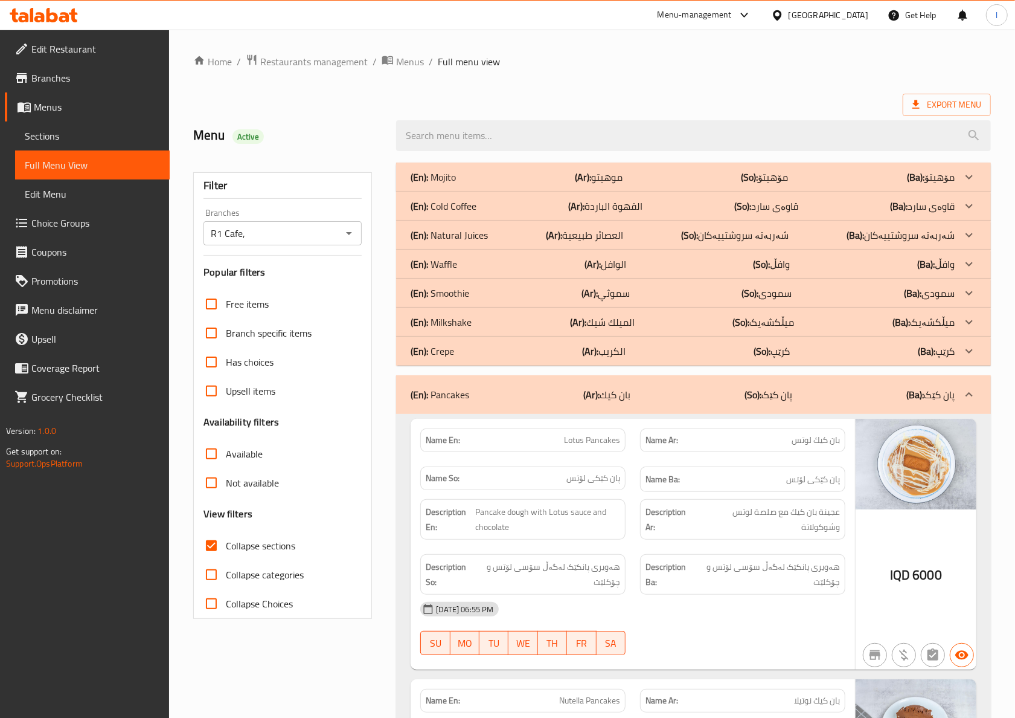
click at [568, 478] on span "پان کێکی لۆتس" at bounding box center [594, 478] width 54 height 13
click at [668, 466] on div "Name Ba: پان کێکی لۆتس" at bounding box center [743, 479] width 220 height 40
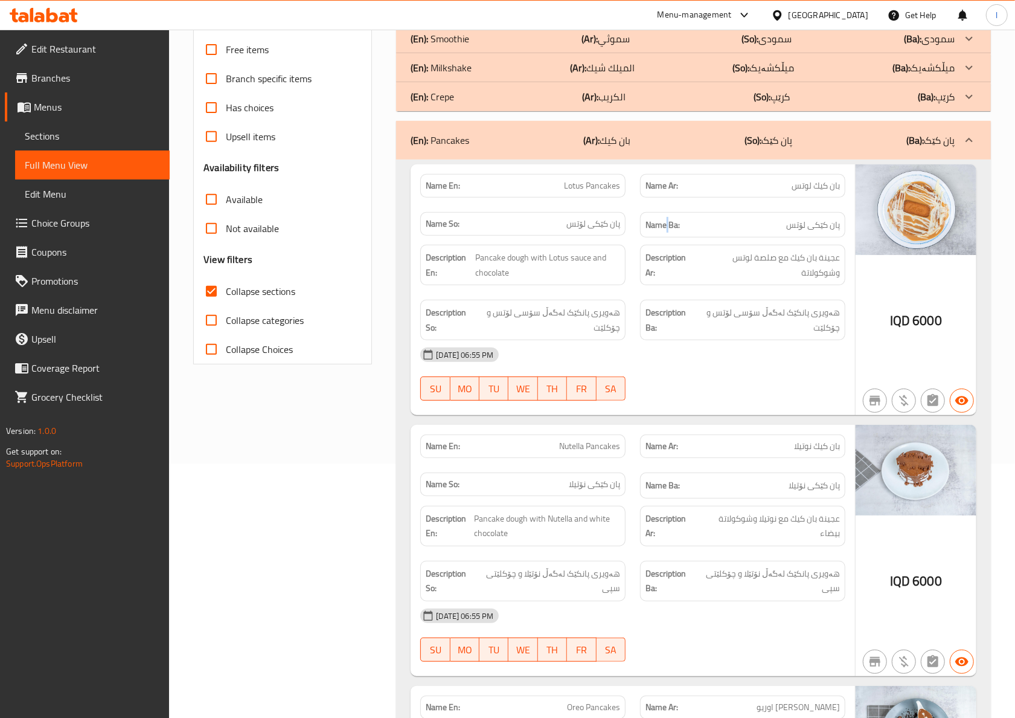
scroll to position [268, 0]
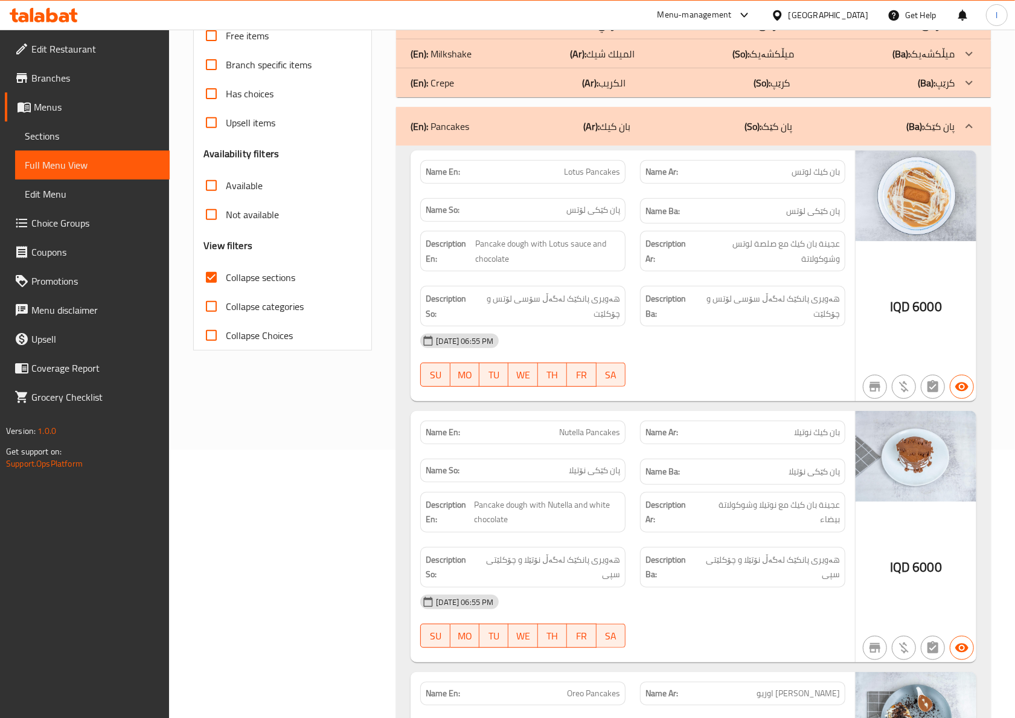
click at [304, 455] on div "Filter Branches R1 Cafe, Branches Popular filters Free items Branch specific it…" at bounding box center [287, 686] width 203 height 1598
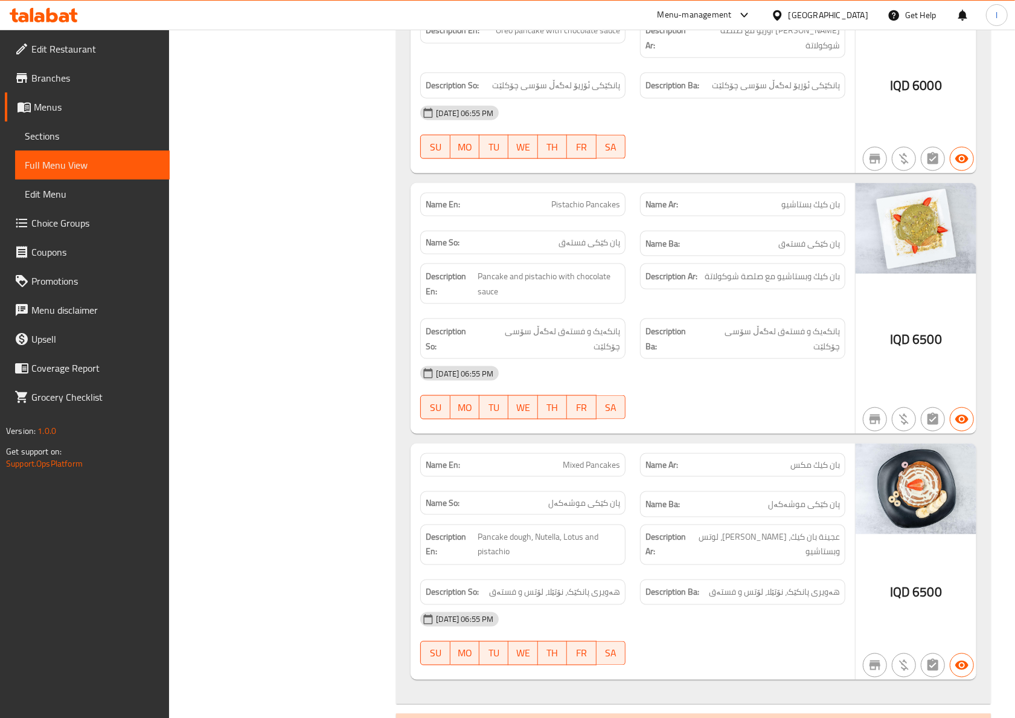
scroll to position [1030, 0]
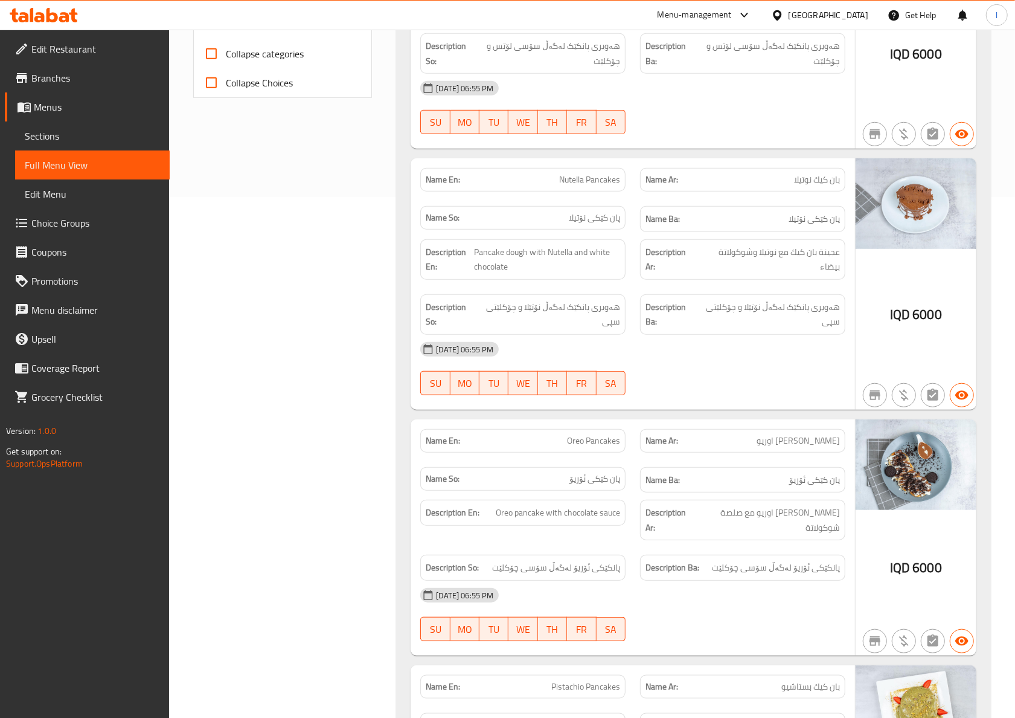
scroll to position [225, 0]
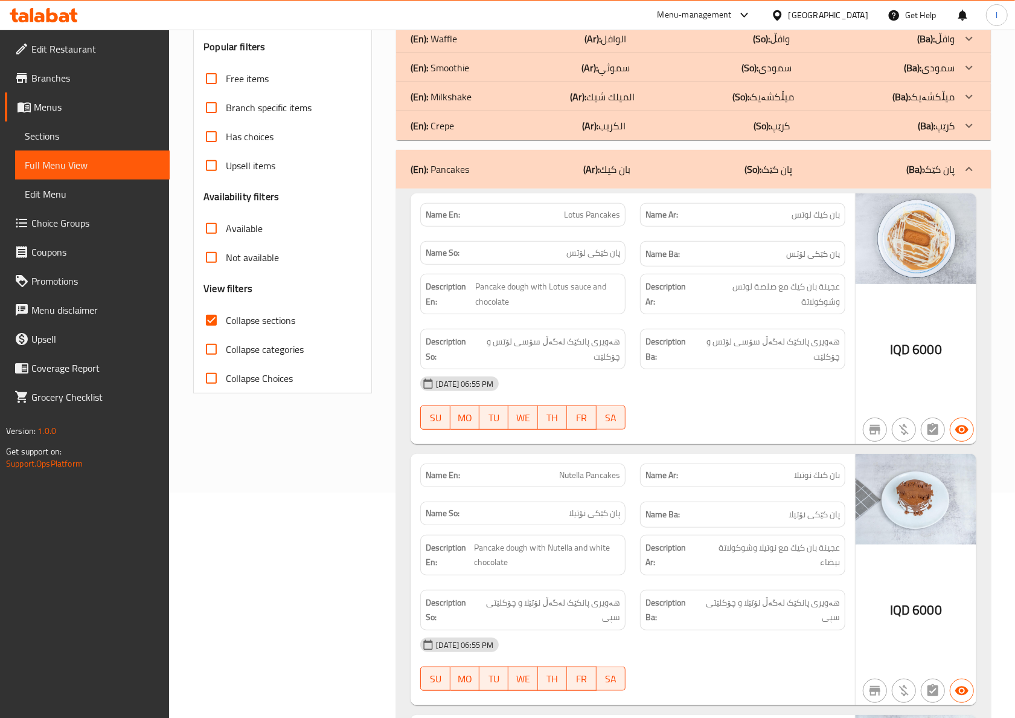
click at [708, 172] on div "(En): Pancakes (Ar): بان كيك (So): پان کێک (Ba): پان کێک" at bounding box center [683, 169] width 544 height 14
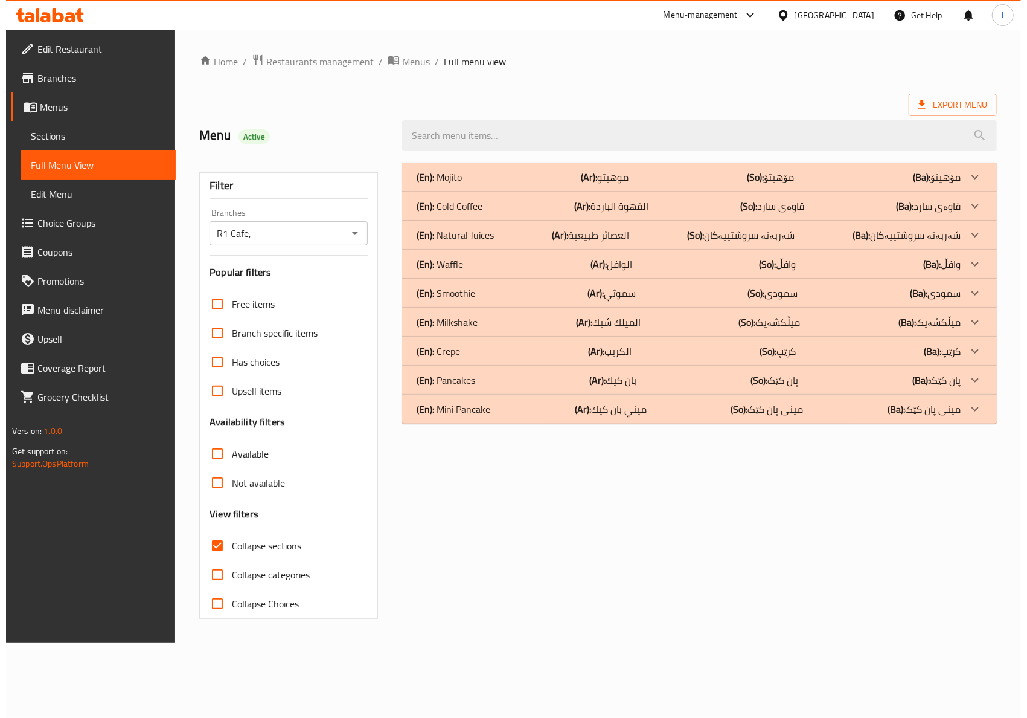
scroll to position [0, 0]
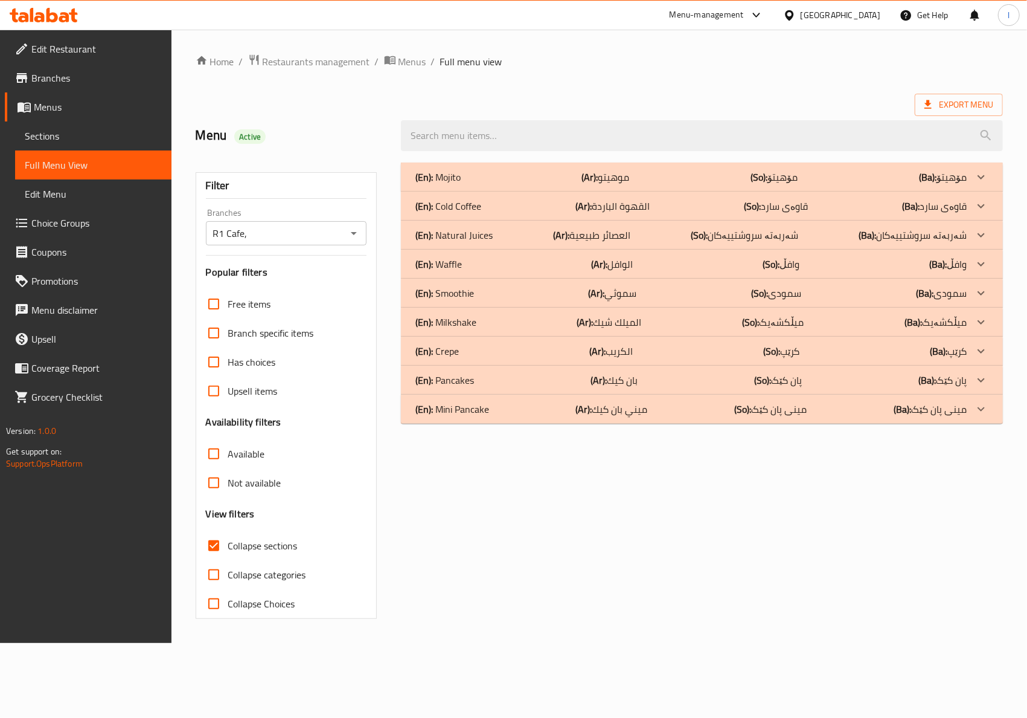
click at [611, 414] on p "(Ar): ميني بان كيك" at bounding box center [612, 409] width 72 height 14
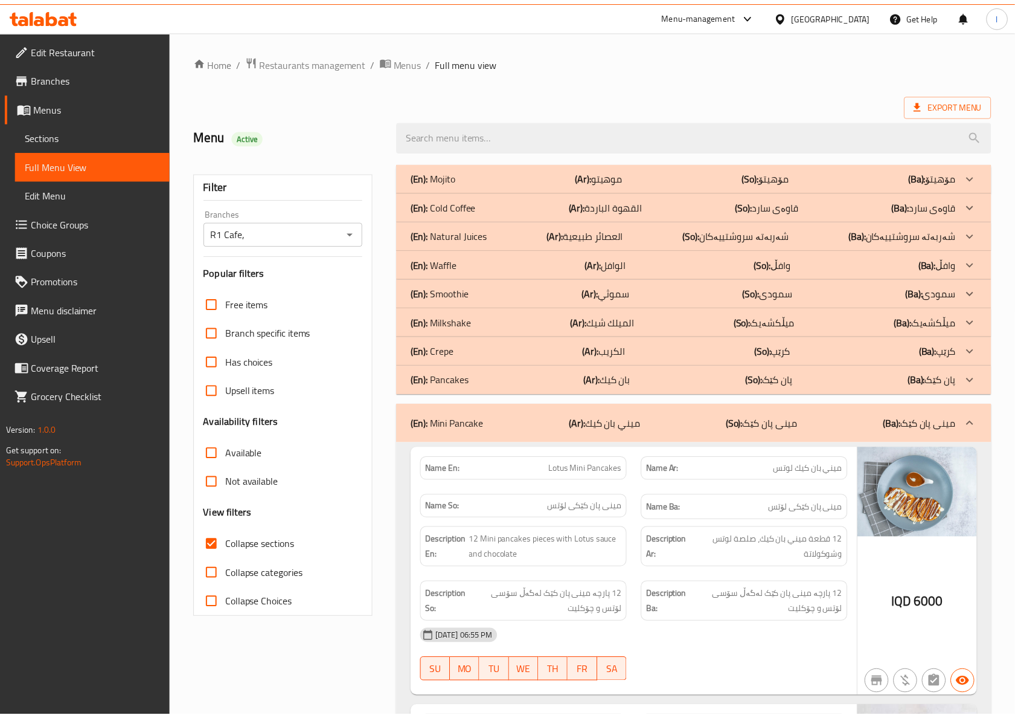
scroll to position [268, 0]
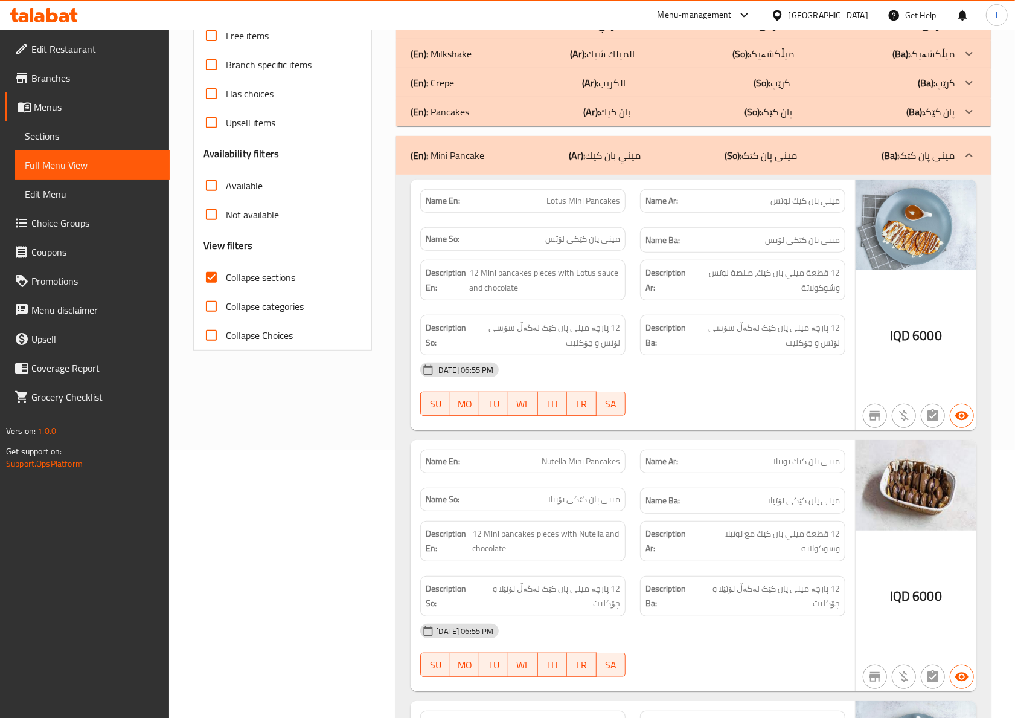
click at [365, 436] on div "Filter Branches R1 Cafe, Branches Popular filters Free items Branch specific it…" at bounding box center [287, 695] width 203 height 1617
click at [387, 434] on div "Filter Branches R1 Cafe, Branches Popular filters Free items Branch specific it…" at bounding box center [287, 695] width 203 height 1617
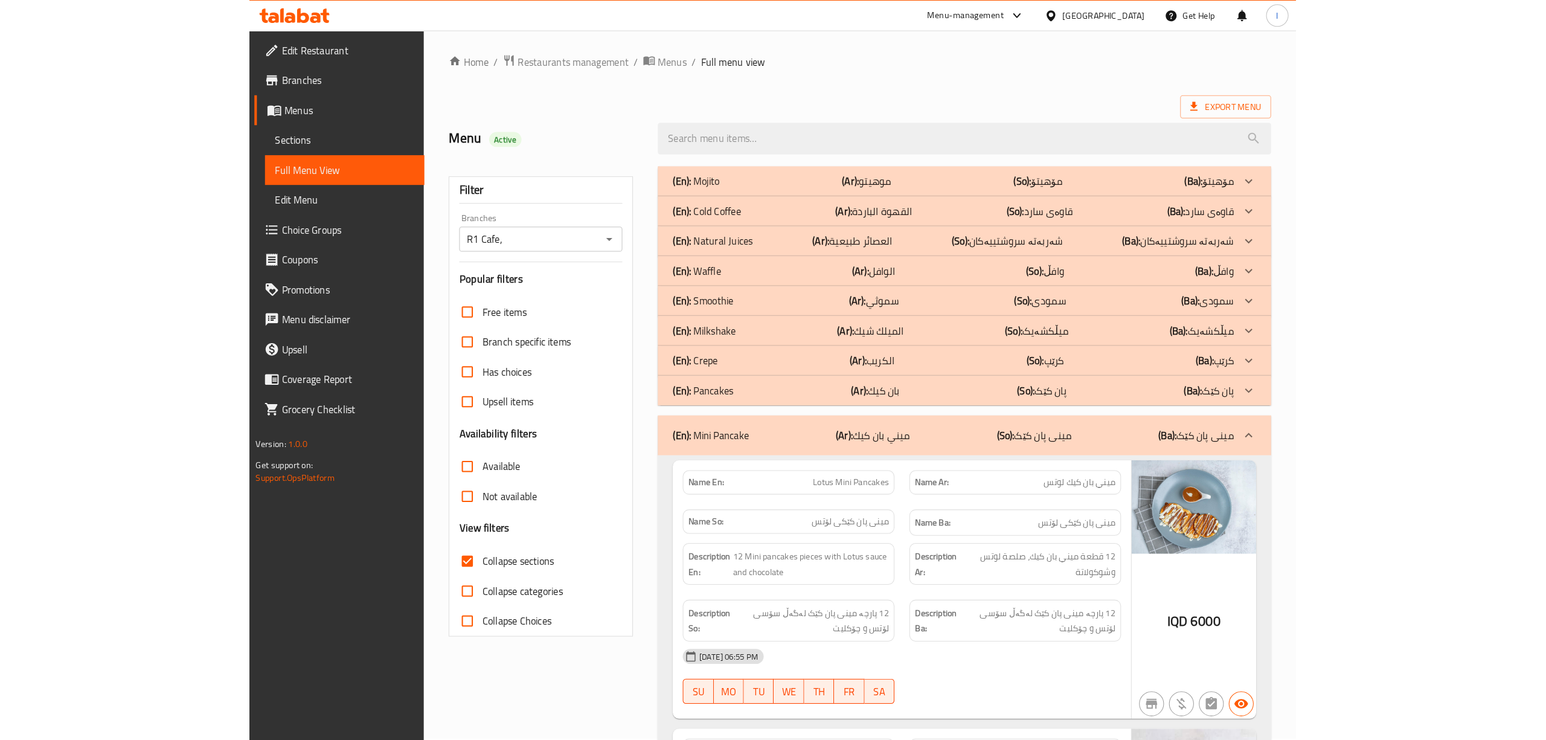
scroll to position [0, 0]
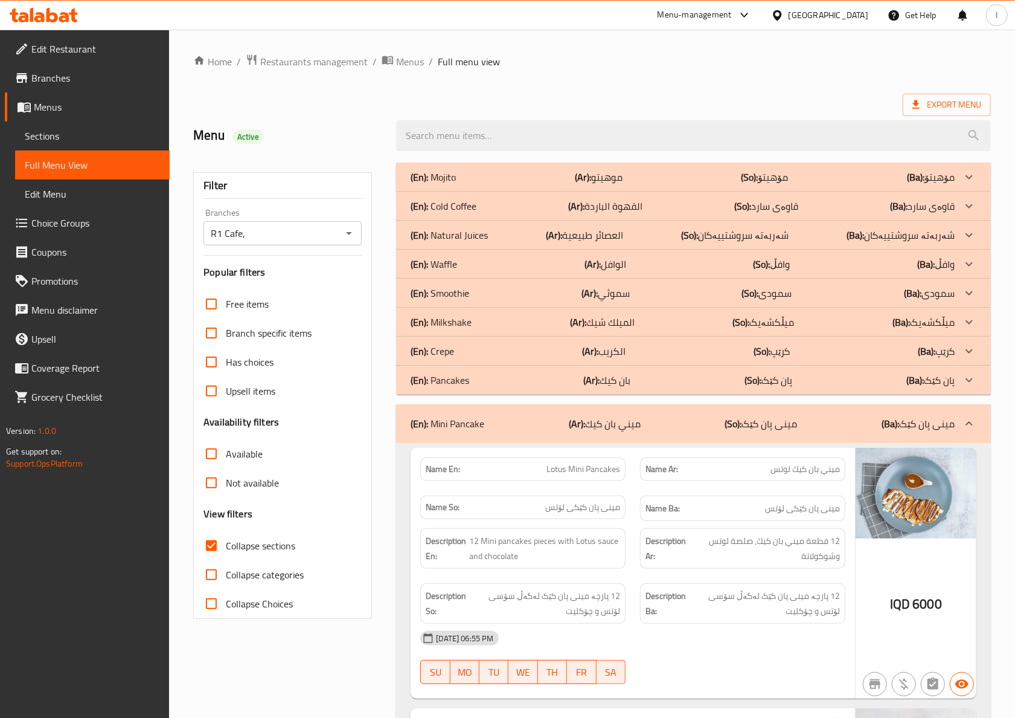
click at [617, 425] on p "(Ar): ميني بان كيك" at bounding box center [605, 423] width 72 height 14
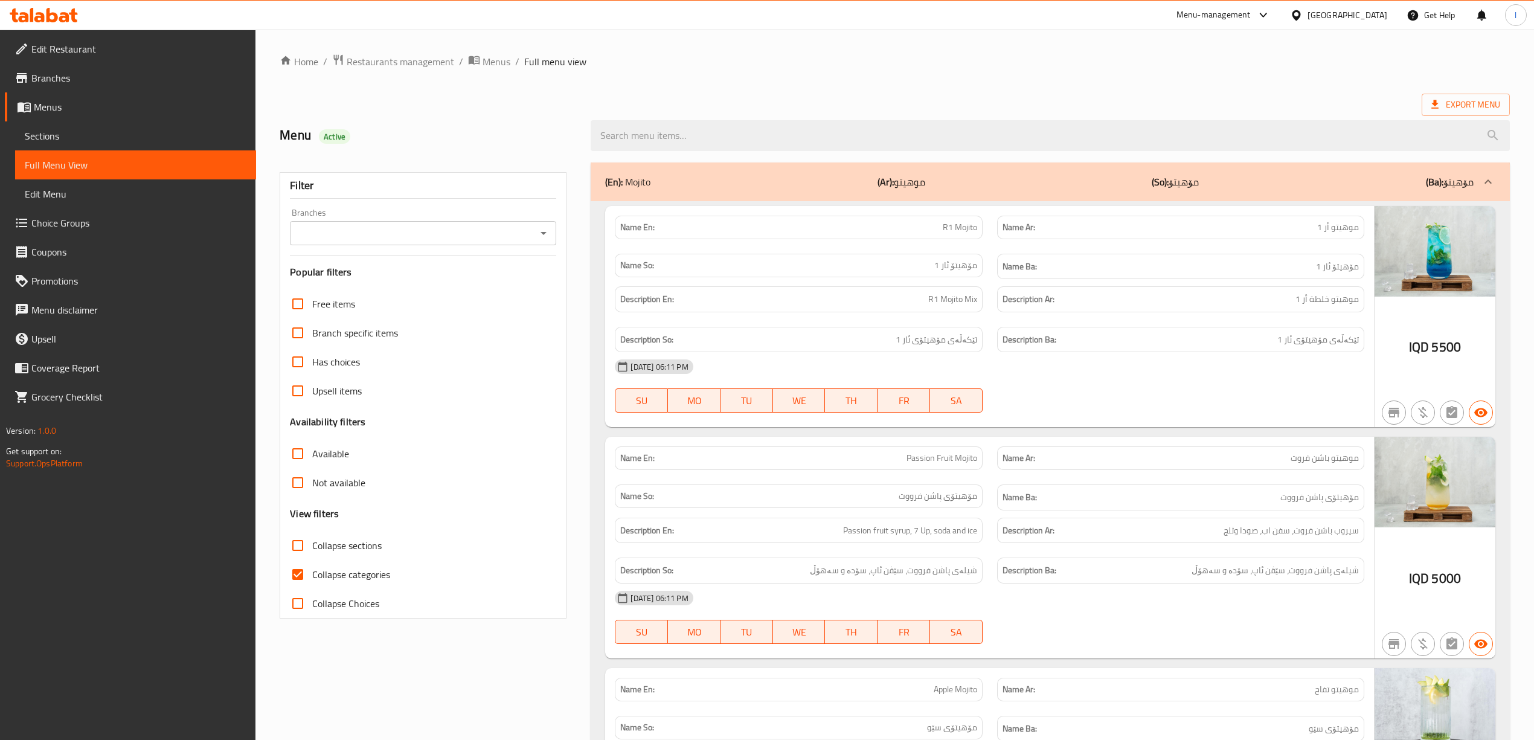
click at [1050, 310] on div "Description Ar: موهيتو خلطة أر 1" at bounding box center [1180, 299] width 367 height 26
click at [83, 141] on span "Sections" at bounding box center [136, 136] width 222 height 14
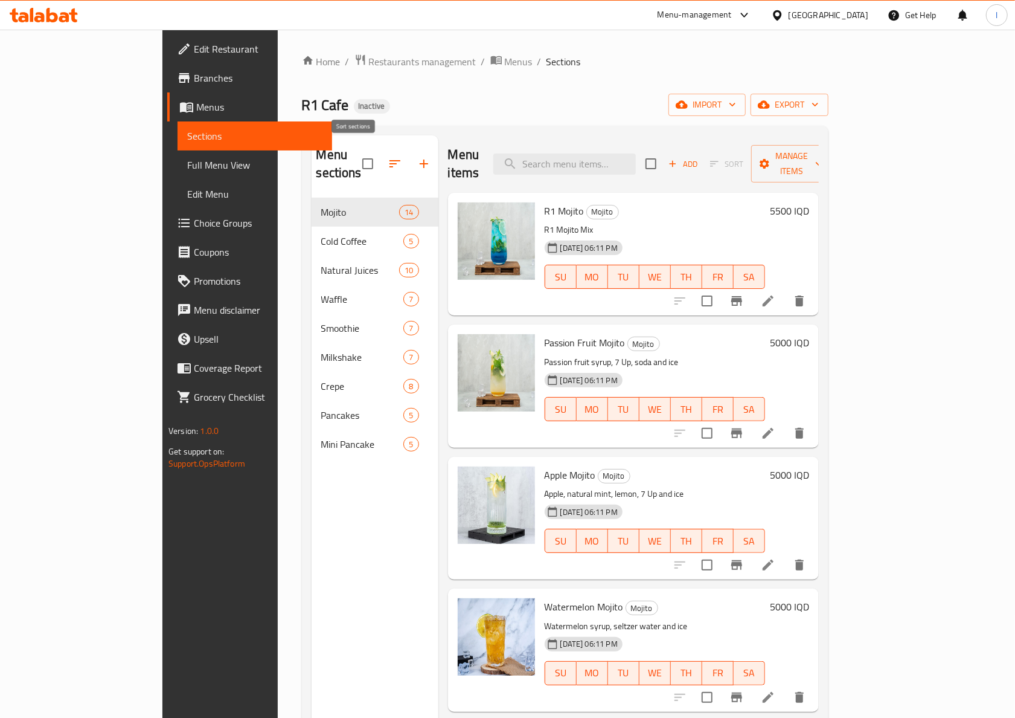
click at [390, 160] on icon "button" at bounding box center [395, 163] width 11 height 7
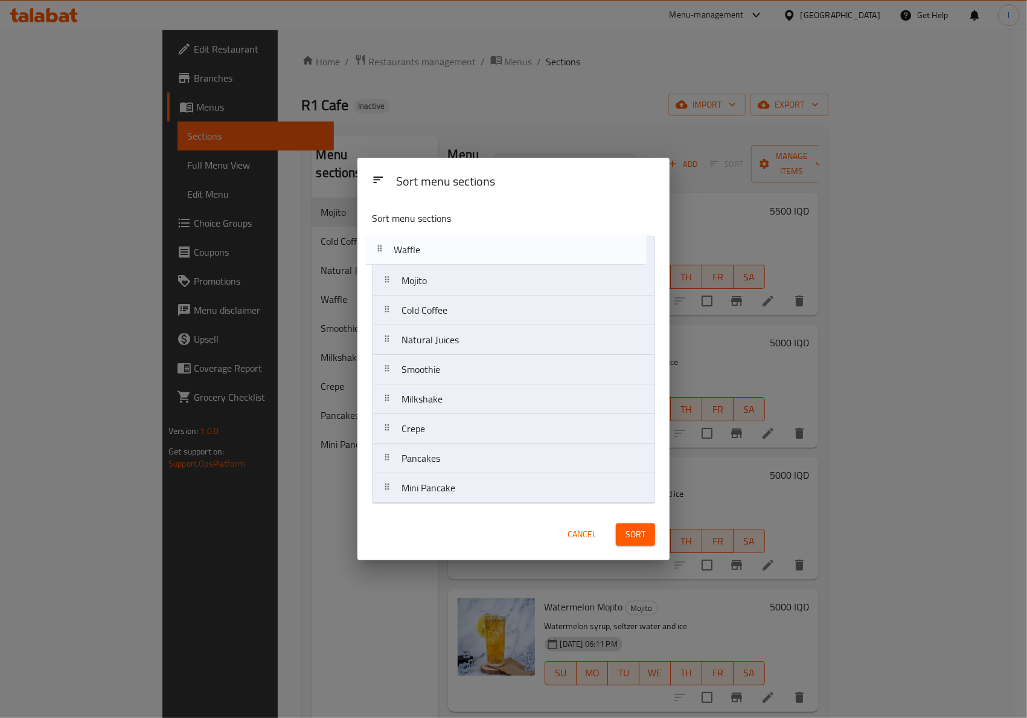
drag, startPoint x: 487, startPoint y: 341, endPoint x: 479, endPoint y: 252, distance: 89.1
click at [479, 252] on nav "Mojito Cold Coffee Natural Juices Waffle Smoothie Milkshake Crepe Pancakes Mini…" at bounding box center [513, 370] width 283 height 268
drag, startPoint x: 443, startPoint y: 463, endPoint x: 440, endPoint y: 245, distance: 218.1
click at [440, 245] on nav "Waffle Mojito Cold Coffee Natural Juices Smoothie Milkshake Crepe Pancakes Mini…" at bounding box center [513, 370] width 283 height 268
drag, startPoint x: 423, startPoint y: 452, endPoint x: 430, endPoint y: 233, distance: 220.0
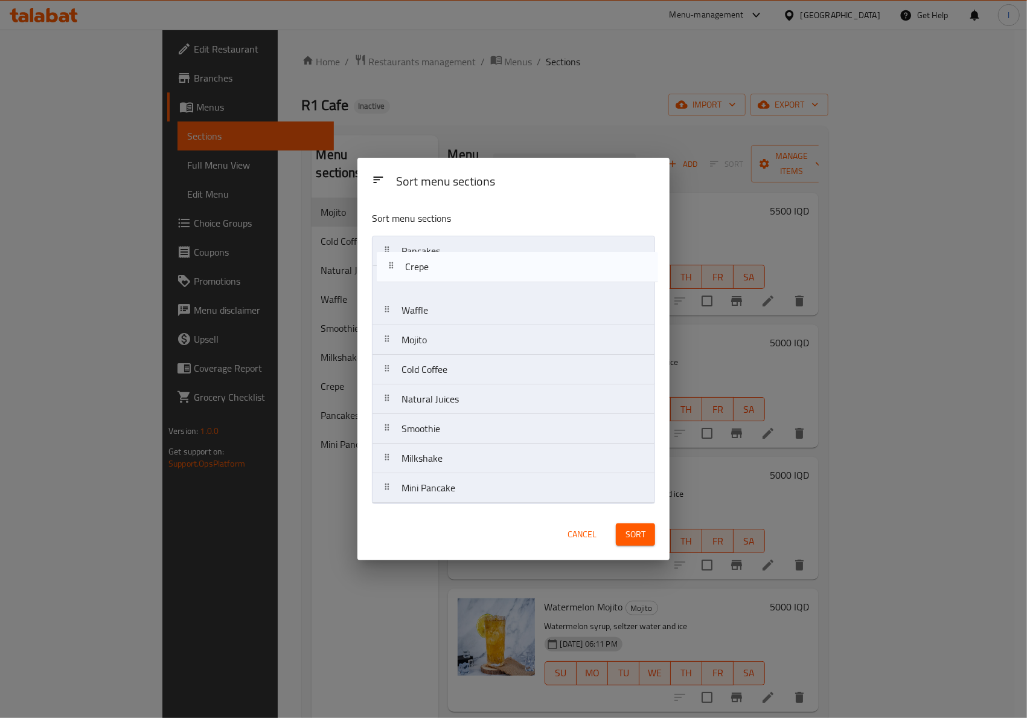
click at [430, 233] on div "Sort menu sections Pancakes Waffle Mojito Cold Coffee Natural Juices Smoothie M…" at bounding box center [514, 354] width 312 height 307
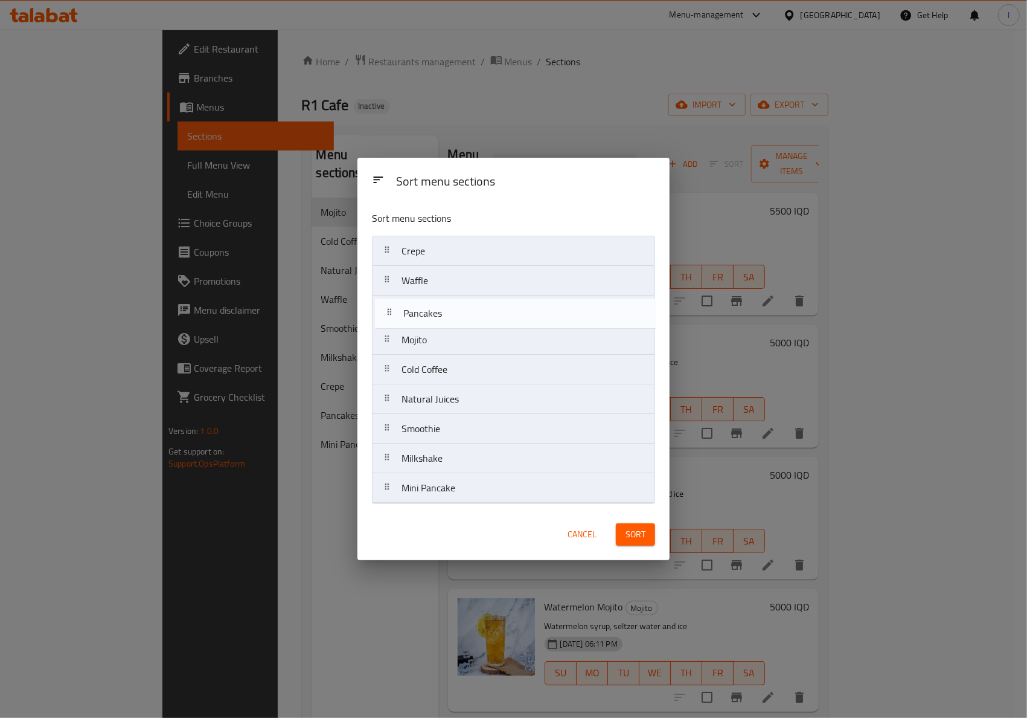
click at [431, 315] on nav "Crepe Pancakes Waffle Mojito Cold Coffee Natural Juices Smoothie Milkshake Mini…" at bounding box center [513, 370] width 283 height 268
drag, startPoint x: 437, startPoint y: 495, endPoint x: 424, endPoint y: 344, distance: 152.2
click at [424, 344] on nav "Crepe Waffle Pancakes Mojito Cold Coffee Natural Juices Smoothie Milkshake Mini…" at bounding box center [513, 370] width 283 height 268
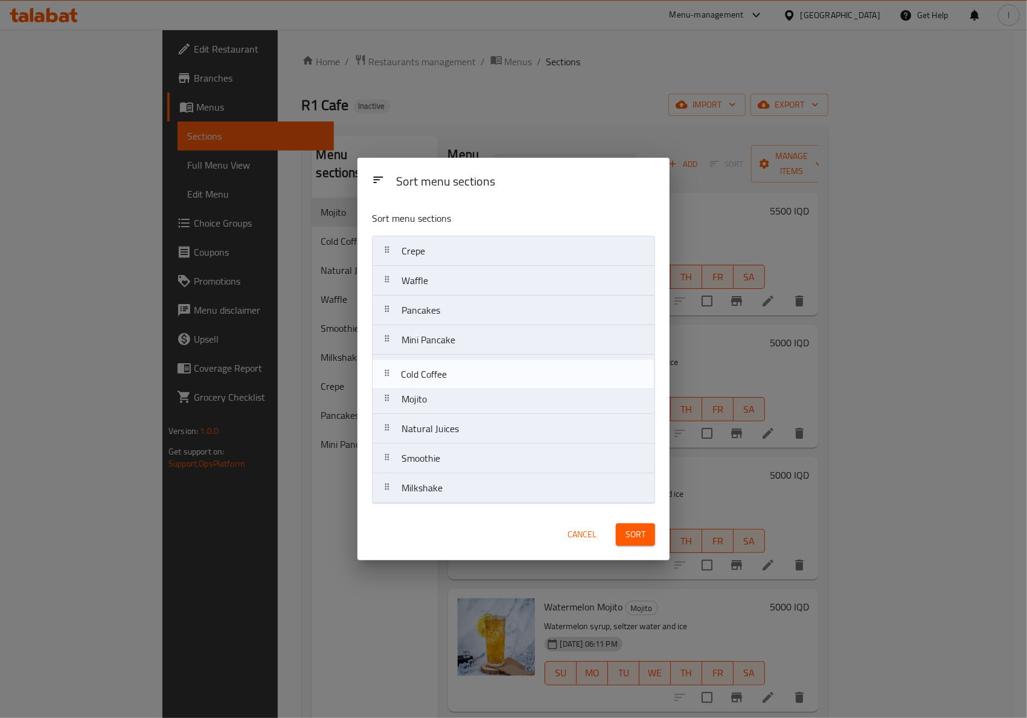
drag, startPoint x: 465, startPoint y: 404, endPoint x: 464, endPoint y: 374, distance: 29.6
click at [464, 374] on nav "Crepe Waffle Pancakes Mini Pancake Mojito Cold Coffee Natural Juices Smoothie M…" at bounding box center [513, 370] width 283 height 268
drag, startPoint x: 503, startPoint y: 424, endPoint x: 501, endPoint y: 395, distance: 29.0
click at [501, 395] on nav "Crepe Waffle Pancakes Mini Pancake Cold Coffee Mojito Natural Juices Smoothie M…" at bounding box center [513, 370] width 283 height 268
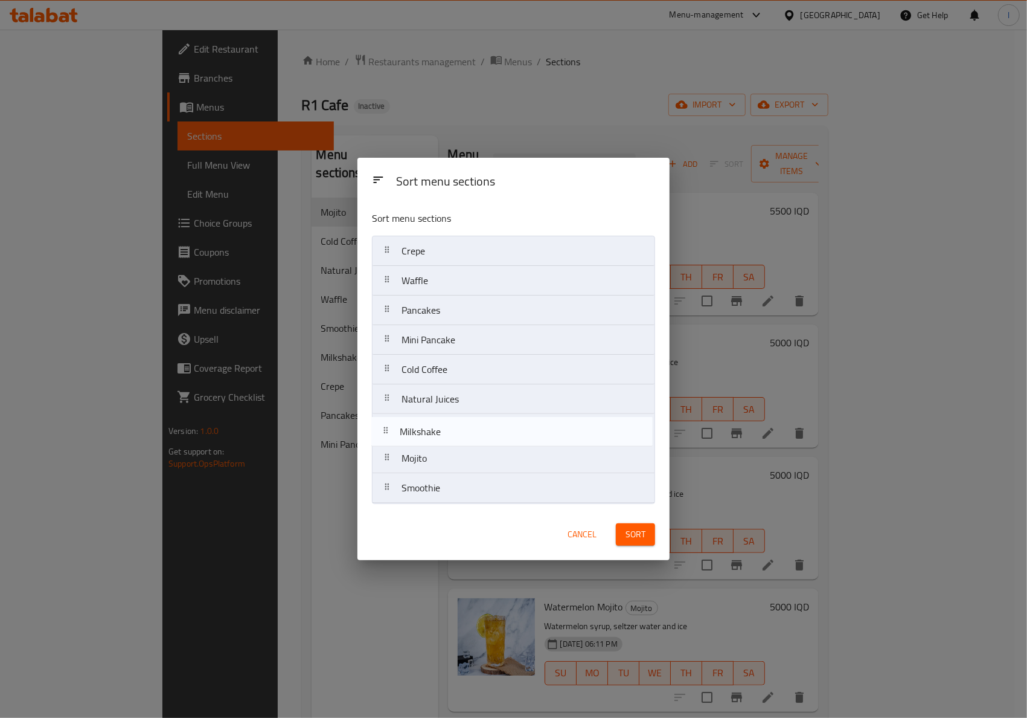
drag, startPoint x: 498, startPoint y: 493, endPoint x: 494, endPoint y: 433, distance: 60.5
click at [494, 433] on nav "Crepe Waffle Pancakes Mini Pancake Cold Coffee Natural Juices Mojito Smoothie M…" at bounding box center [513, 370] width 283 height 268
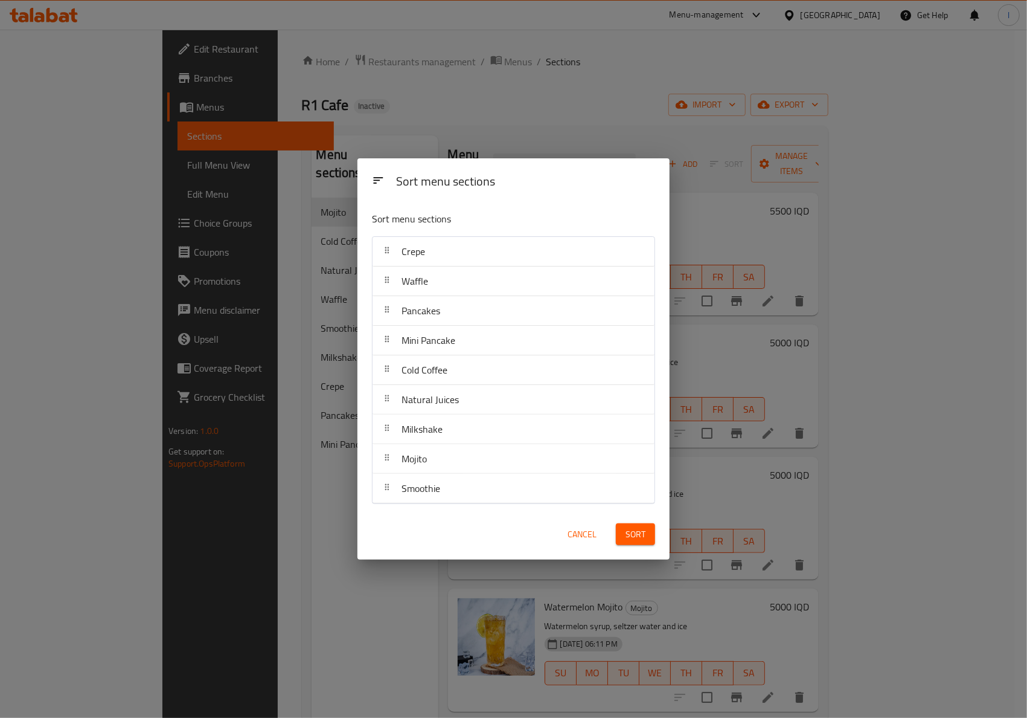
drag, startPoint x: 625, startPoint y: 522, endPoint x: 629, endPoint y: 536, distance: 14.7
click at [625, 524] on div "Sort" at bounding box center [636, 534] width 54 height 37
click at [629, 536] on span "Sort" at bounding box center [636, 534] width 20 height 15
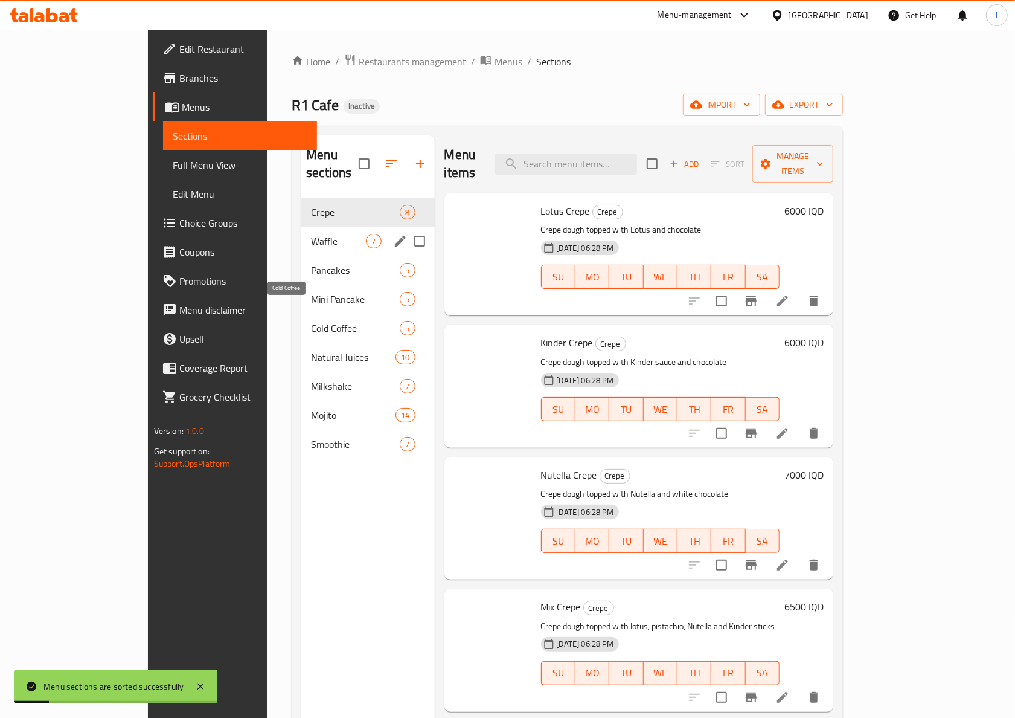
click at [311, 234] on span "Waffle" at bounding box center [338, 241] width 55 height 14
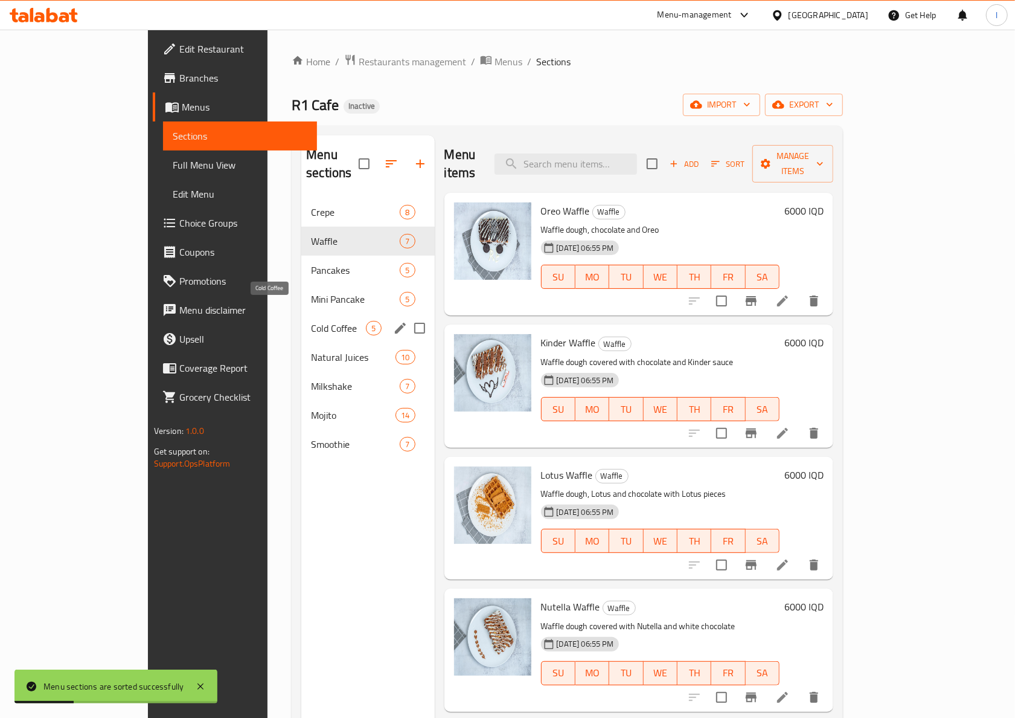
click at [311, 321] on span "Cold Coffee" at bounding box center [338, 328] width 55 height 14
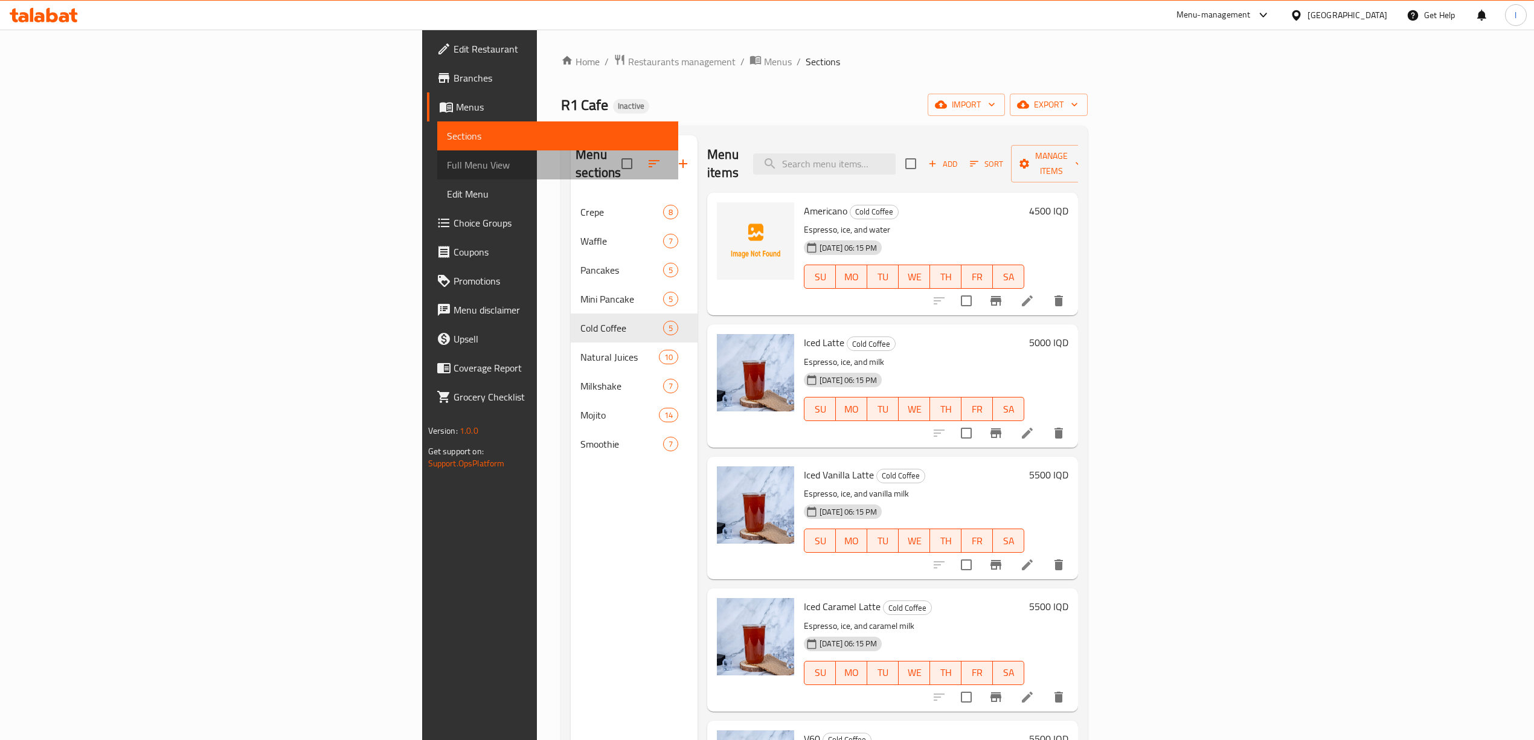
click at [437, 172] on link "Full Menu View" at bounding box center [557, 164] width 241 height 29
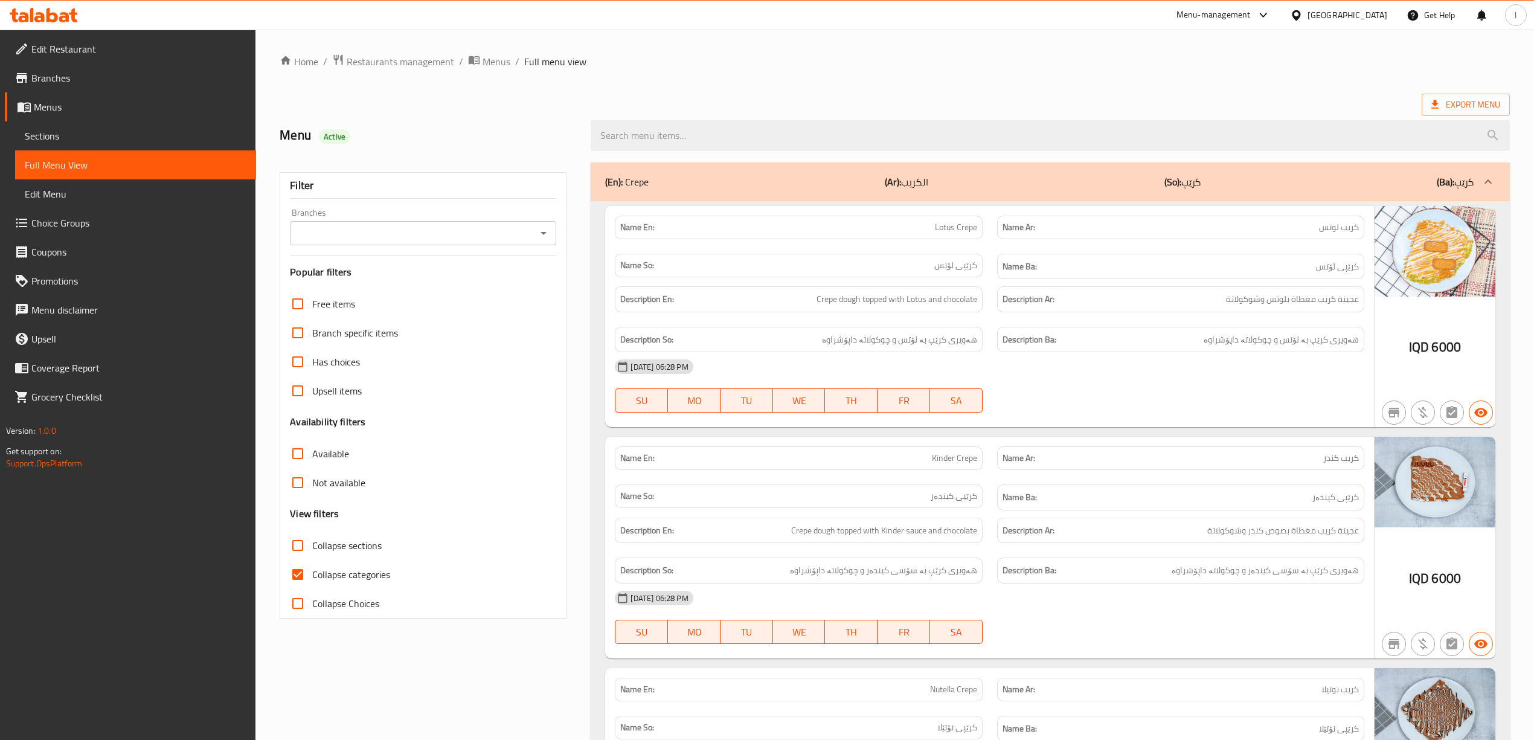
click at [327, 230] on input "Branches" at bounding box center [413, 233] width 239 height 17
click at [329, 281] on span "R1 Cafe," at bounding box center [316, 286] width 34 height 14
type input "R1 Cafe,"
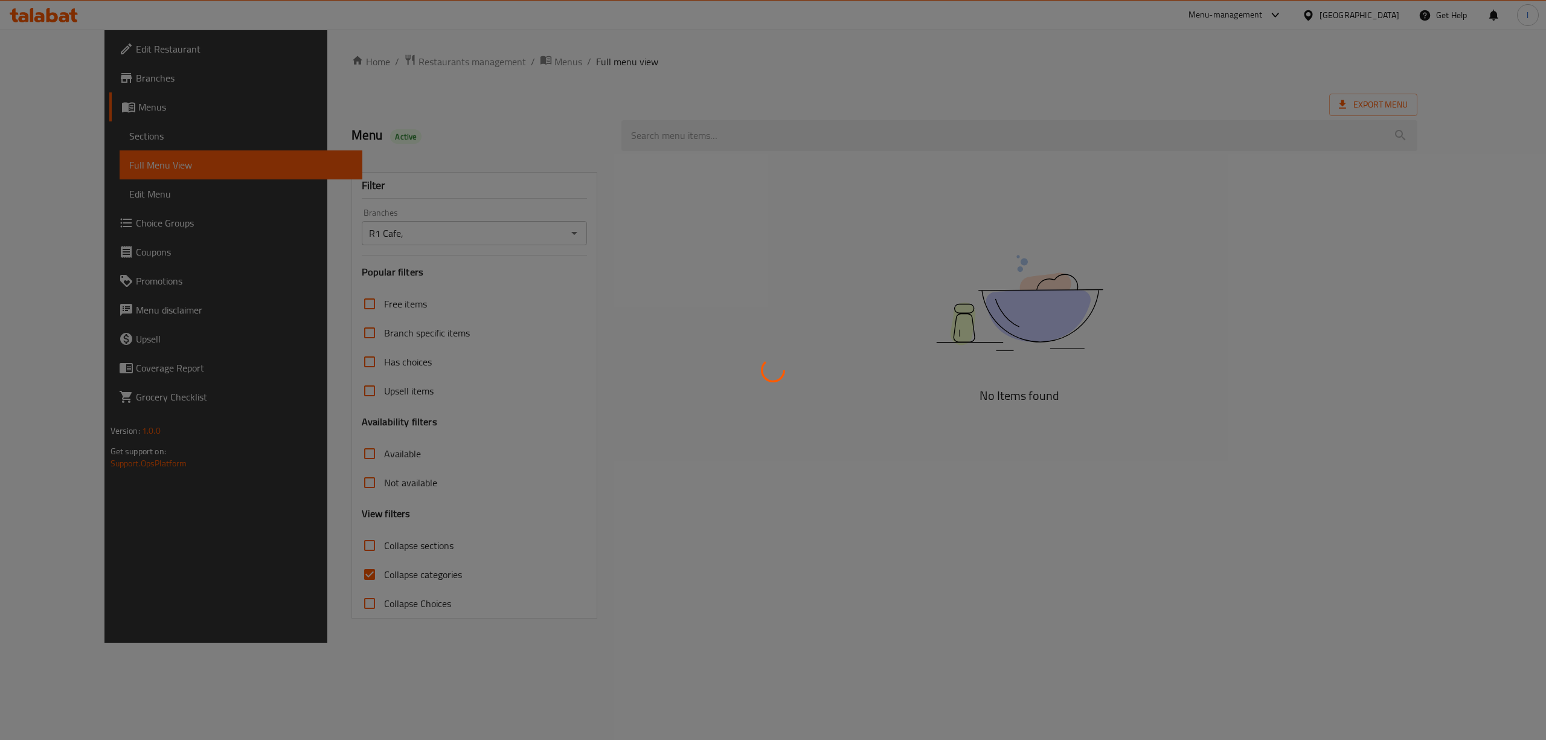
click at [352, 571] on div at bounding box center [773, 370] width 1546 height 740
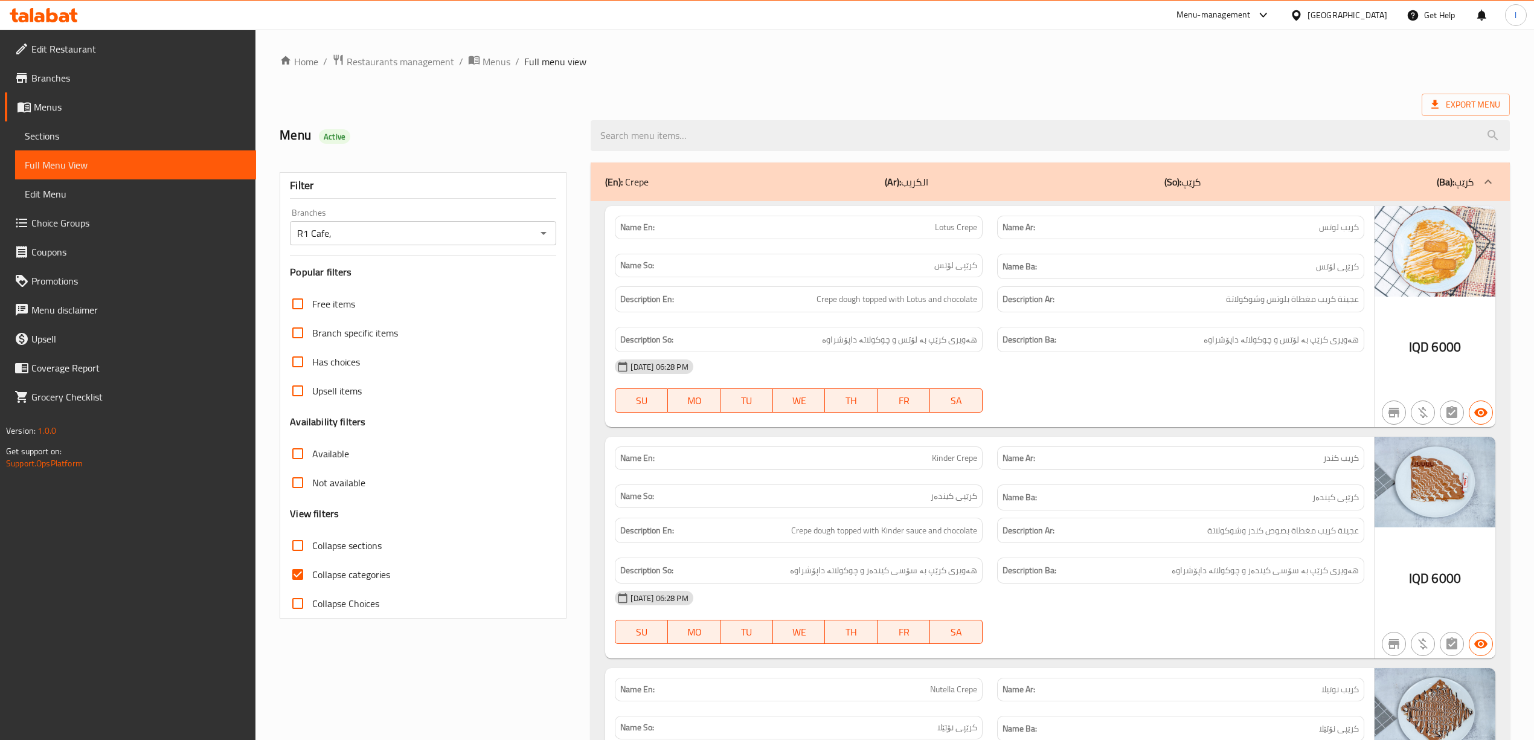
click at [303, 573] on input "Collapse categories" at bounding box center [297, 574] width 29 height 29
checkbox input "false"
click at [332, 547] on span "Collapse sections" at bounding box center [346, 545] width 69 height 14
click at [312, 547] on input "Collapse sections" at bounding box center [297, 545] width 29 height 29
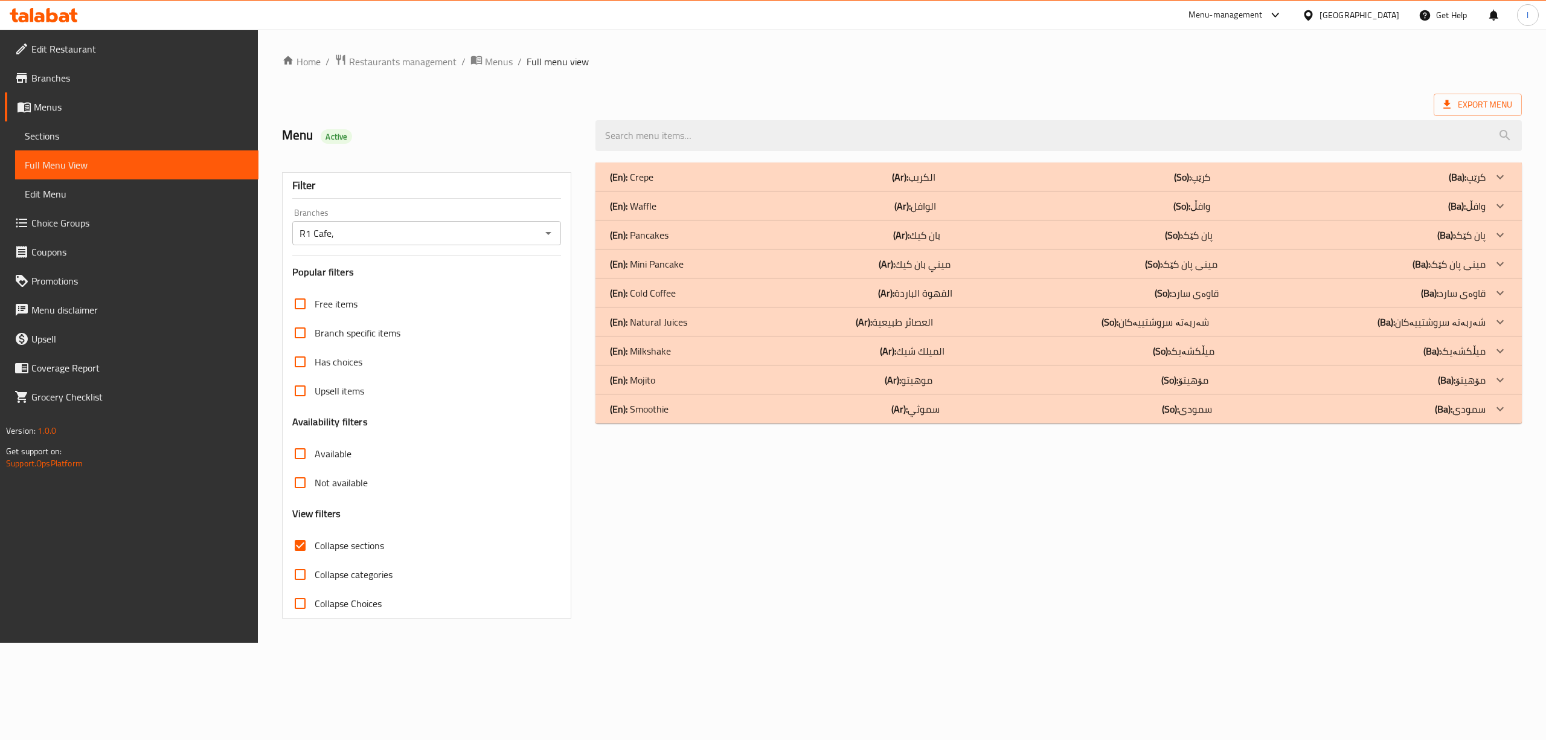
click at [332, 544] on span "Collapse sections" at bounding box center [349, 545] width 69 height 14
click at [315, 544] on input "Collapse sections" at bounding box center [300, 545] width 29 height 29
checkbox input "false"
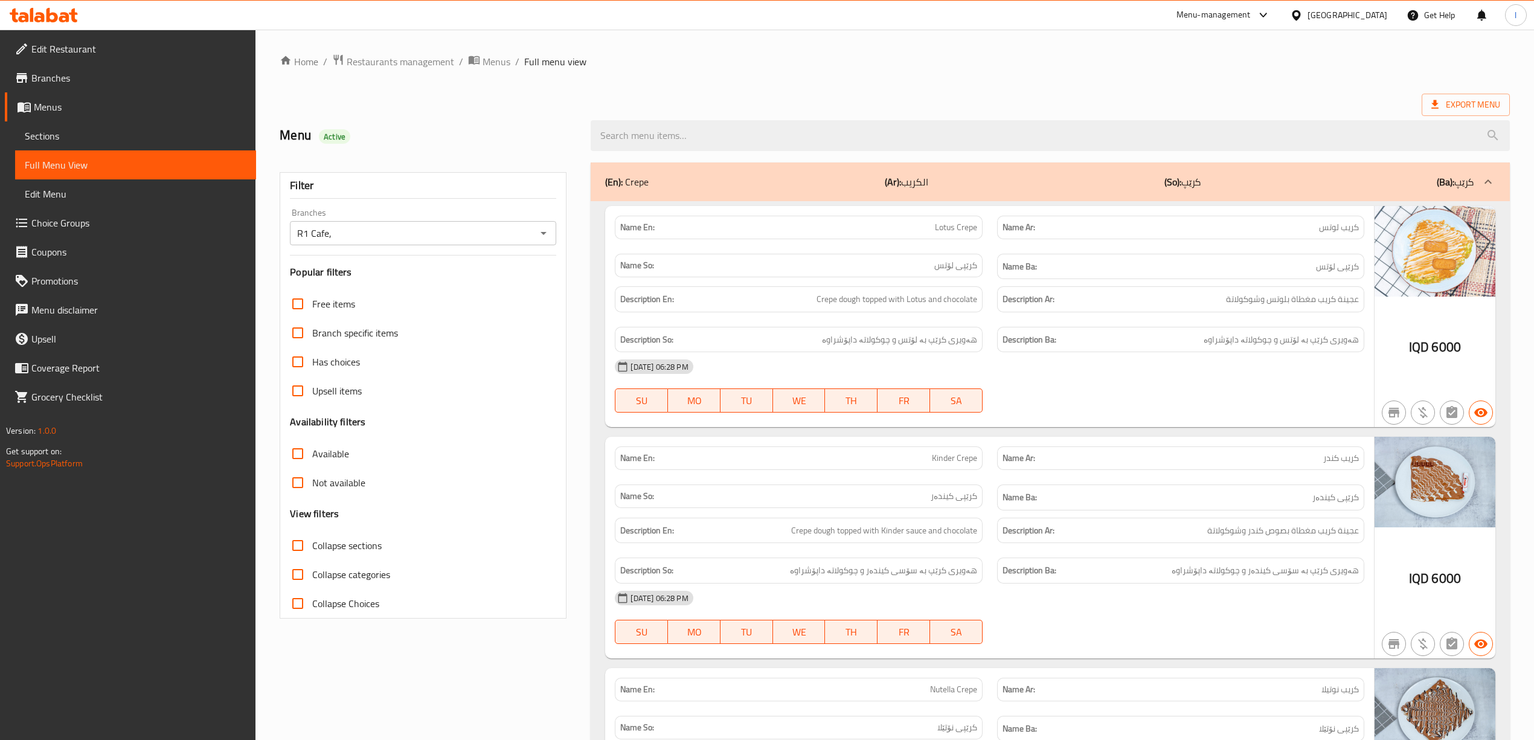
click at [1180, 374] on div "[DATE] 06:28 PM" at bounding box center [989, 366] width 763 height 29
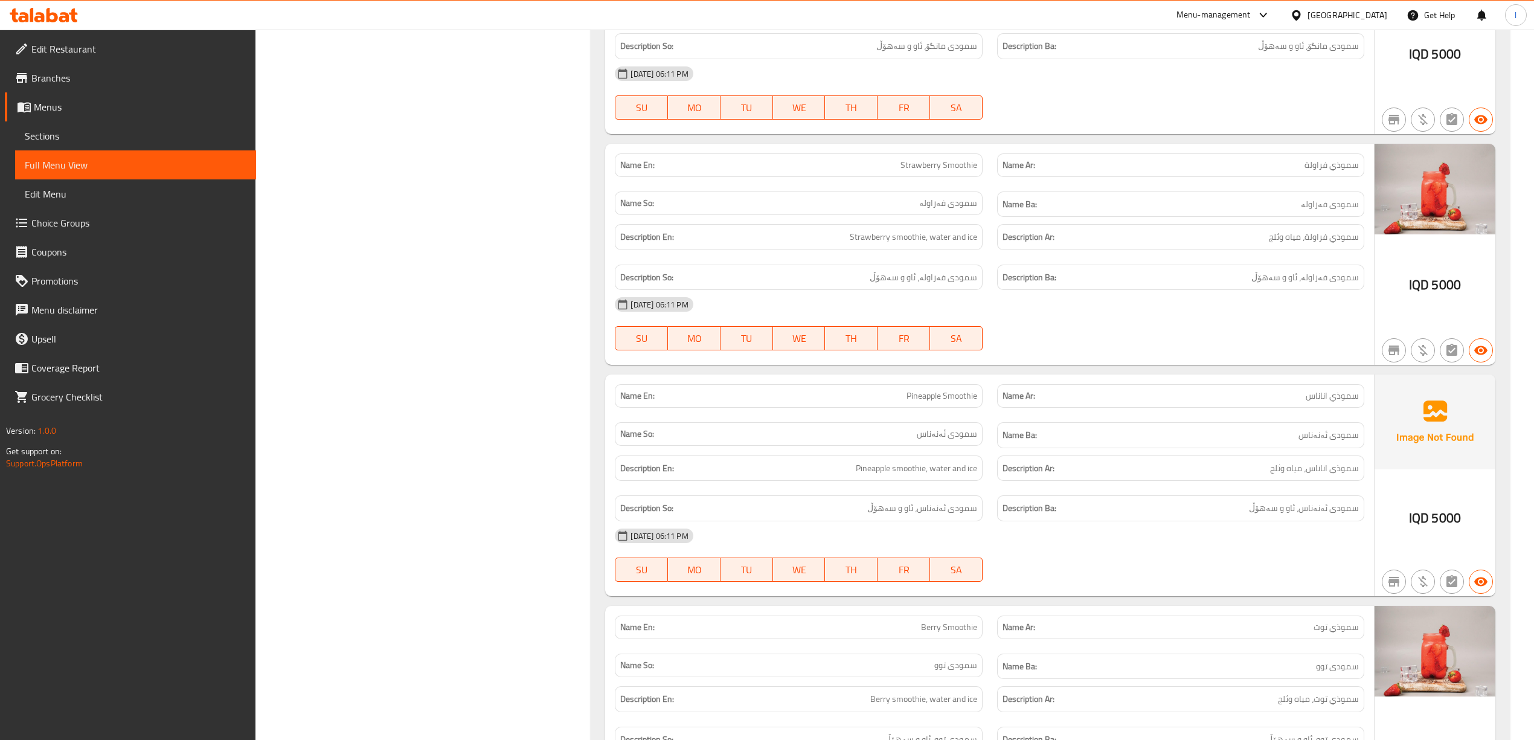
scroll to position [15060, 0]
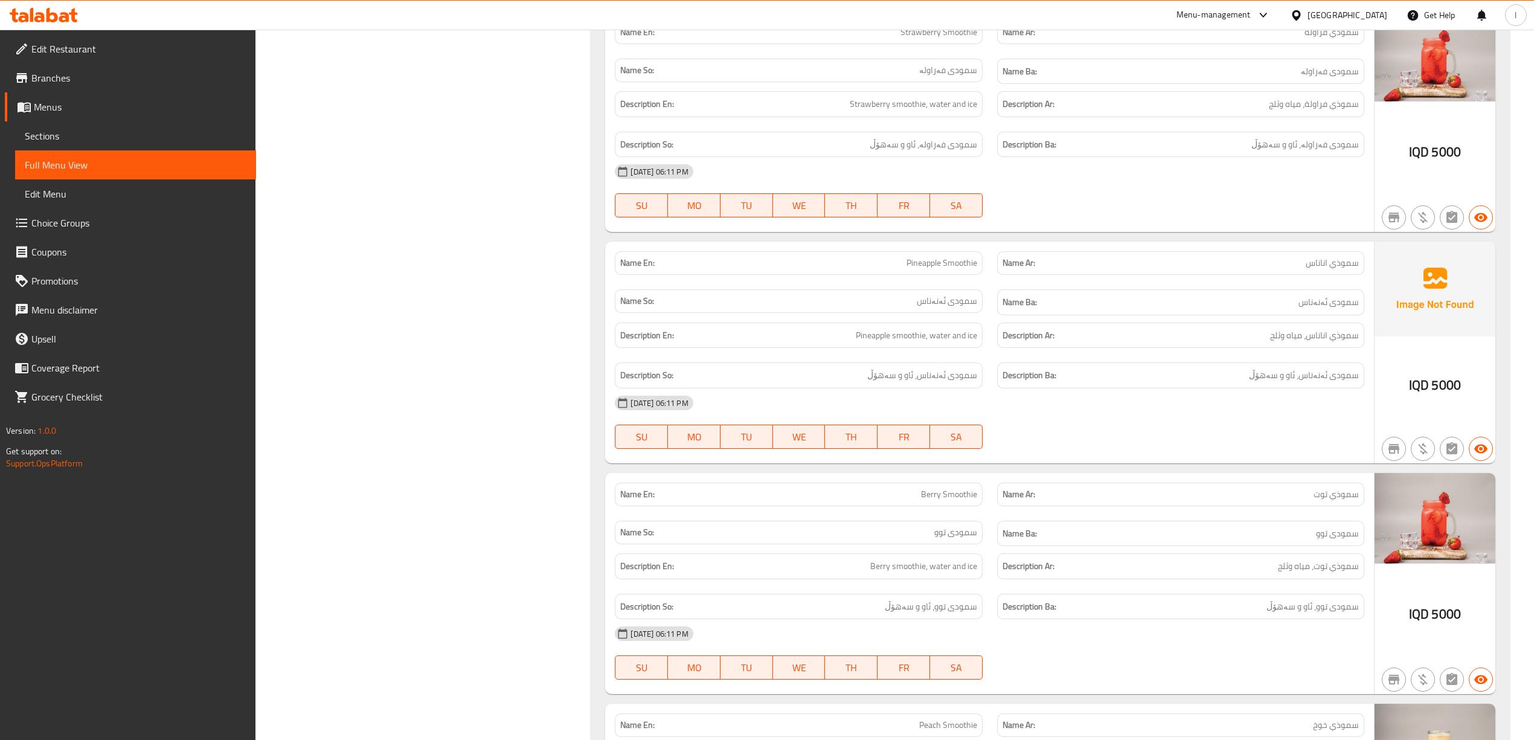
click at [1151, 396] on div "Description Ba: سمودی ئەنەناس، ئاو و سەهۆڵ" at bounding box center [1181, 375] width 382 height 40
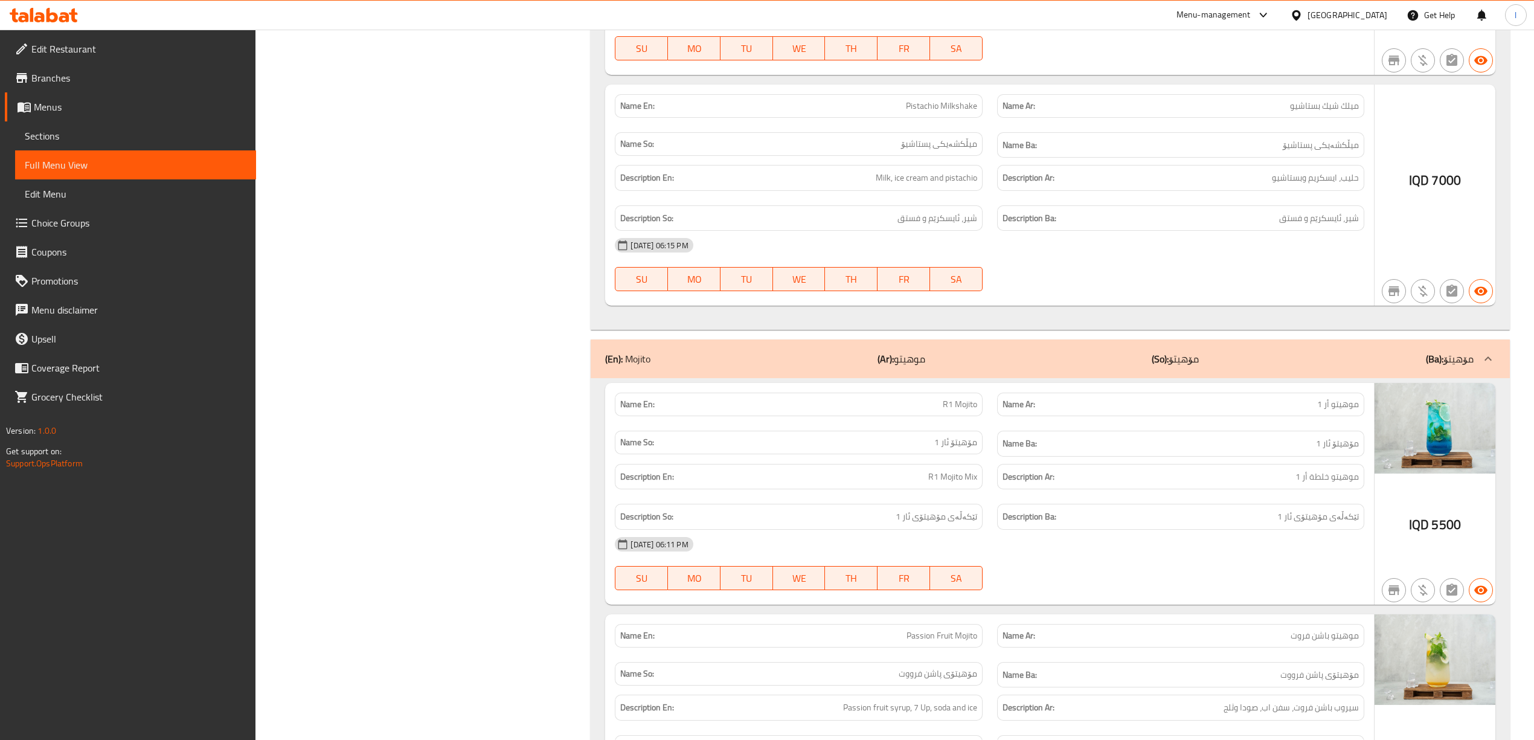
scroll to position [11033, 0]
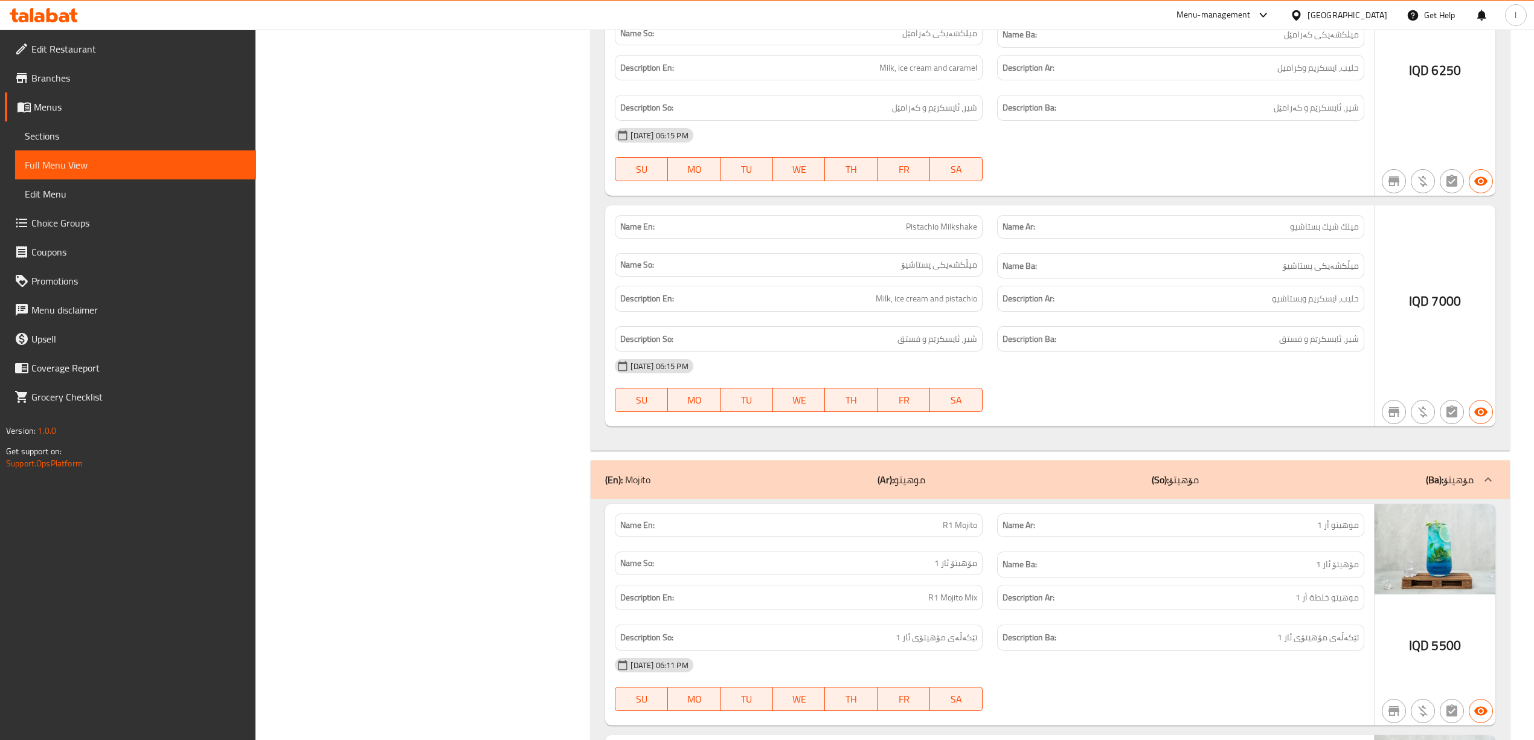
click at [1112, 487] on div "(En): Mojito (Ar): موهيتو (So): مۆهیتۆ (Ba): مۆهیتۆ" at bounding box center [1039, 479] width 868 height 14
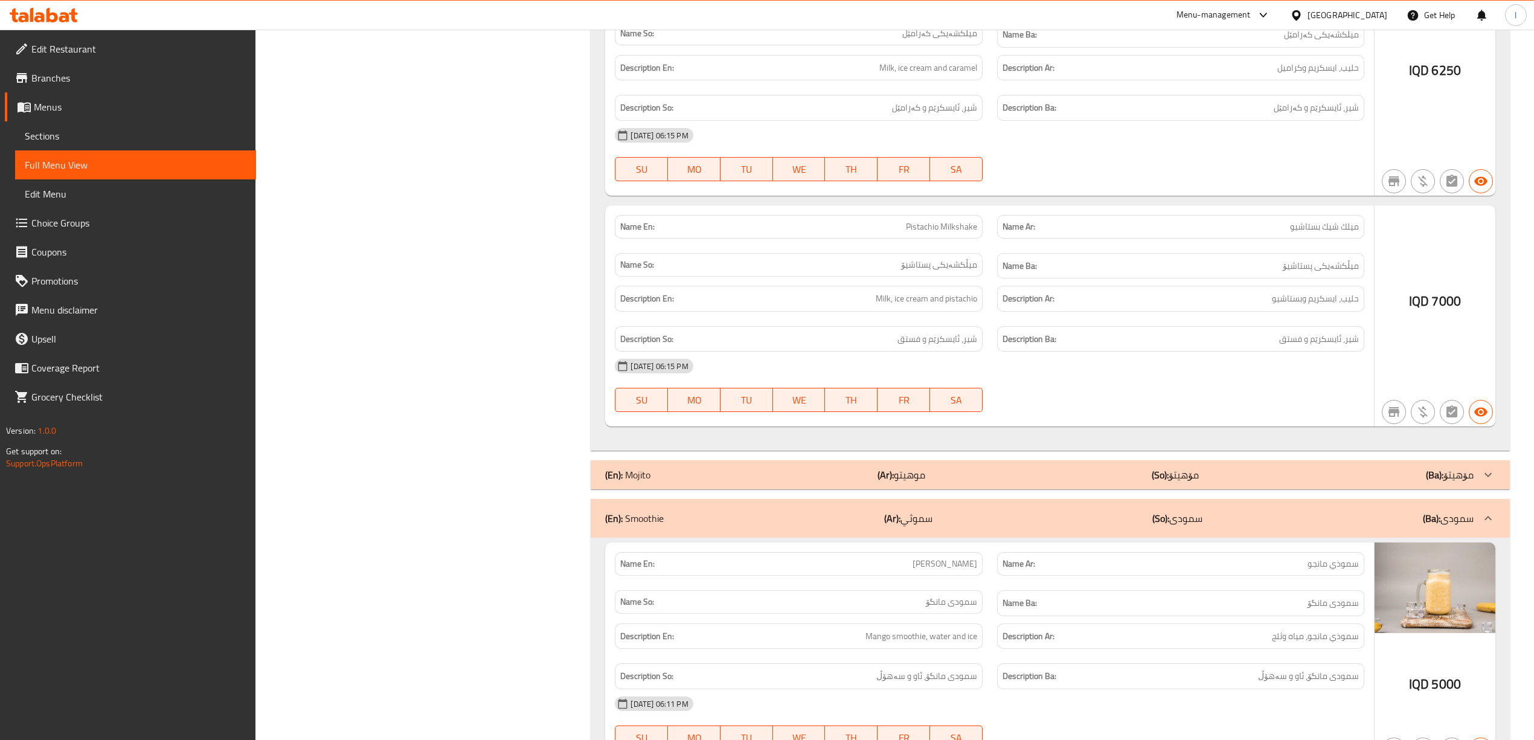
click at [1113, 482] on div "(En): Mojito (Ar): موهيتو (So): مۆهیتۆ (Ba): مۆهیتۆ" at bounding box center [1039, 474] width 868 height 14
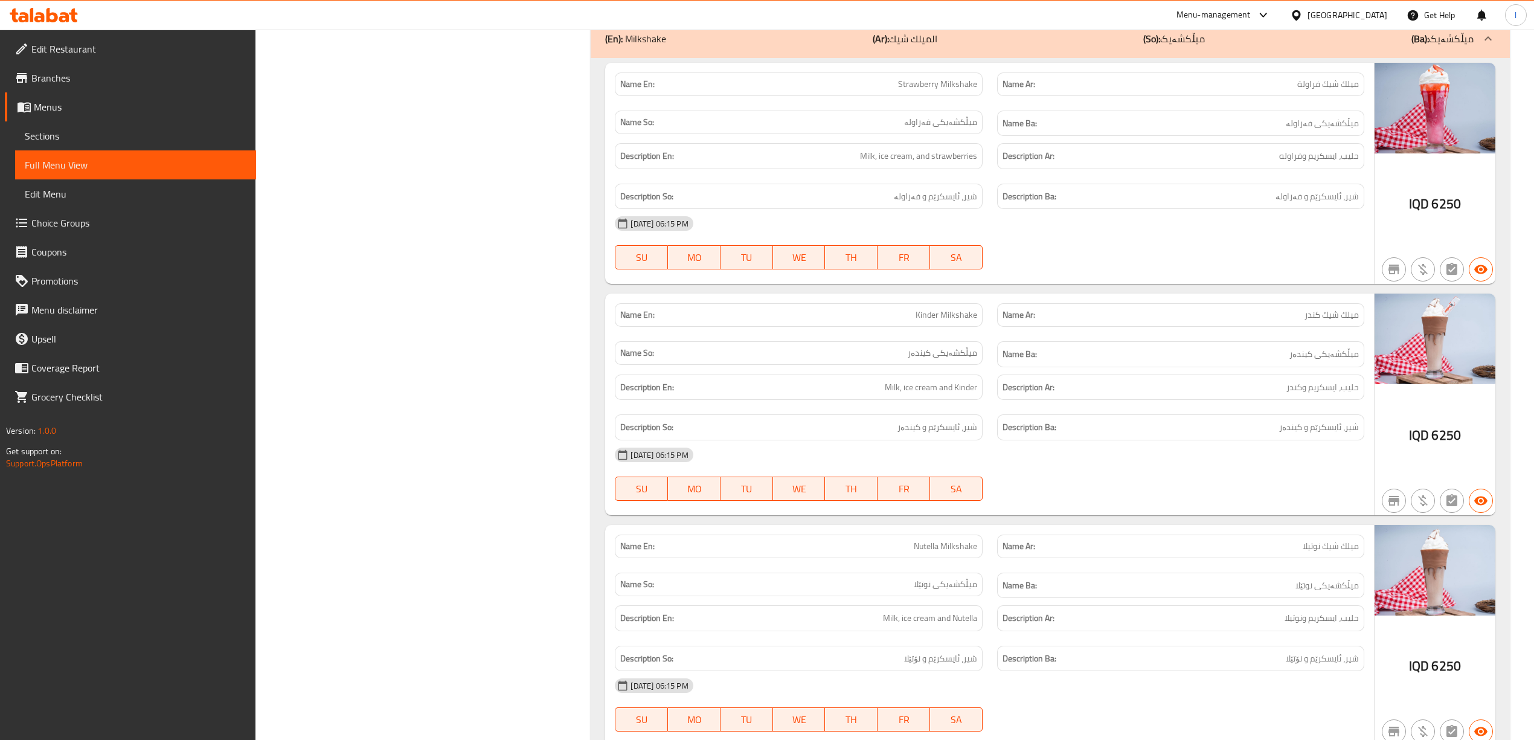
scroll to position [9691, 0]
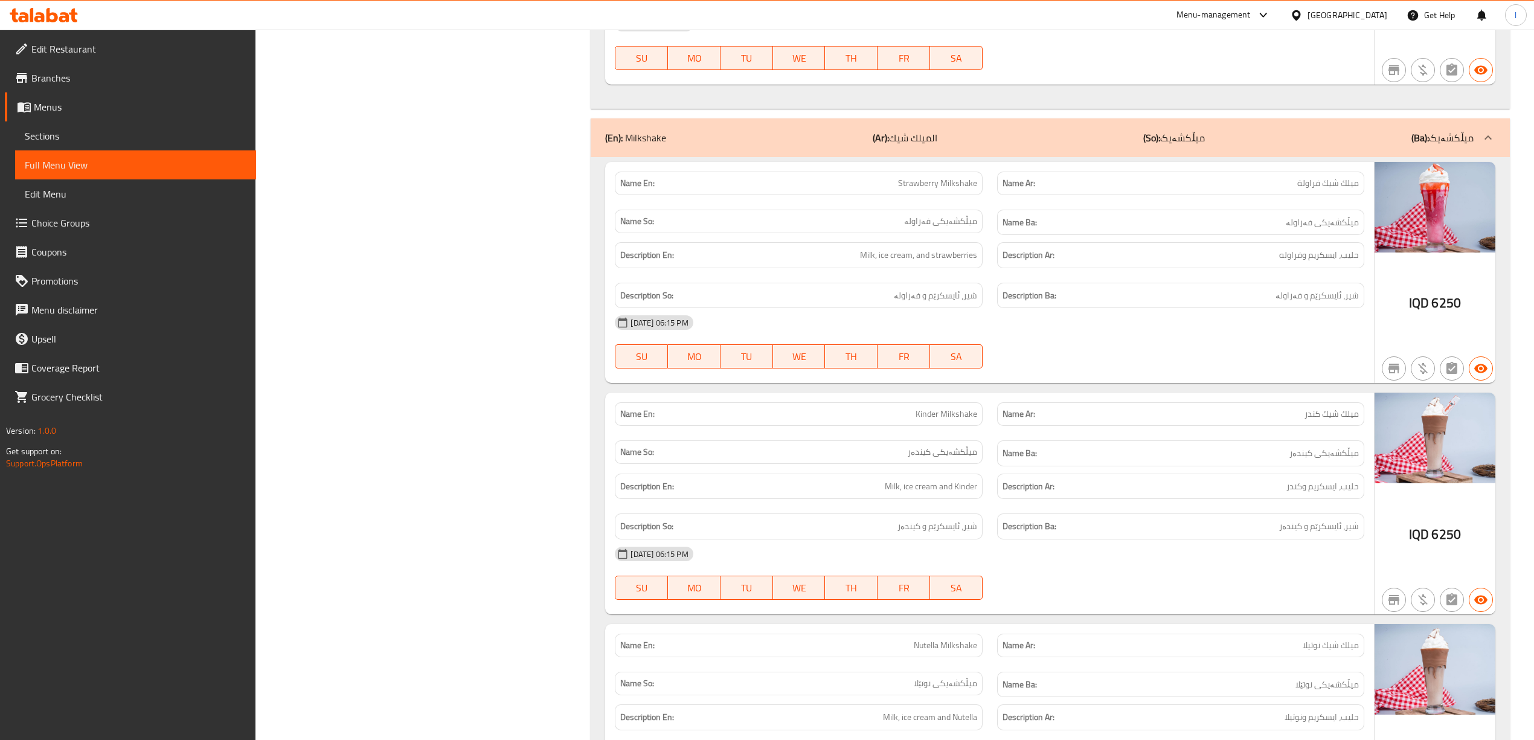
click at [1148, 157] on div "(En): Milkshake (Ar): الميلك شيك (So): میڵکشەیک (Ba): میڵکشەیک" at bounding box center [1050, 137] width 919 height 39
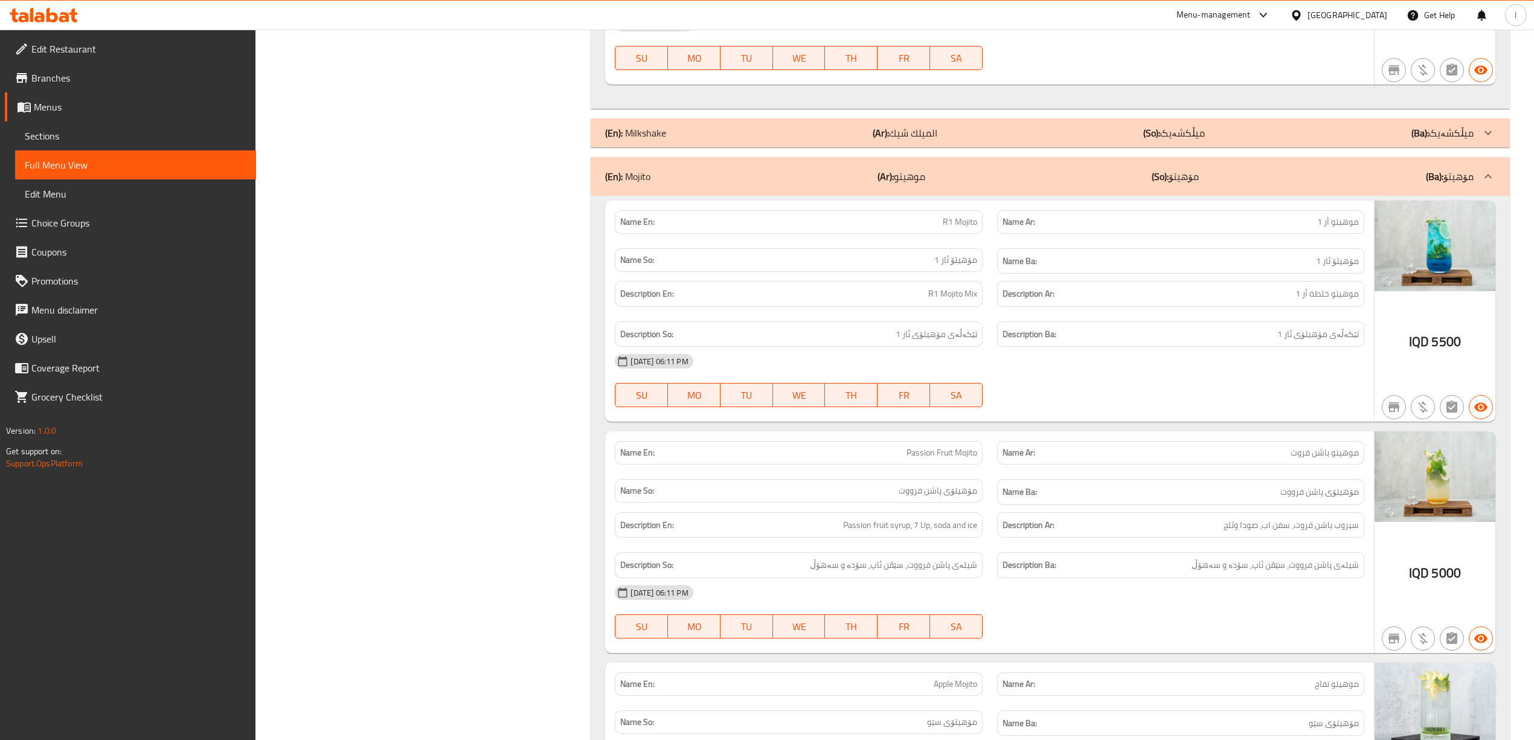
click at [1157, 142] on b "(So):" at bounding box center [1151, 133] width 17 height 18
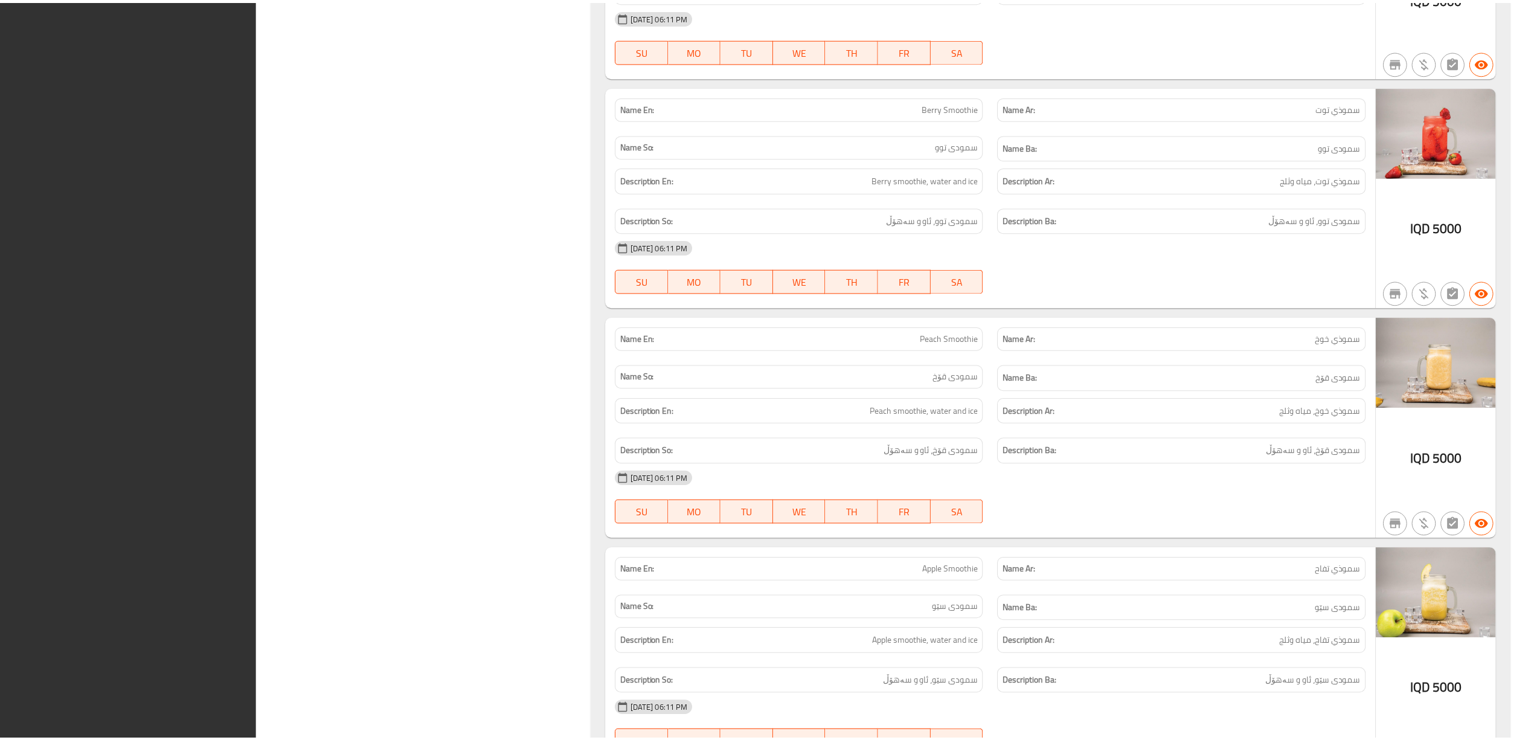
scroll to position [15865, 0]
